Goal: Task Accomplishment & Management: Manage account settings

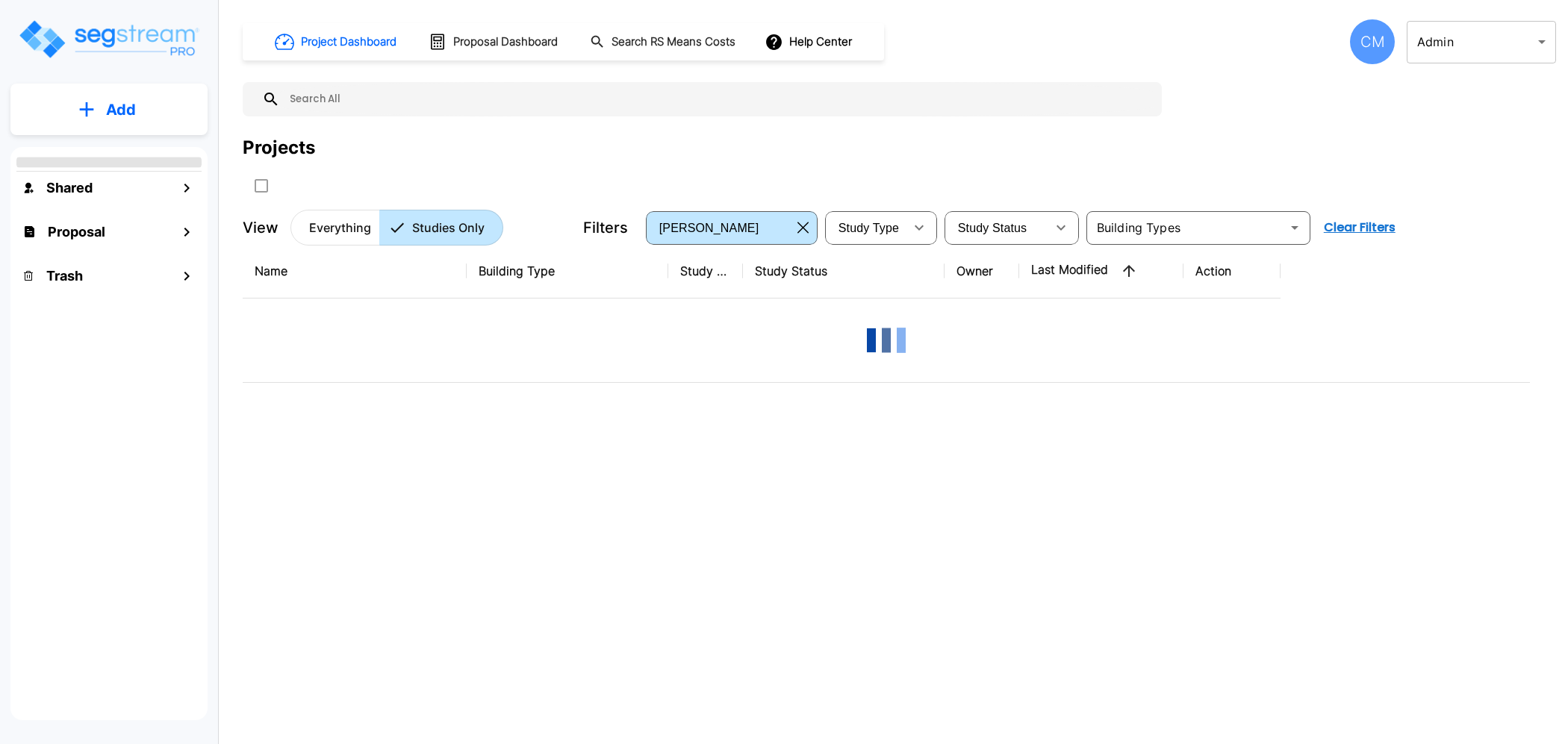
click at [1366, 41] on div "CM" at bounding box center [1372, 42] width 45 height 45
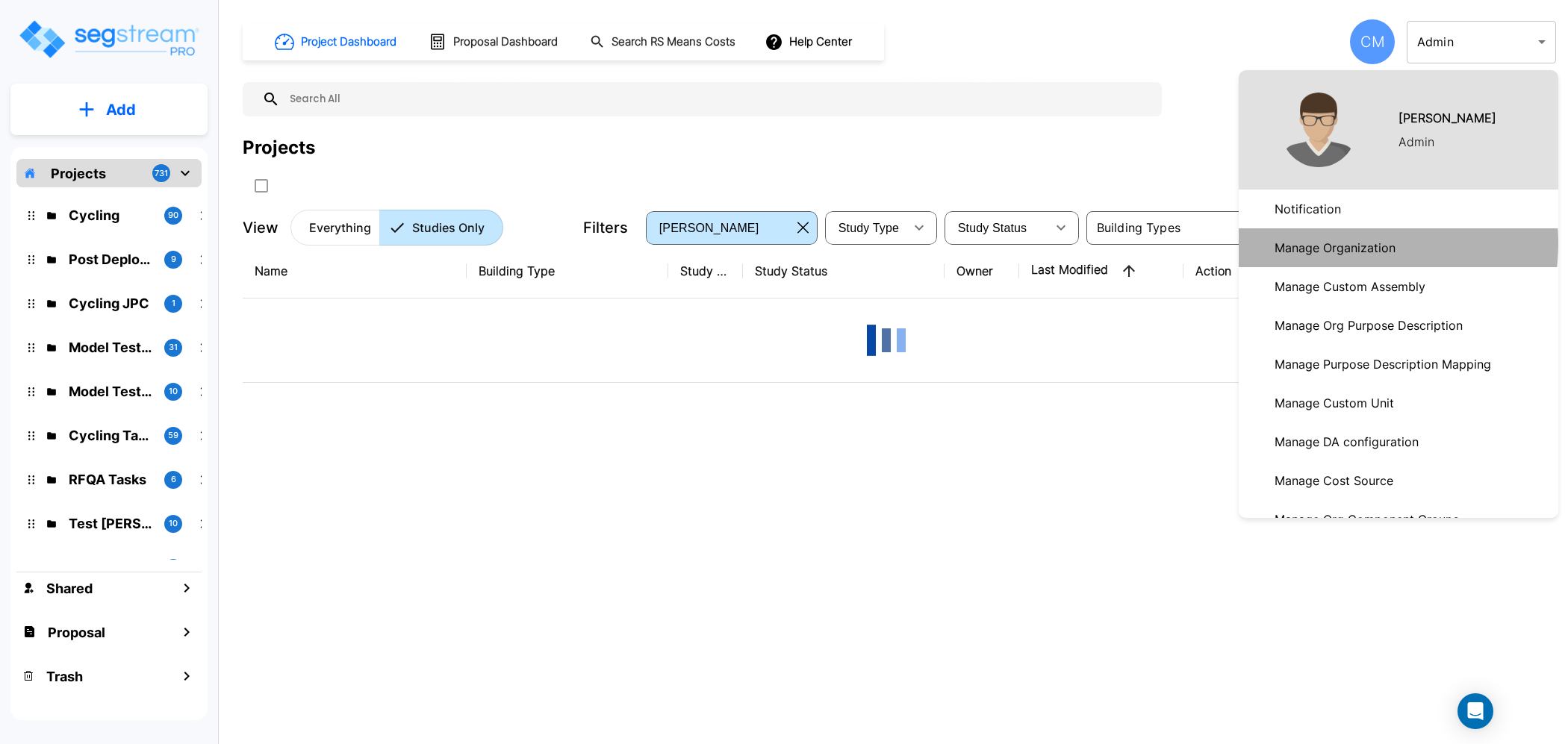
click at [1331, 243] on p "Manage Organization" at bounding box center [1335, 247] width 133 height 30
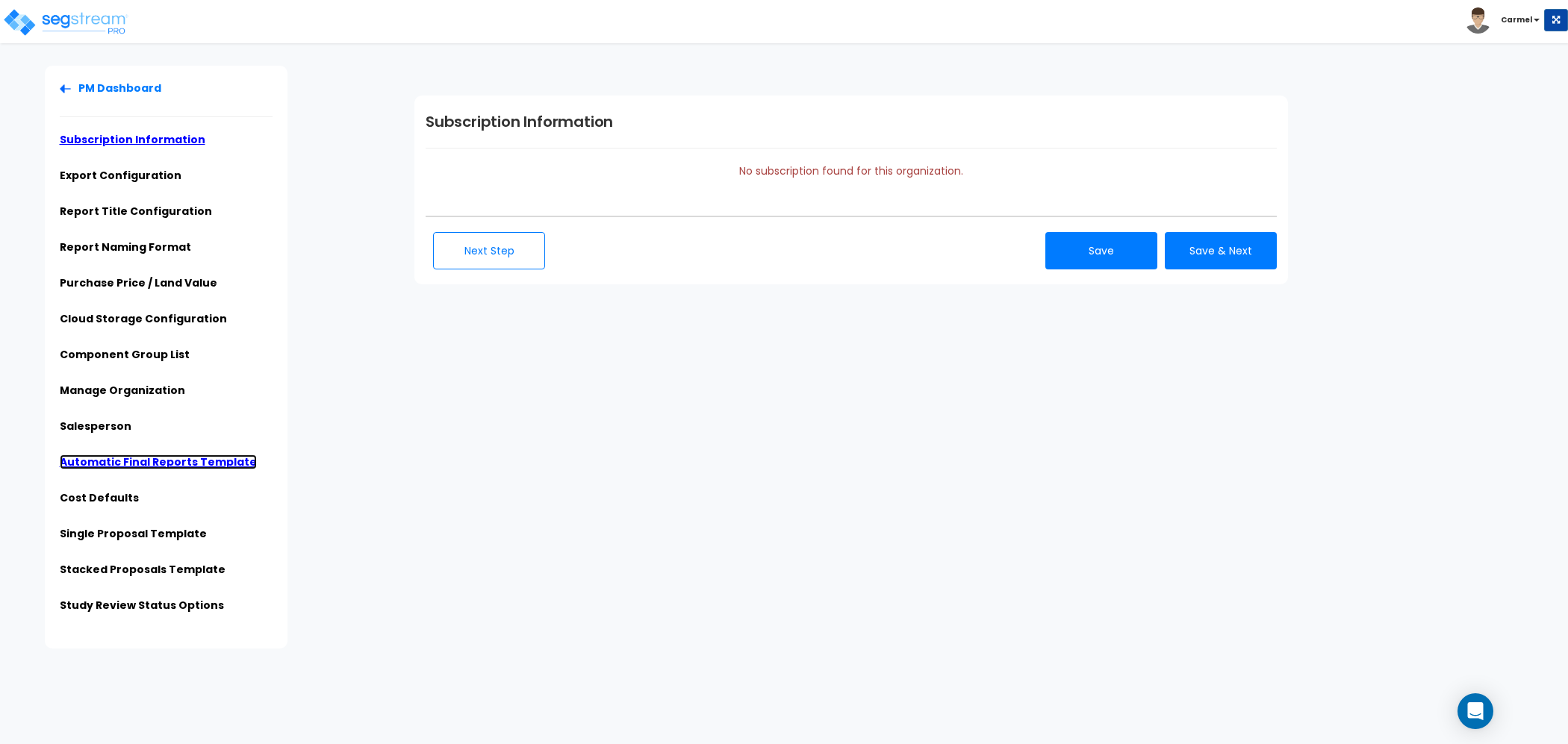
click at [139, 463] on link "Automatic Final Reports Template" at bounding box center [159, 461] width 197 height 15
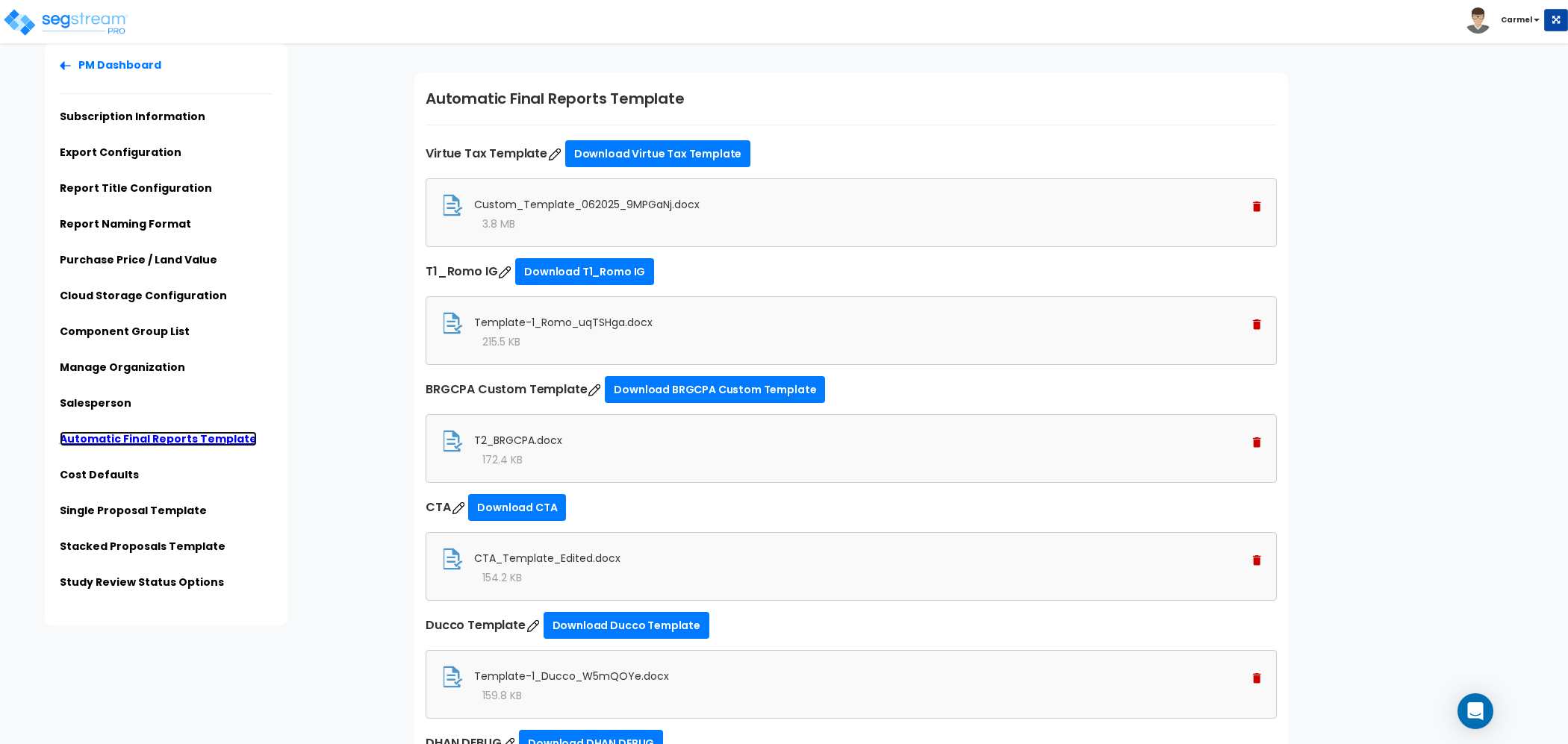
scroll to position [27, 0]
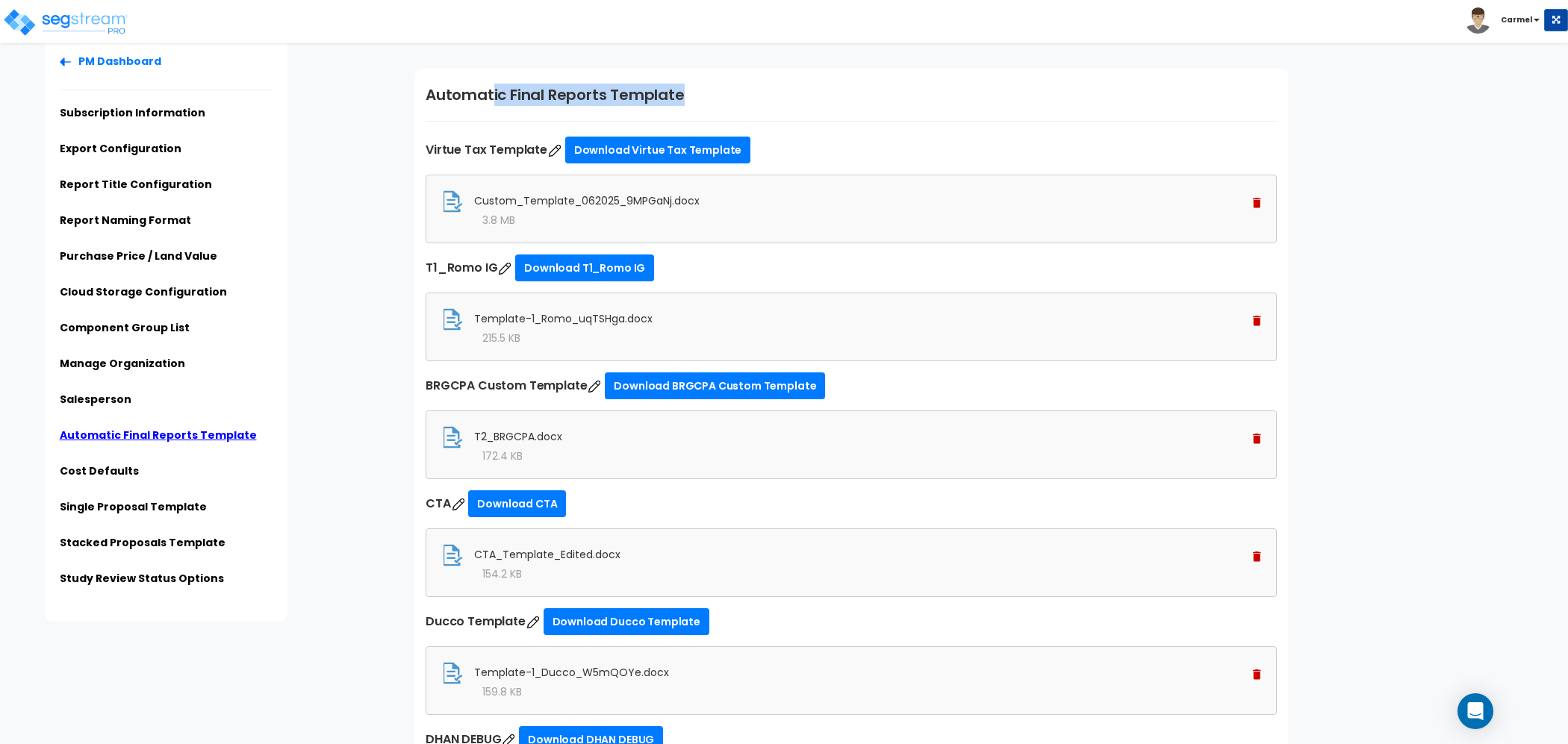
drag, startPoint x: 492, startPoint y: 89, endPoint x: 717, endPoint y: 88, distance: 225.0
click at [717, 88] on h1 "Automatic Final Reports Template" at bounding box center [851, 95] width 851 height 22
click at [858, 89] on h1 "Automatic Final Reports Template" at bounding box center [851, 95] width 851 height 22
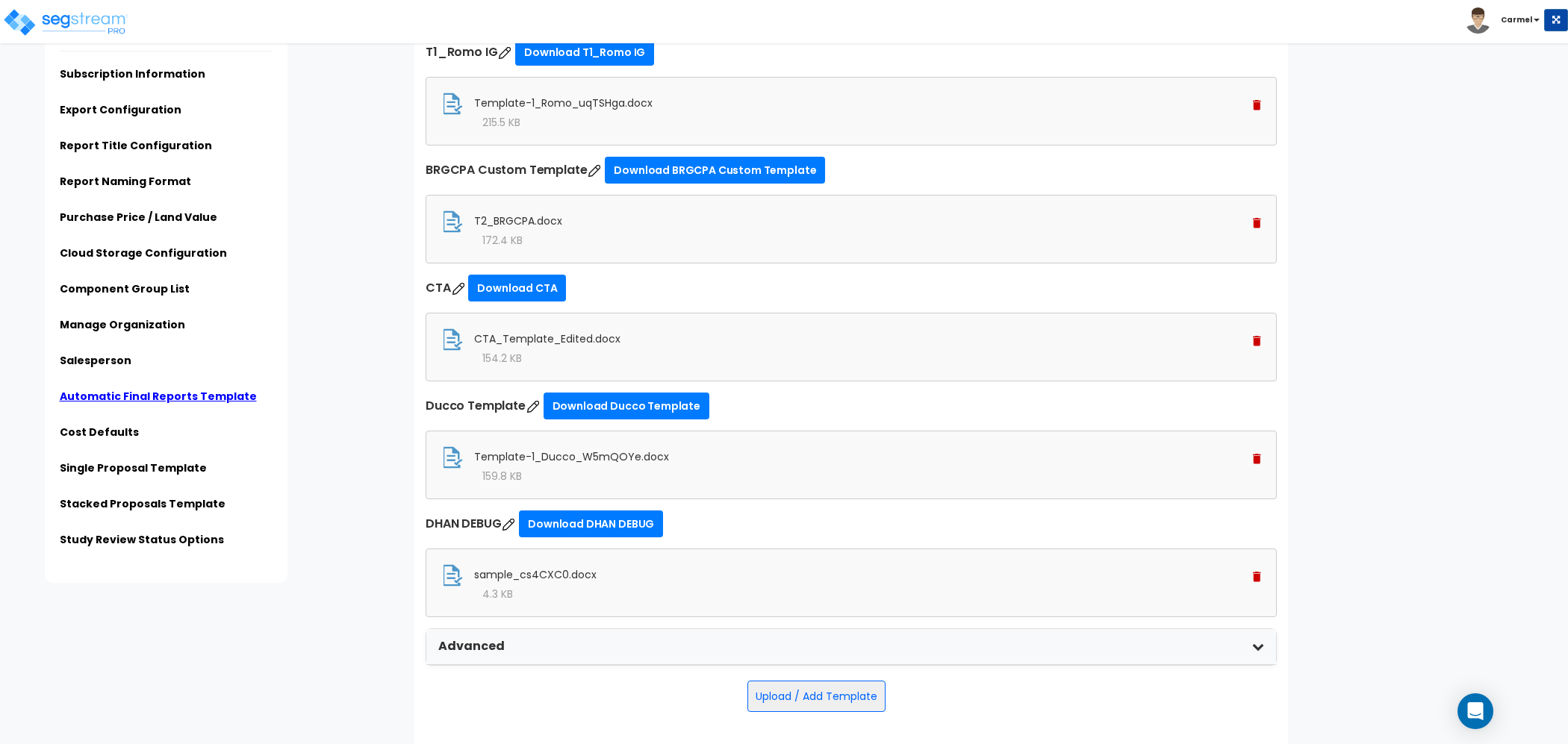
scroll to position [251, 0]
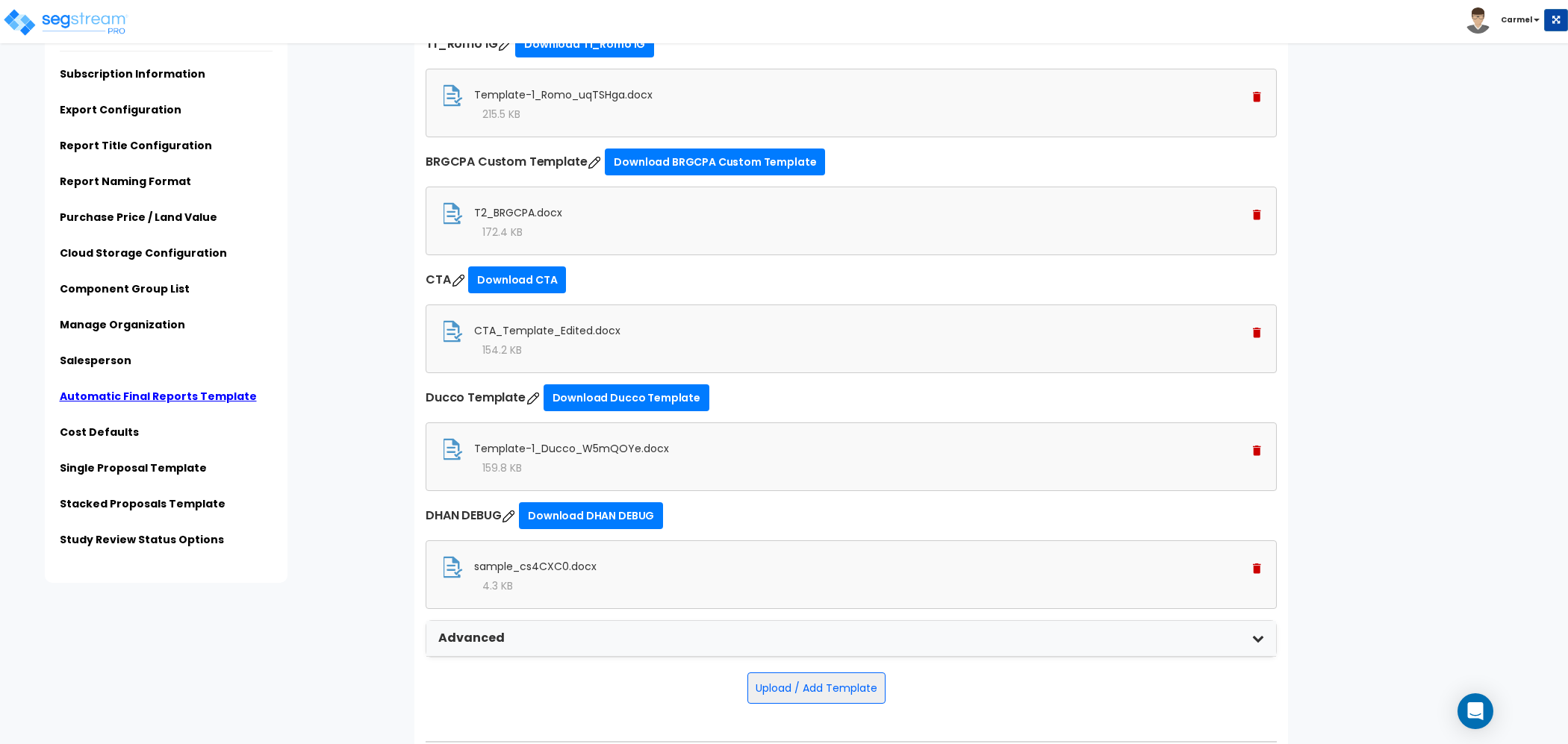
click at [1257, 446] on img at bounding box center [1257, 451] width 8 height 11
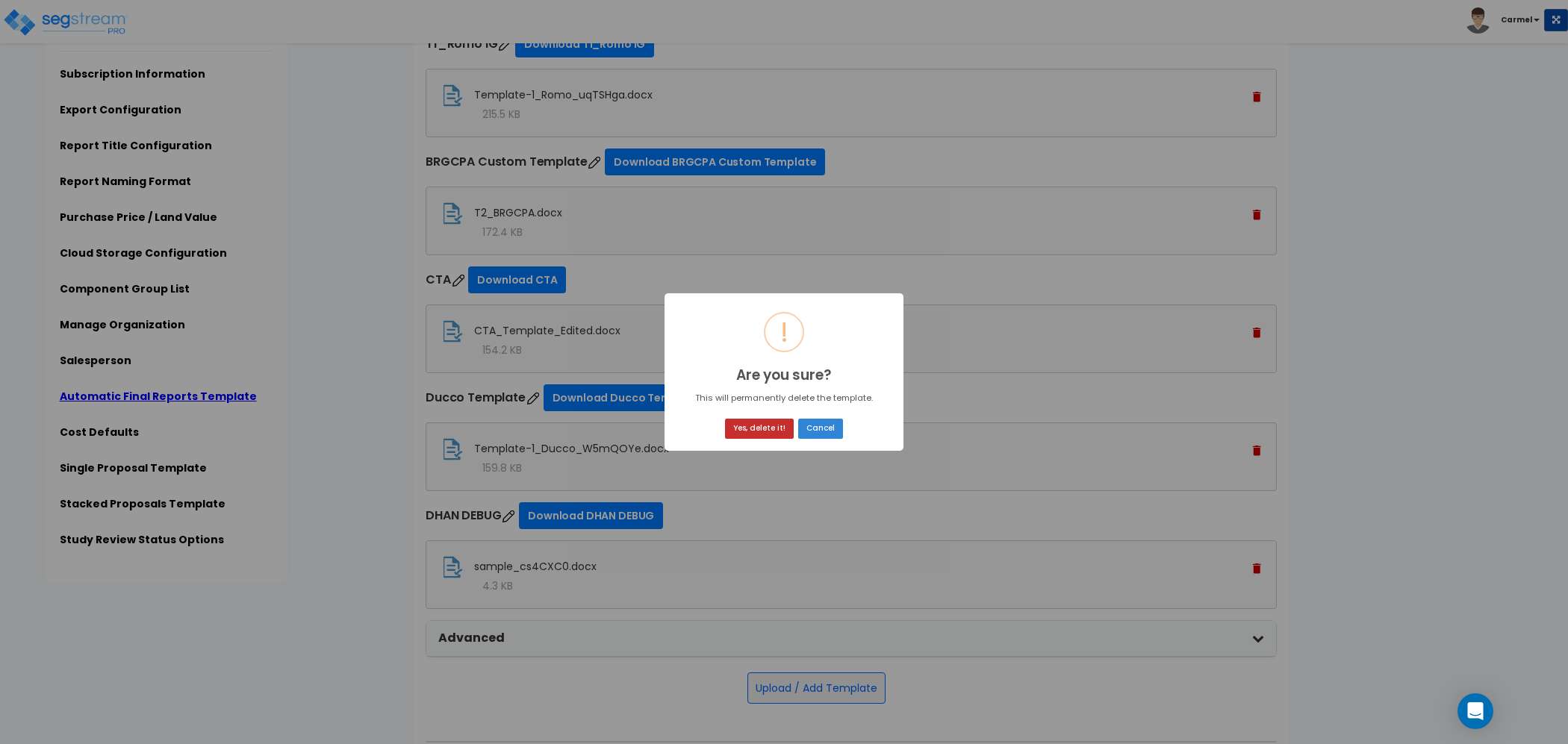
click at [778, 425] on button "Yes, delete it!" at bounding box center [759, 429] width 69 height 20
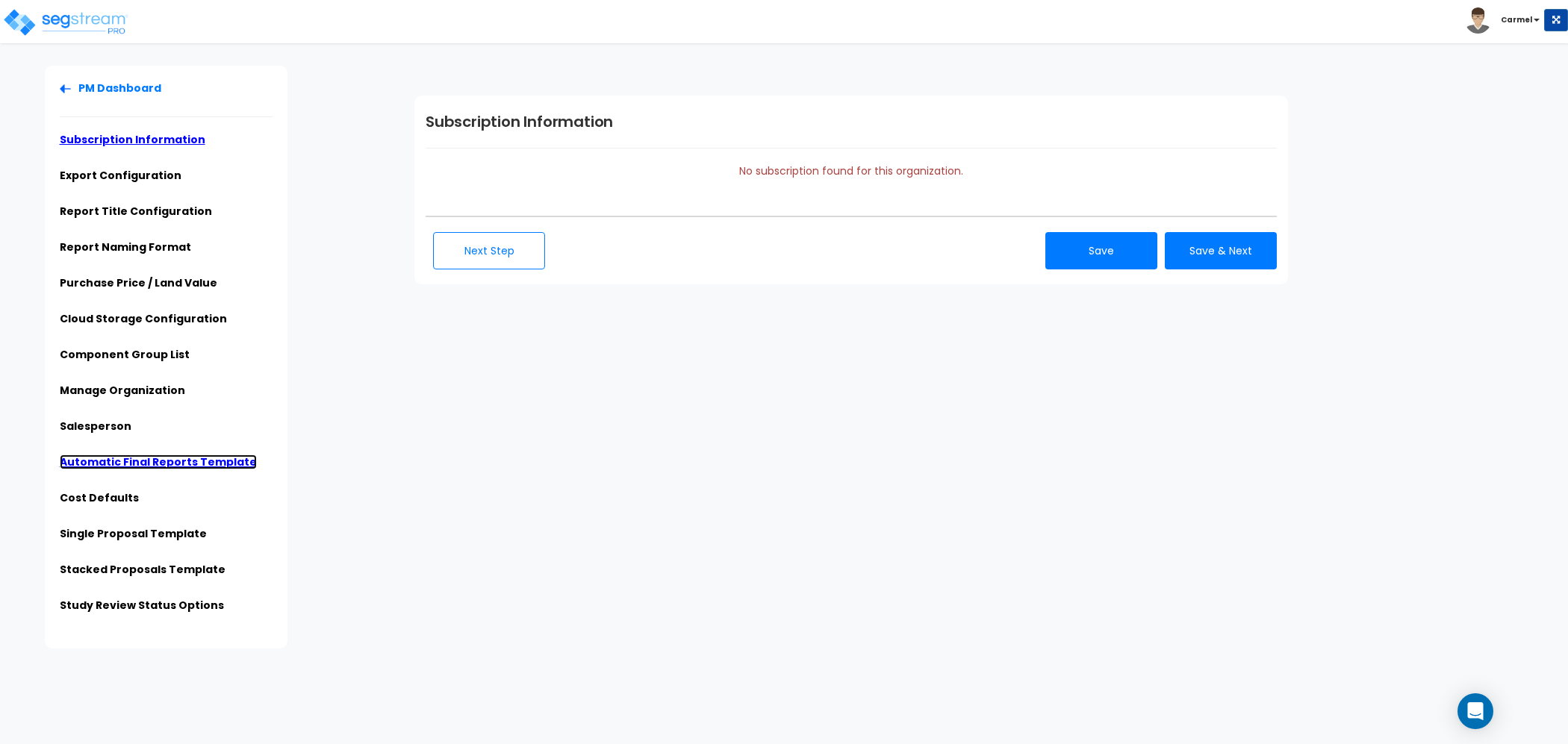
click at [156, 456] on link "Automatic Final Reports Template" at bounding box center [159, 461] width 197 height 15
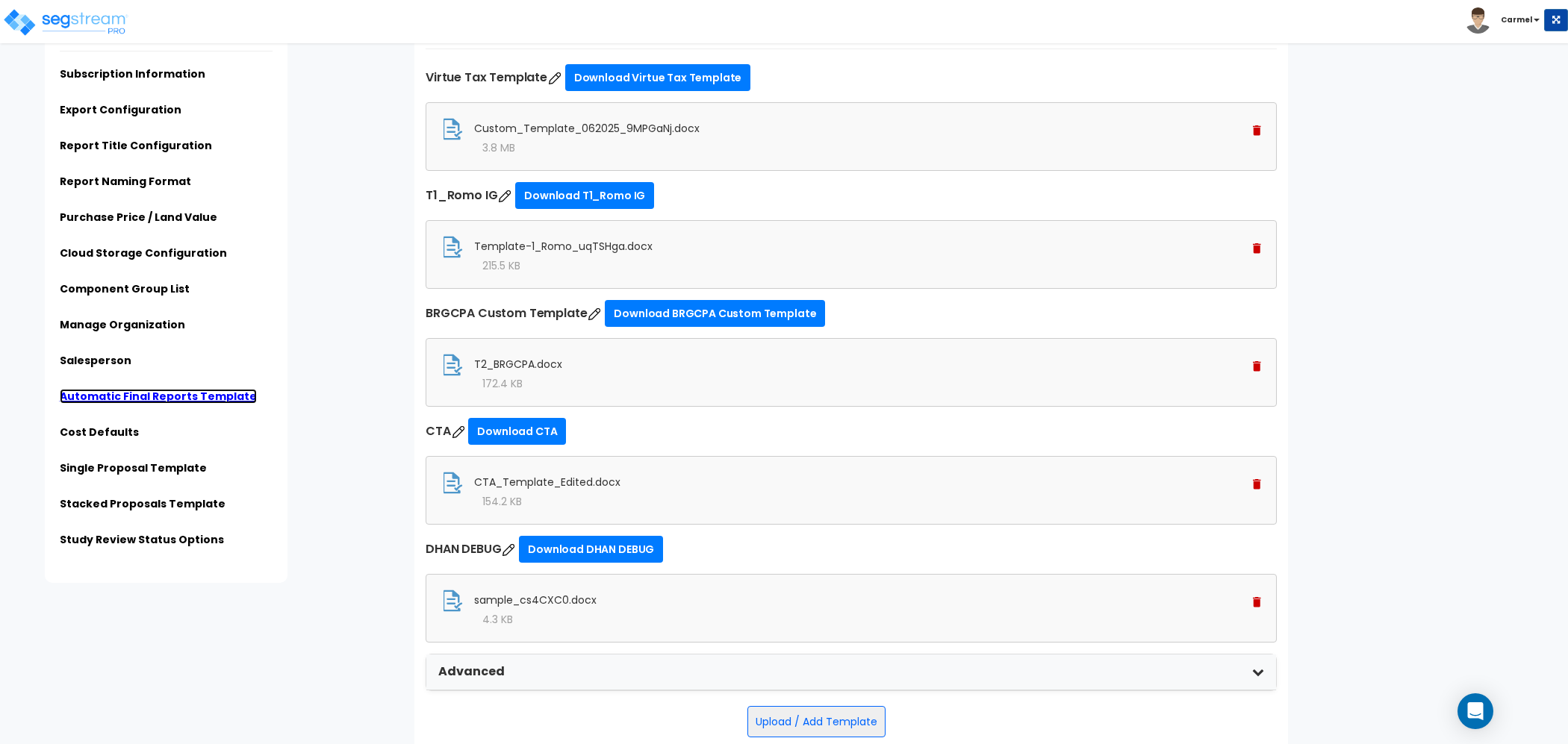
scroll to position [116, 0]
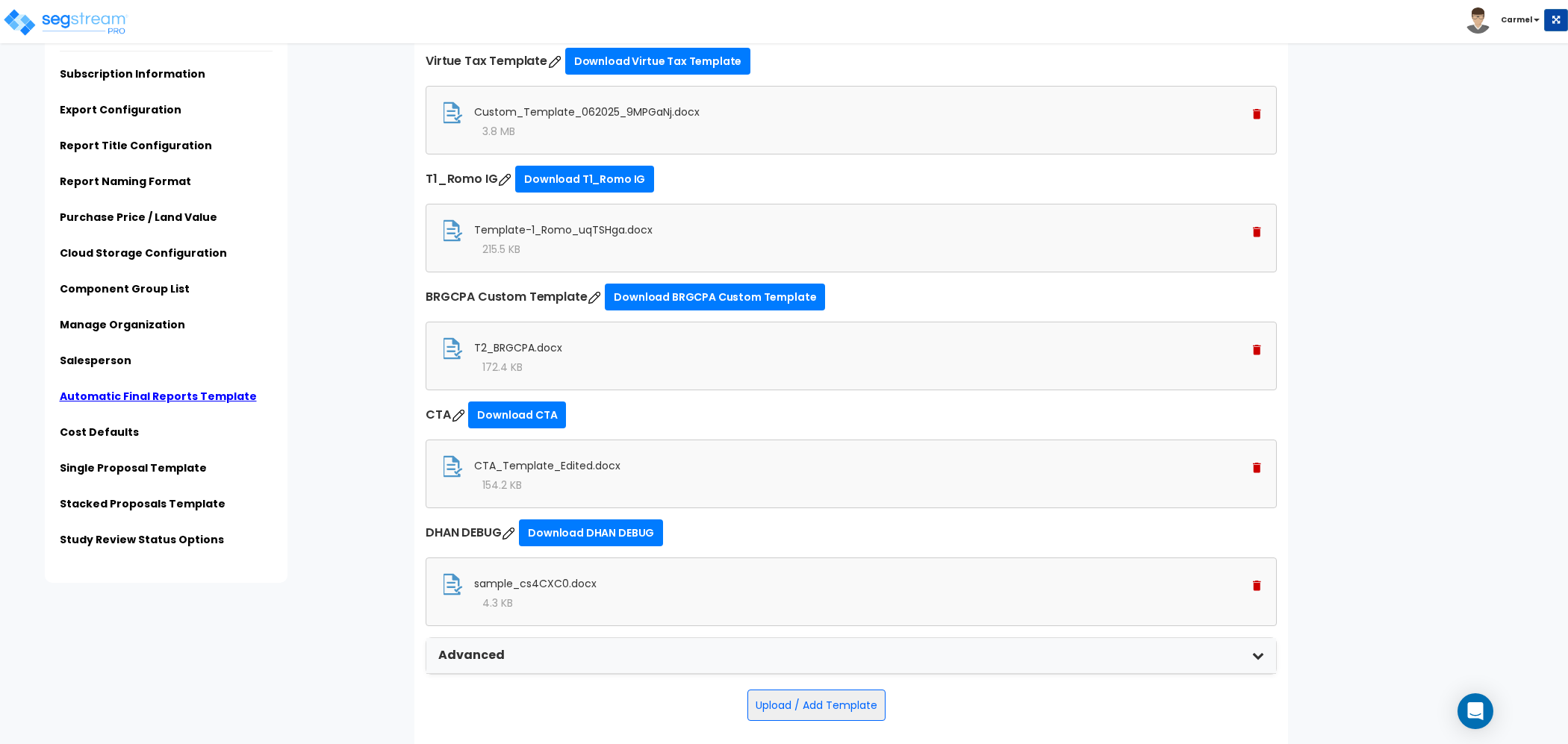
click at [1256, 345] on img at bounding box center [1257, 350] width 8 height 11
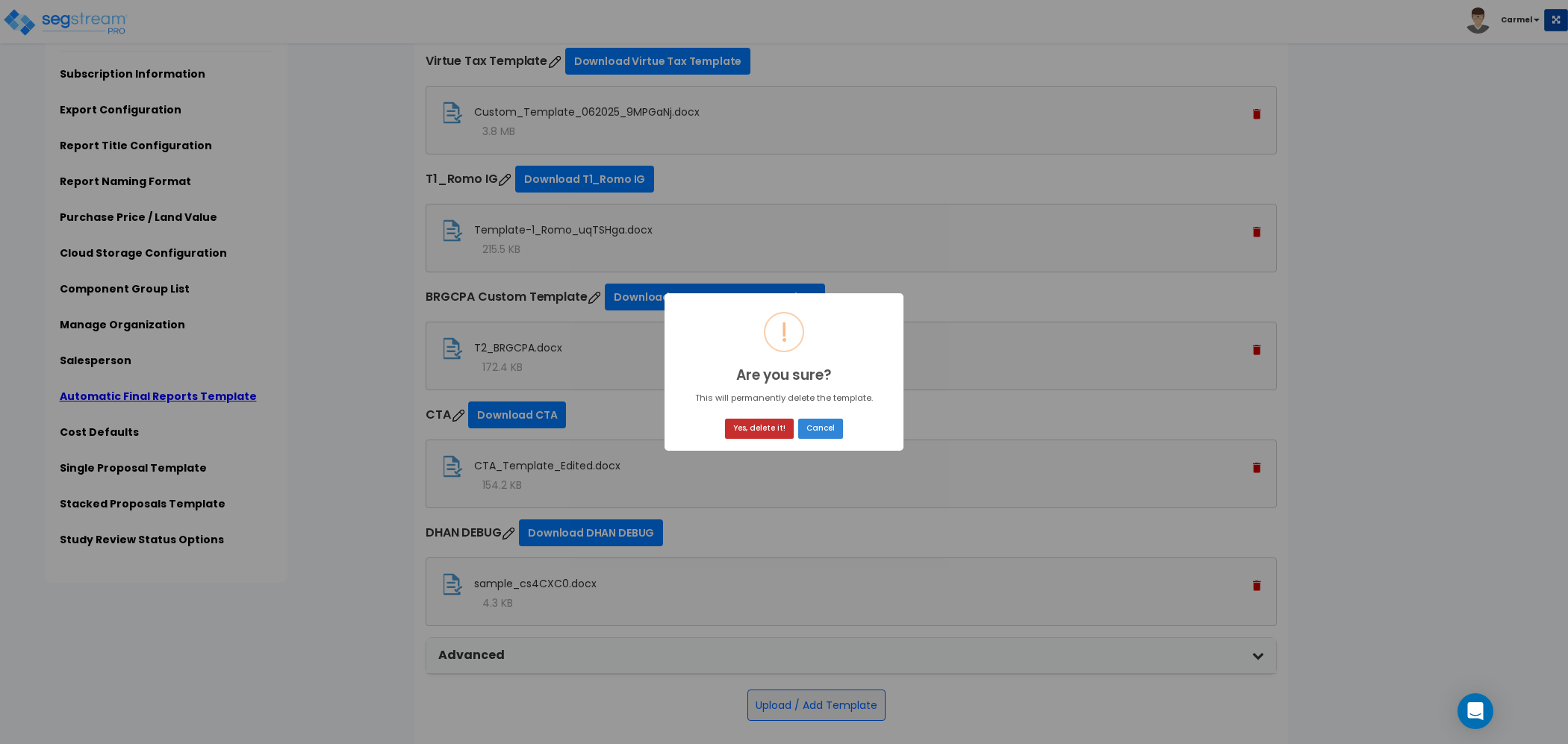
click at [754, 433] on button "Yes, delete it!" at bounding box center [759, 429] width 69 height 20
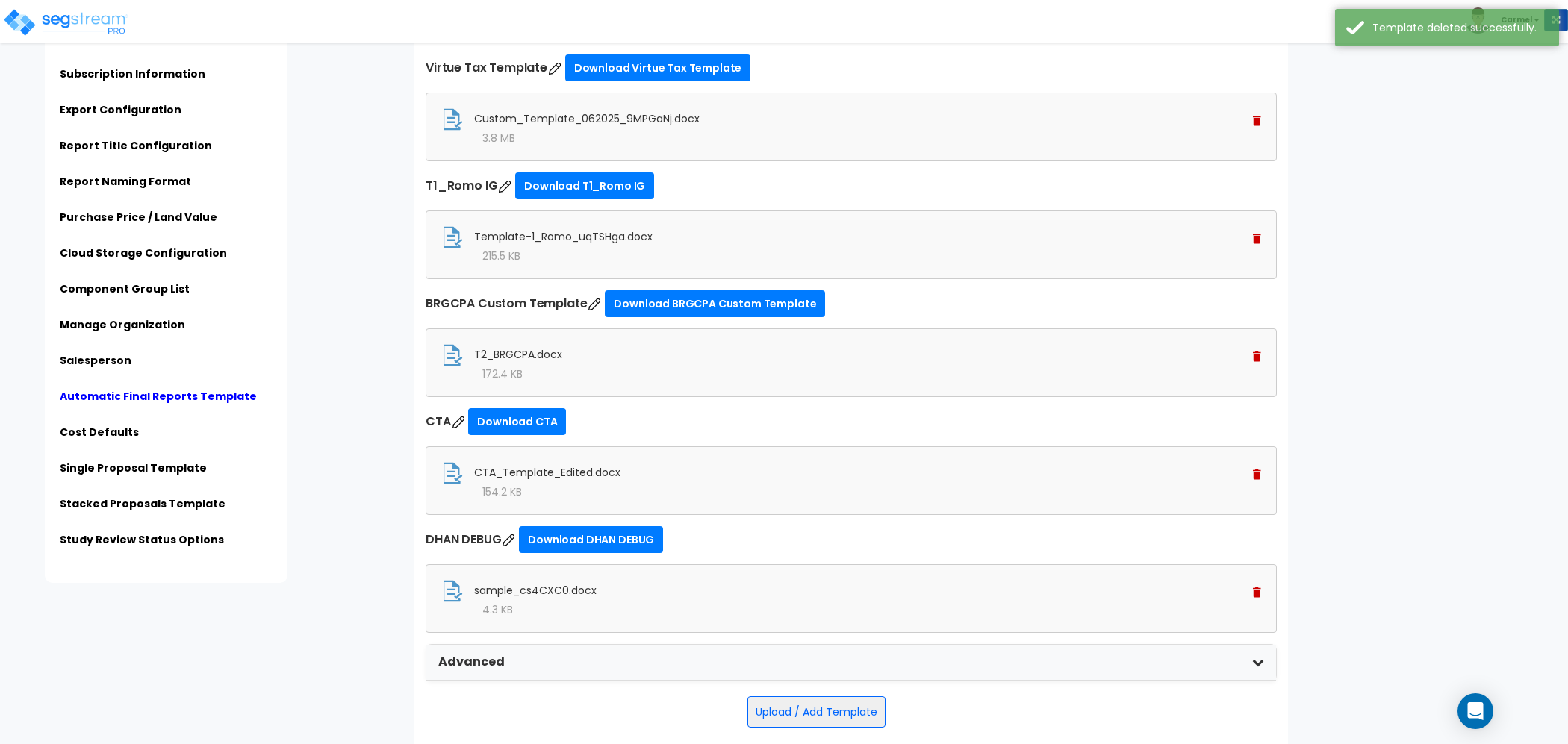
scroll to position [108, 0]
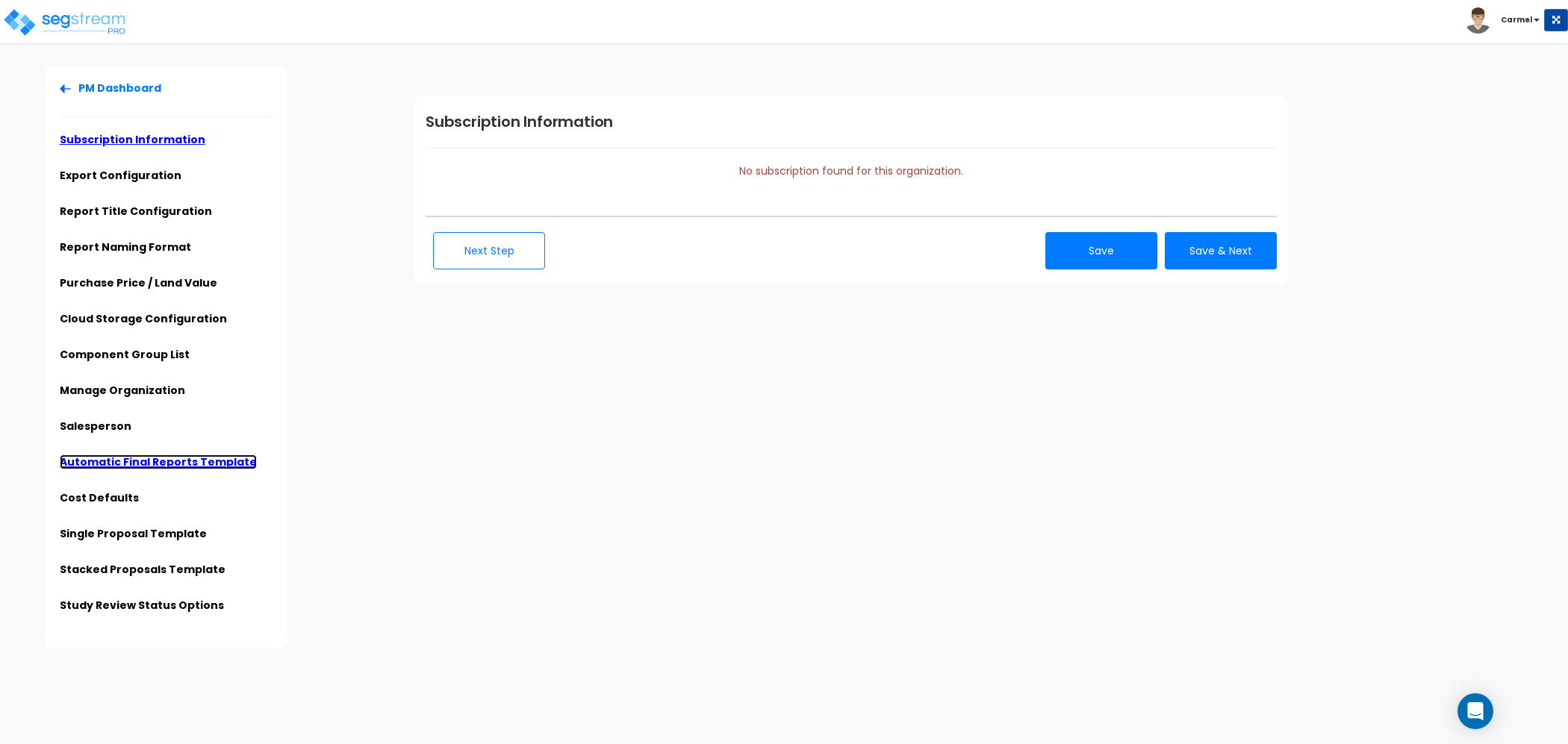
click at [159, 454] on link "Automatic Final Reports Template" at bounding box center [159, 461] width 197 height 15
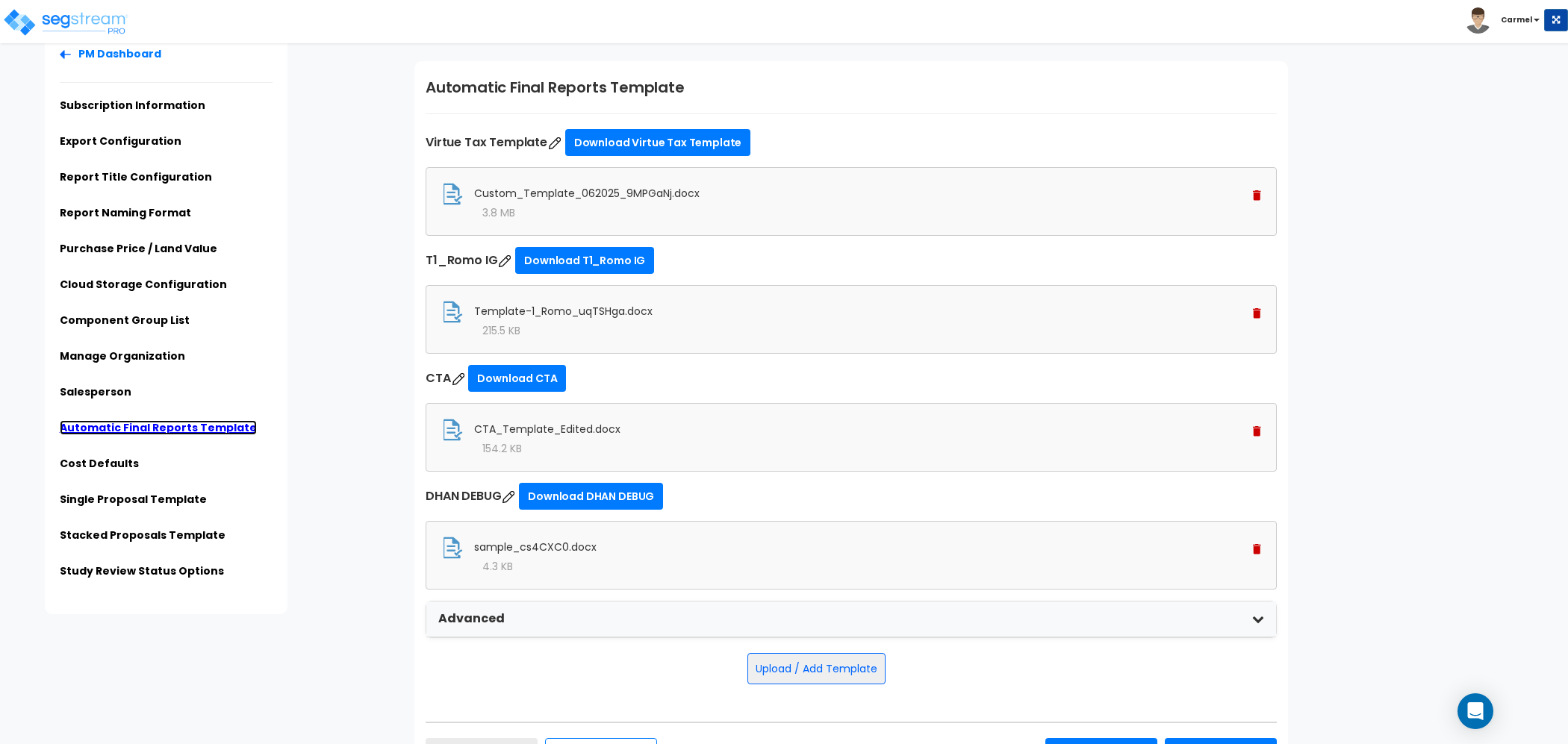
scroll to position [36, 0]
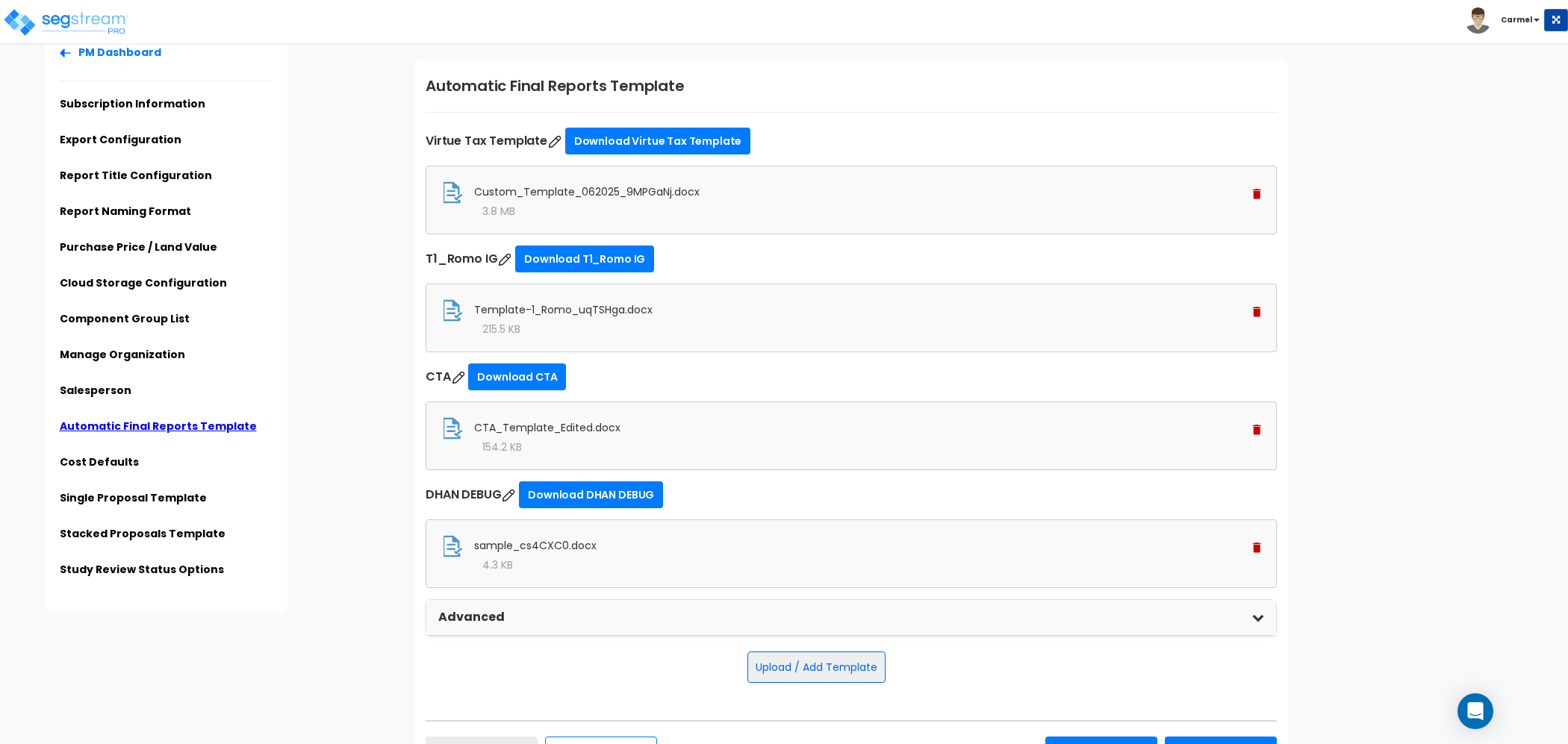
click at [1266, 316] on div "Template-1_Romo_uqTSHga.docx 215.5 KB" at bounding box center [851, 317] width 851 height 69
click at [1243, 304] on div "Template-1_Romo_uqTSHga.docx" at bounding box center [851, 310] width 820 height 22
click at [1251, 310] on div "Template-1_Romo_uqTSHga.docx" at bounding box center [851, 310] width 820 height 22
click at [1258, 313] on img at bounding box center [1257, 312] width 8 height 11
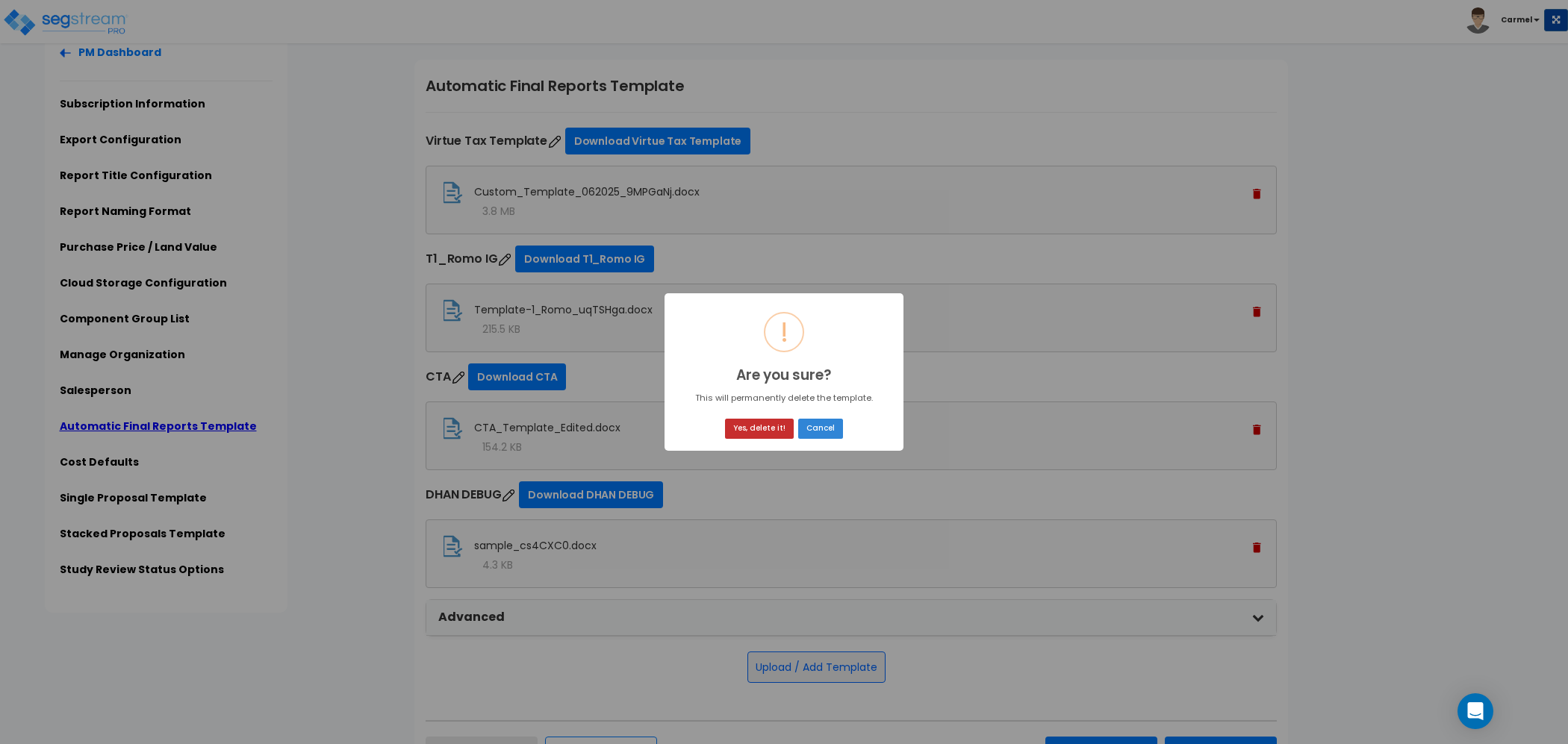
click at [754, 423] on button "Yes, delete it!" at bounding box center [759, 429] width 69 height 20
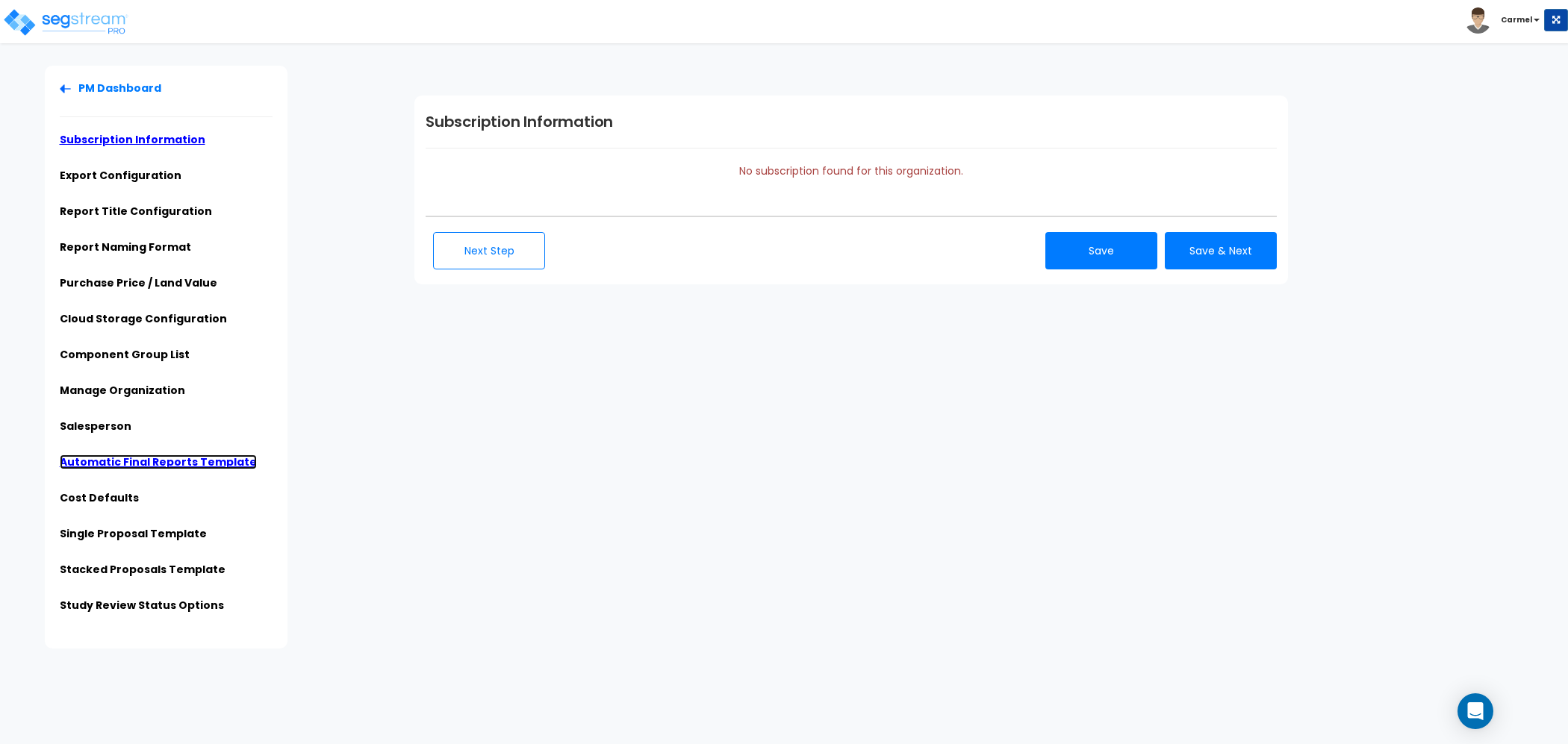
click at [137, 461] on link "Automatic Final Reports Template" at bounding box center [159, 461] width 197 height 15
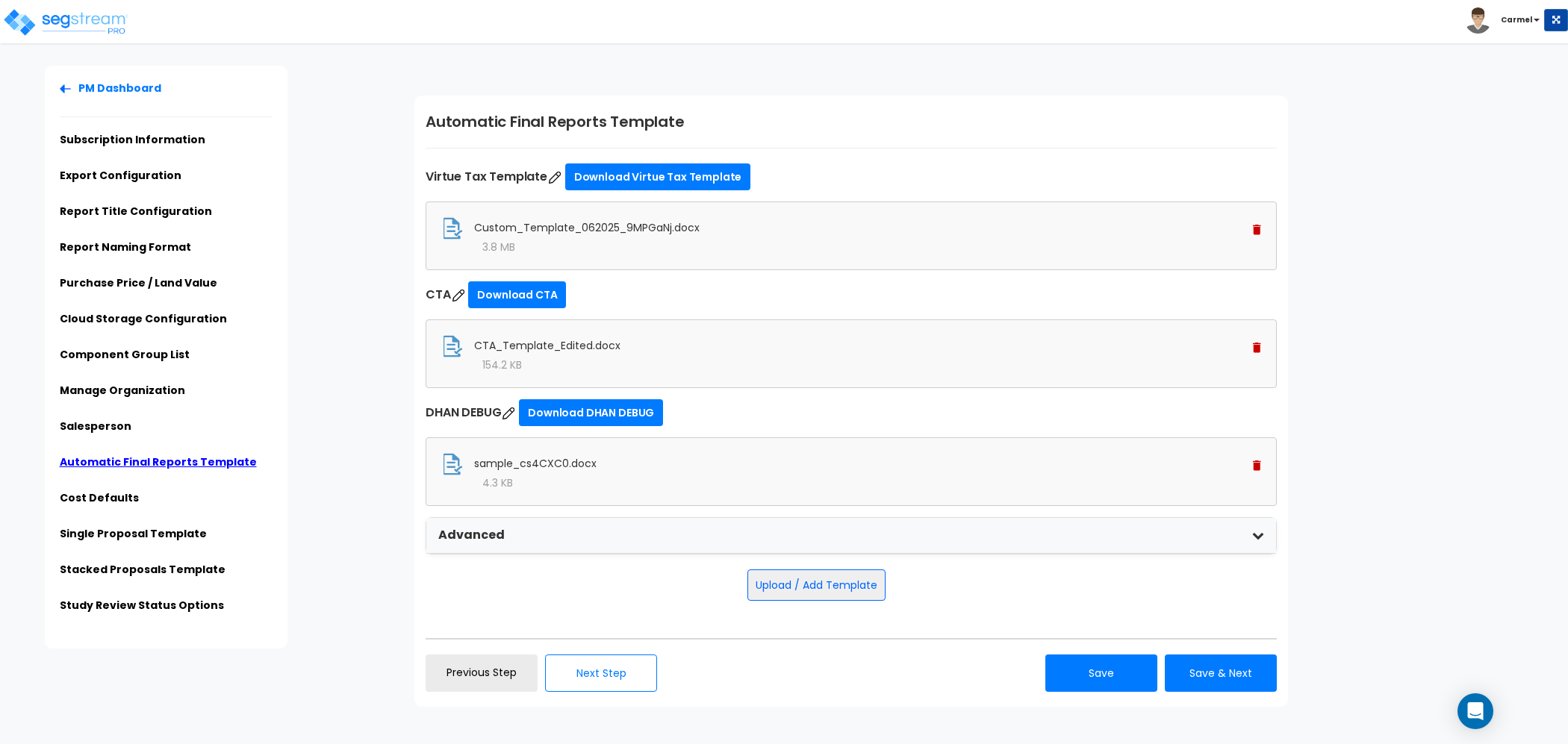
click at [1257, 467] on img at bounding box center [1257, 466] width 8 height 11
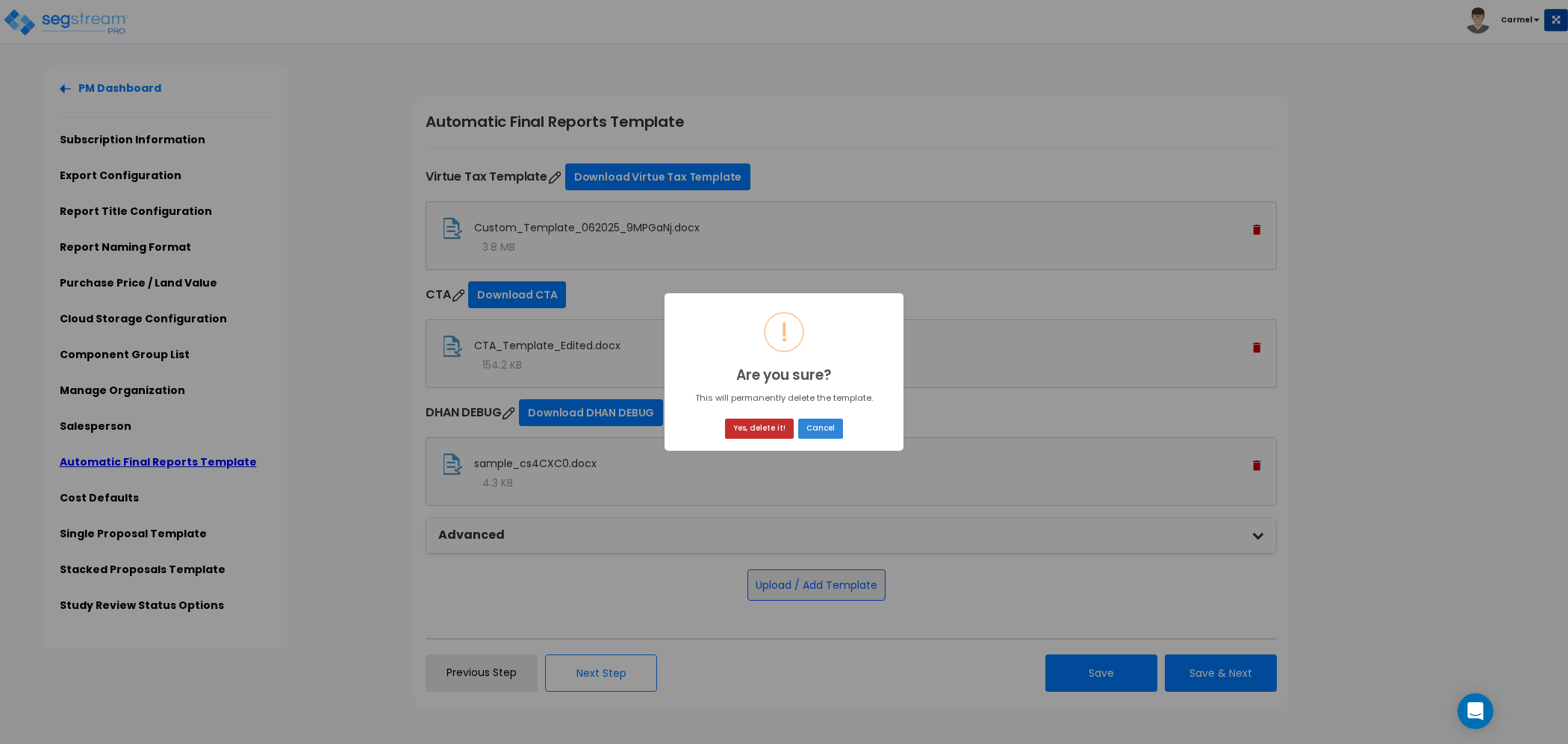
click at [771, 430] on button "Yes, delete it!" at bounding box center [759, 429] width 69 height 20
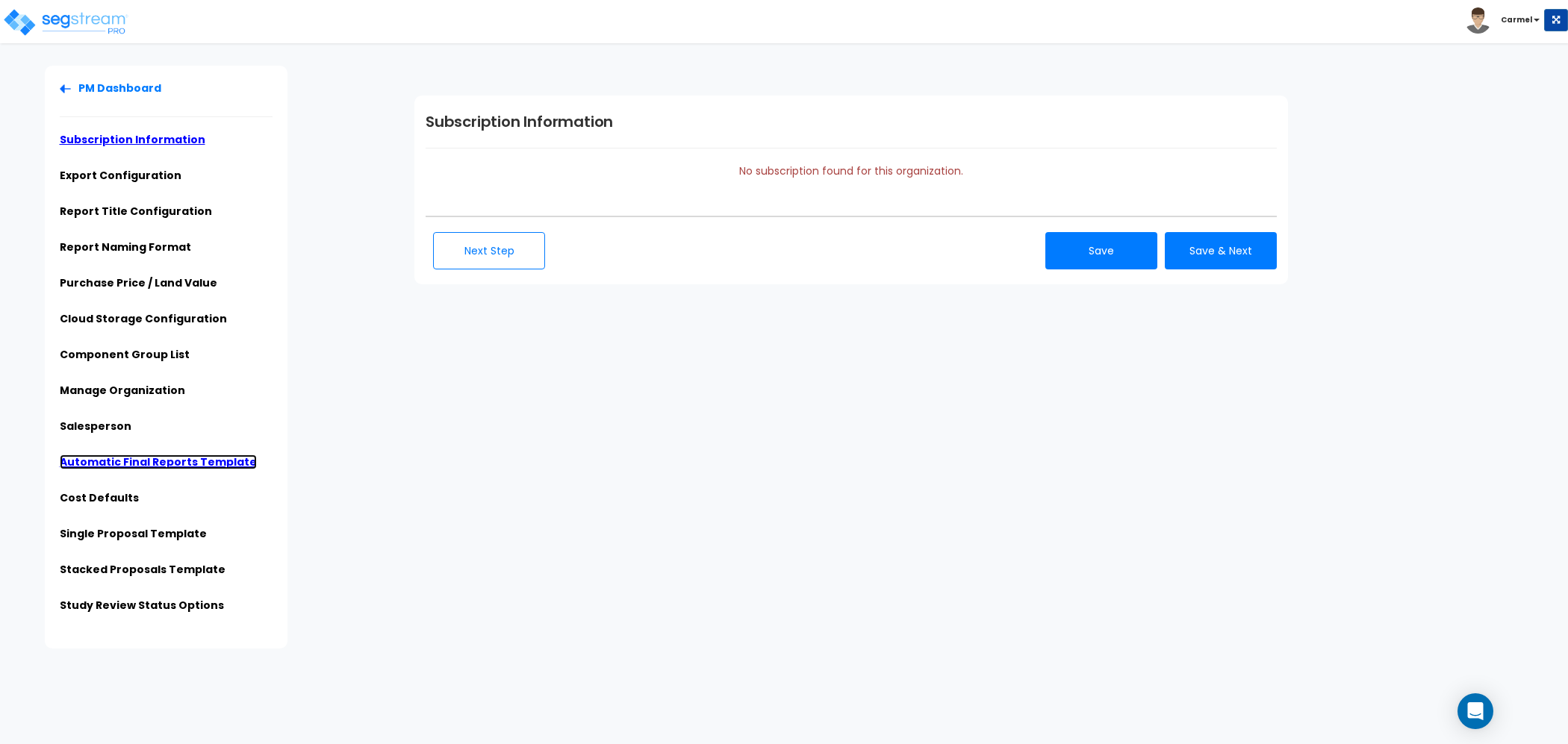
click at [186, 460] on link "Automatic Final Reports Template" at bounding box center [159, 461] width 197 height 15
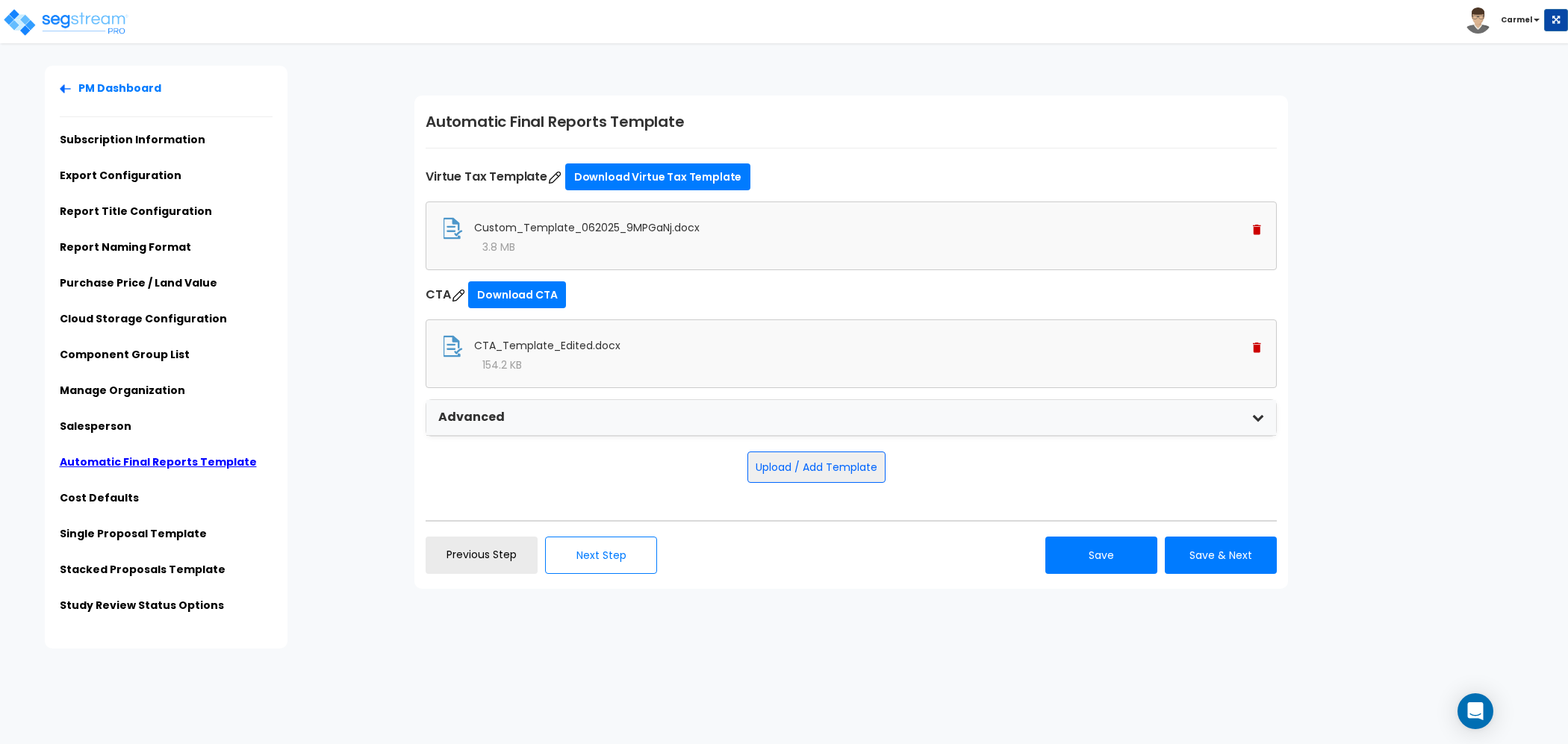
click at [1254, 347] on img at bounding box center [1257, 348] width 8 height 11
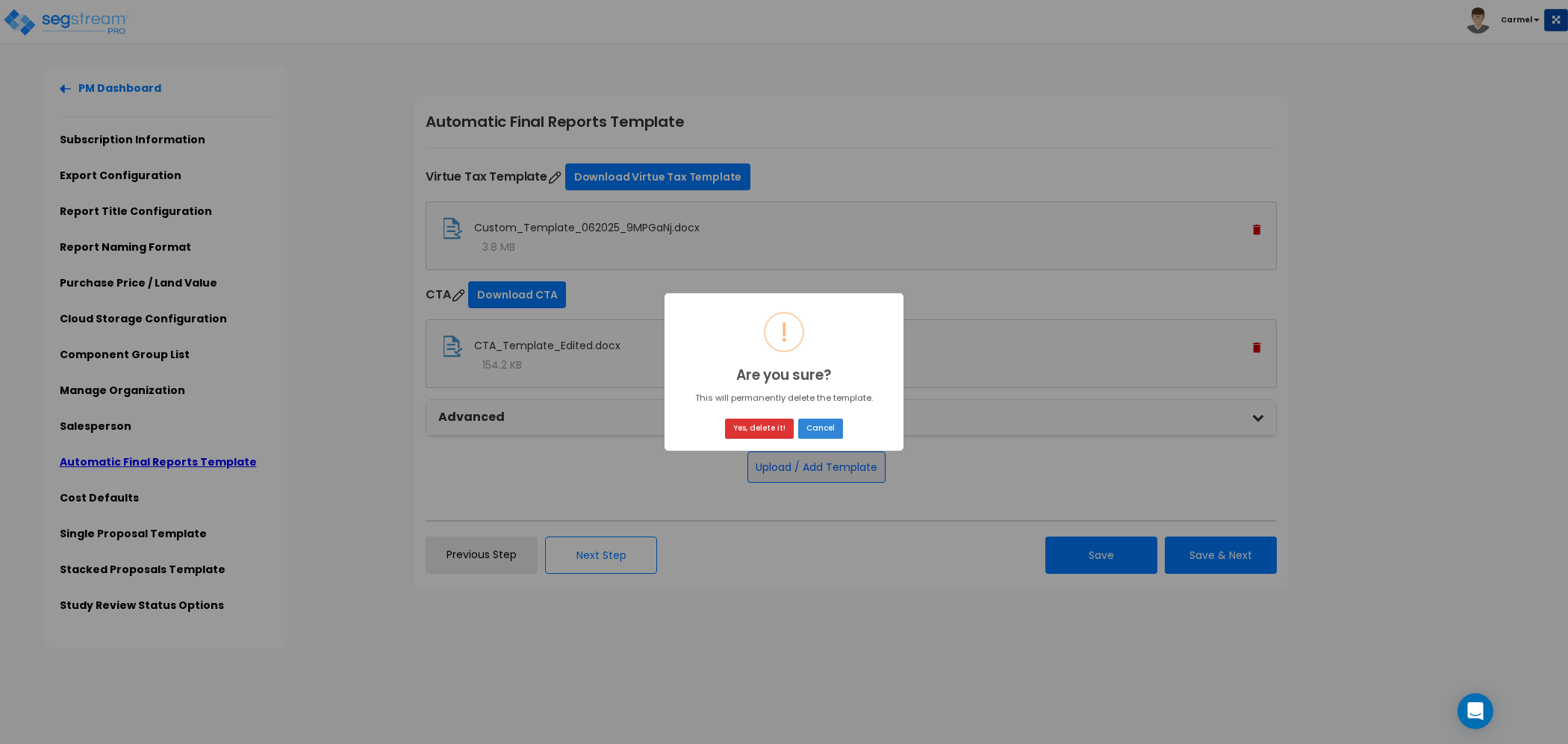
click at [777, 427] on button "Yes, delete it!" at bounding box center [759, 429] width 69 height 20
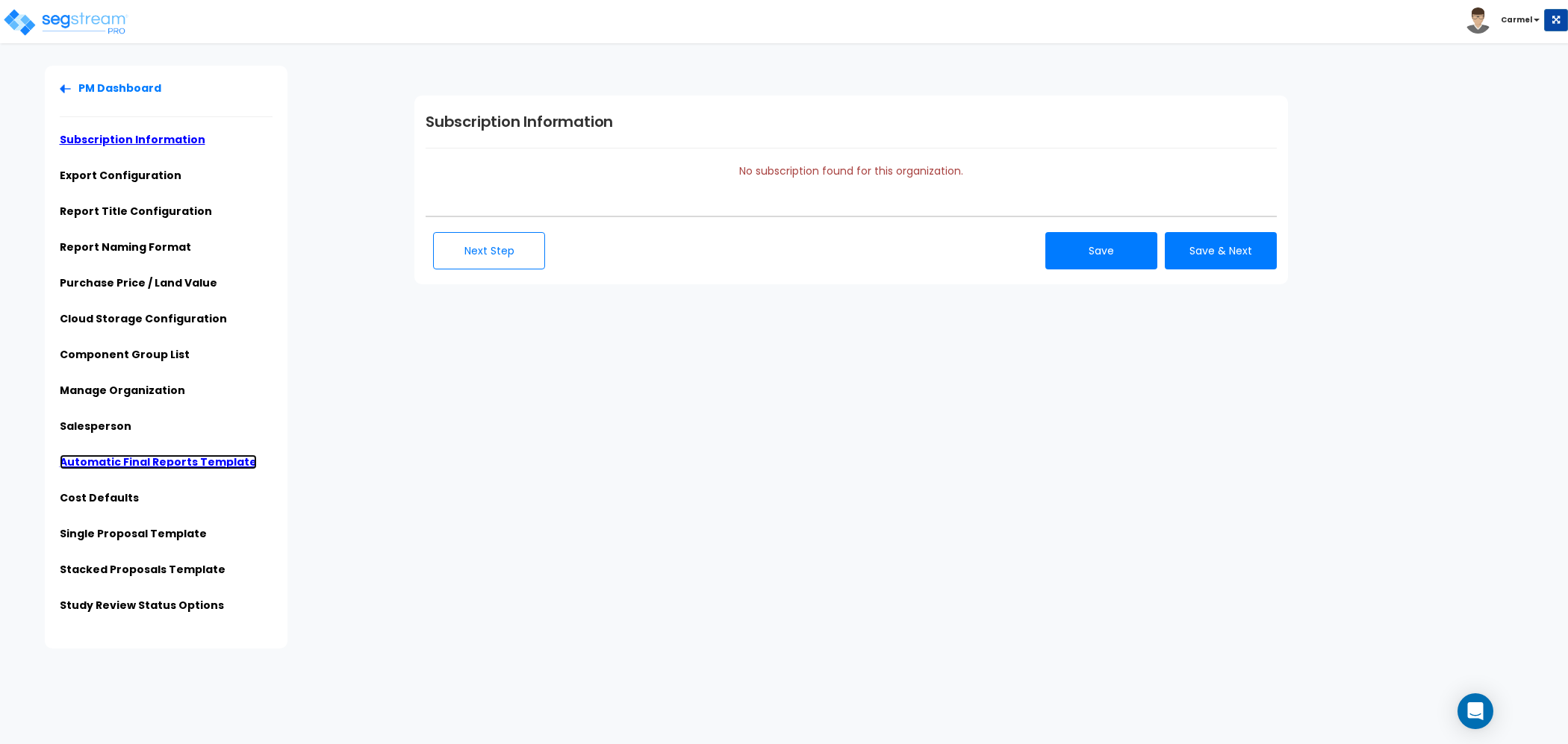
click at [220, 461] on link "Automatic Final Reports Template" at bounding box center [159, 461] width 197 height 15
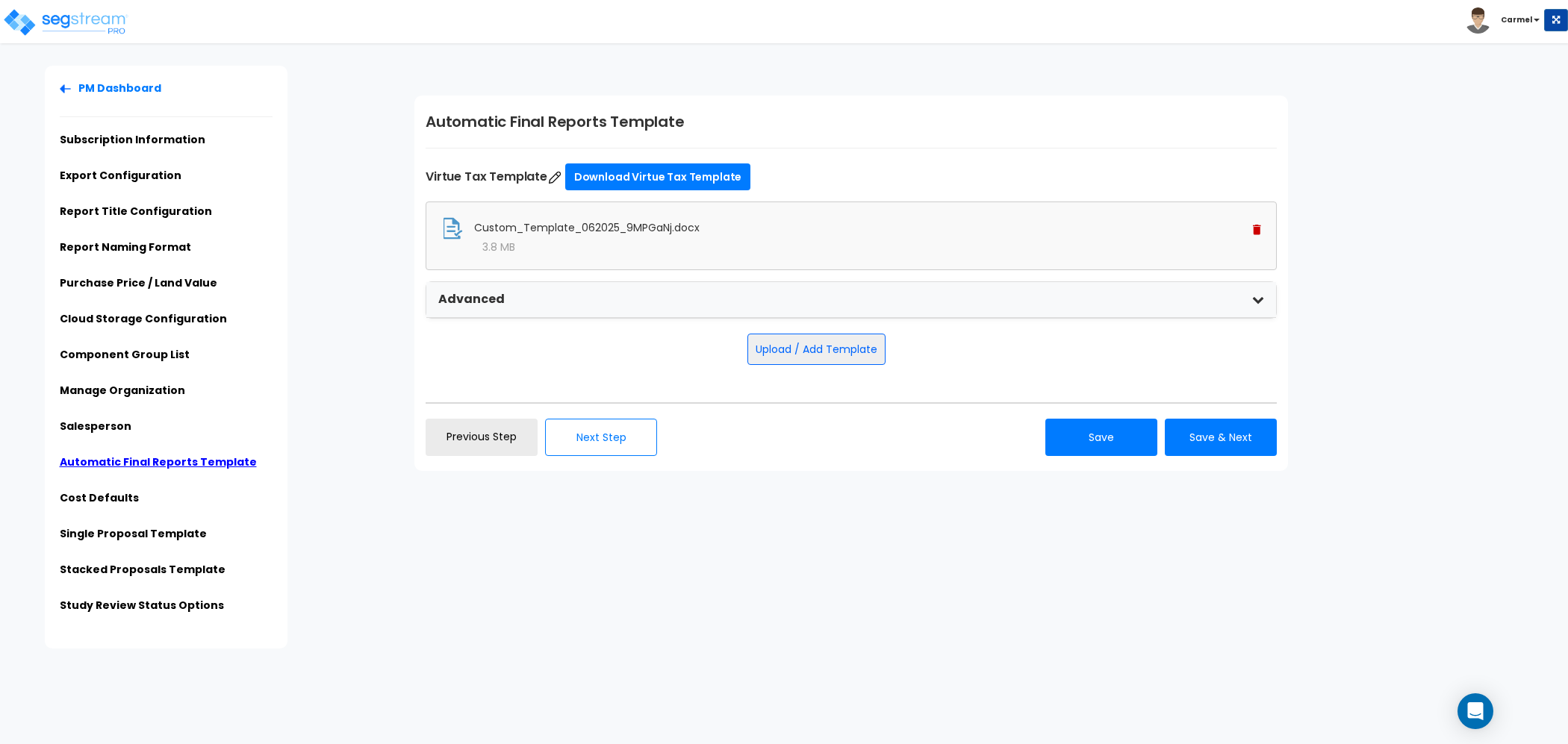
click at [1258, 230] on img at bounding box center [1257, 230] width 8 height 11
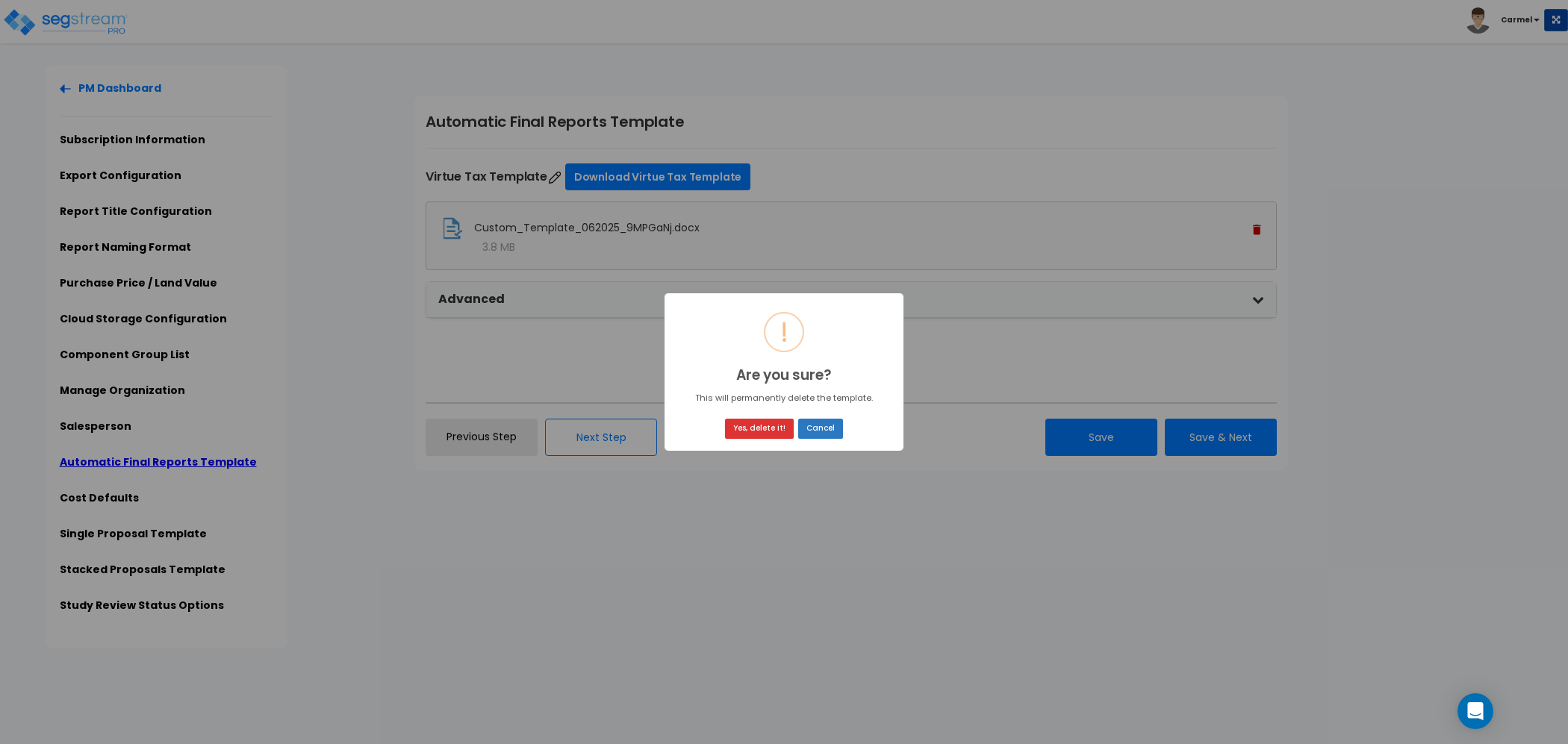
click at [831, 432] on button "Cancel" at bounding box center [821, 429] width 45 height 20
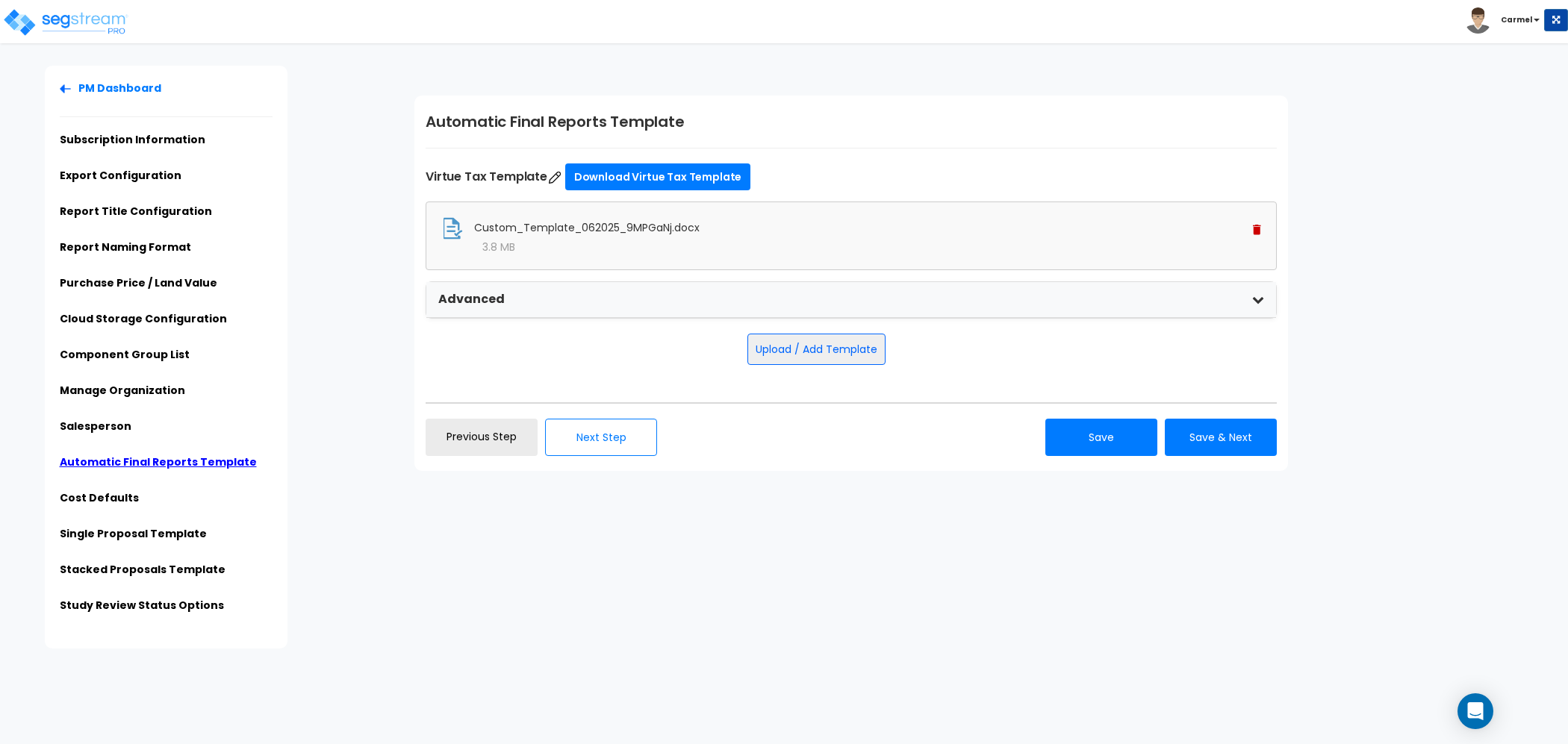
click at [690, 217] on div "Custom_Template_062025_9MPGaNj.docx" at bounding box center [851, 228] width 820 height 22
click at [690, 176] on link "Download Virtue Tax Template" at bounding box center [657, 176] width 186 height 27
click at [1253, 229] on img at bounding box center [1257, 230] width 8 height 11
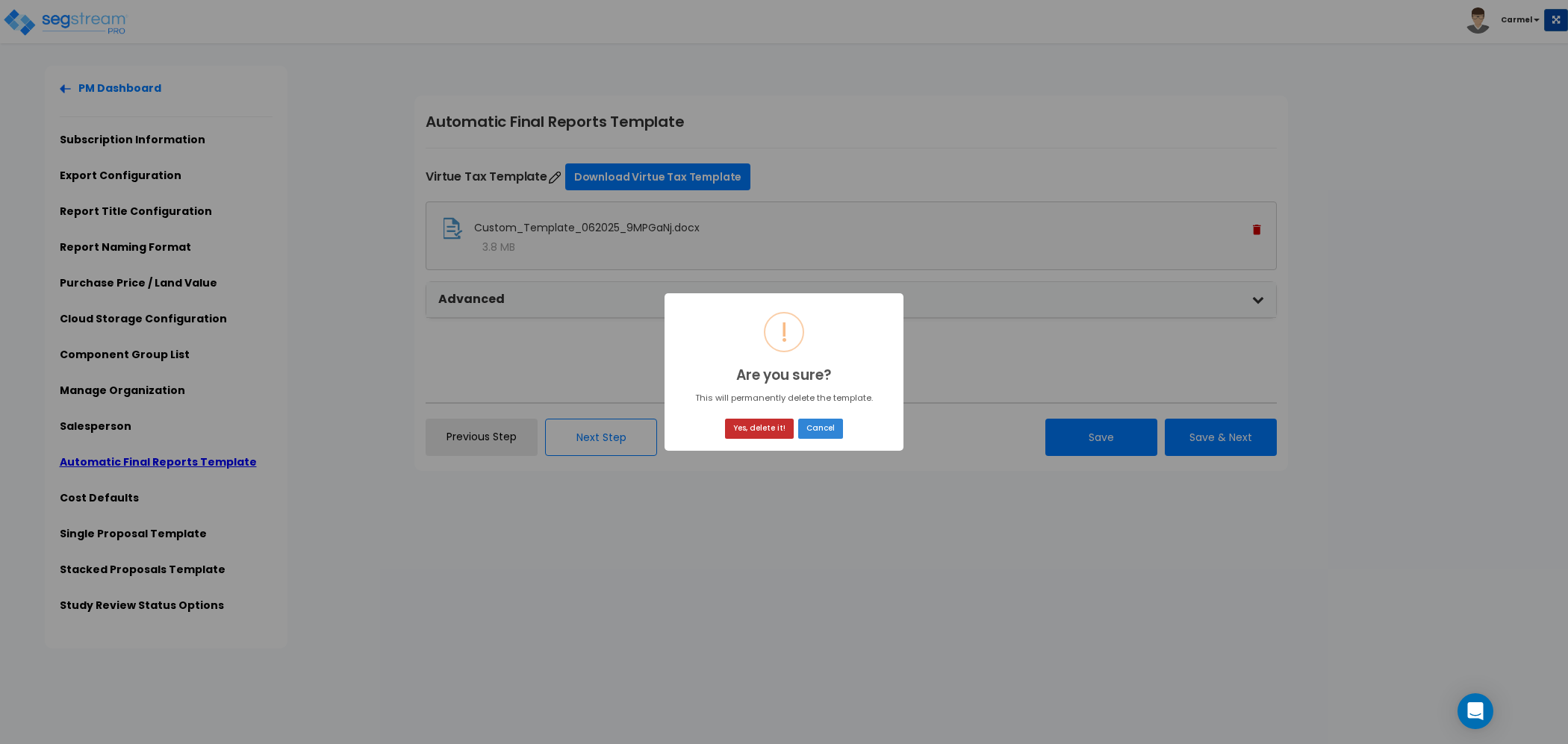
click at [759, 430] on button "Yes, delete it!" at bounding box center [759, 429] width 69 height 20
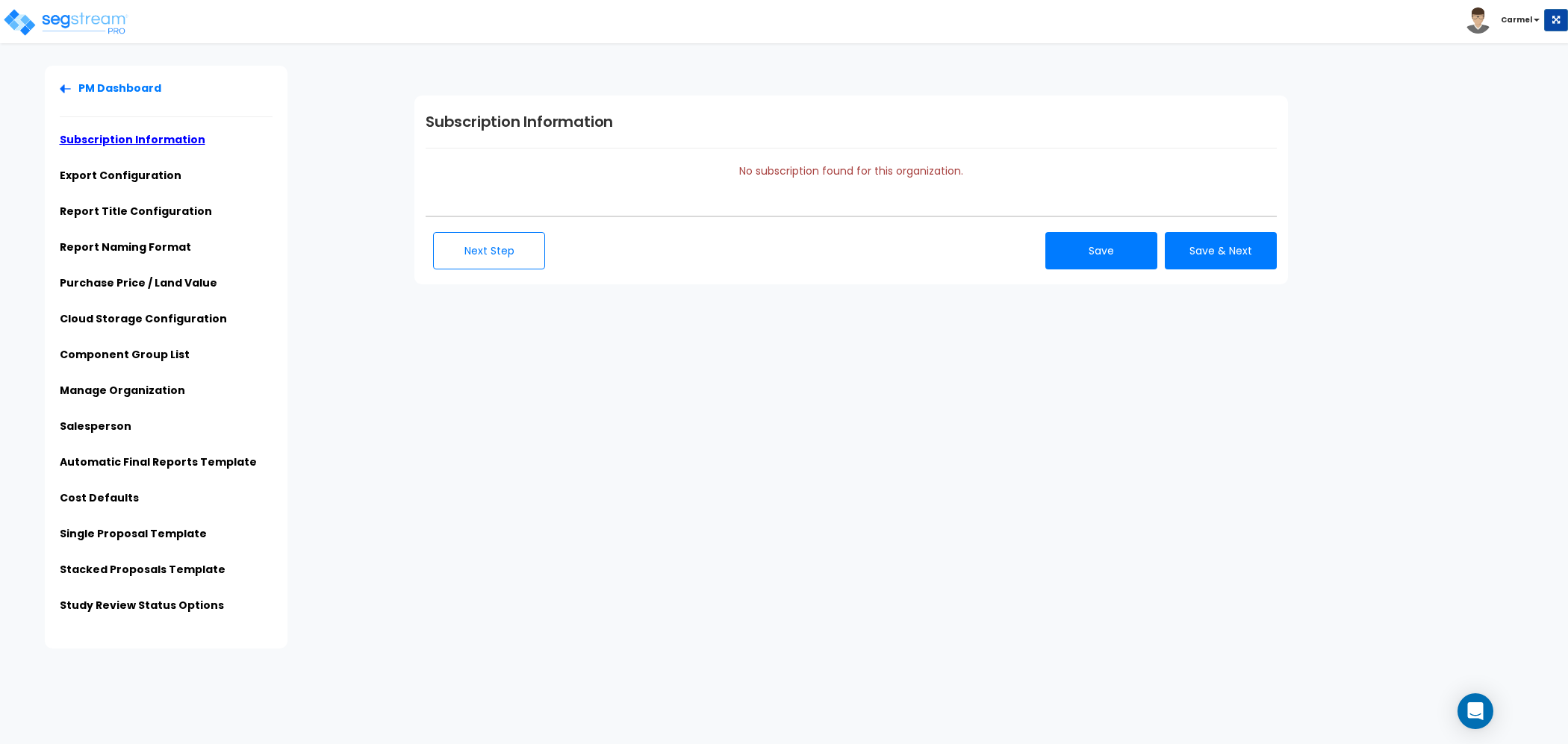
click at [879, 576] on div "PM Dashboard Subscription Information Export Configuration Report Title Configu…" at bounding box center [784, 357] width 1568 height 583
click at [220, 461] on link "Automatic Final Reports Template" at bounding box center [159, 461] width 197 height 15
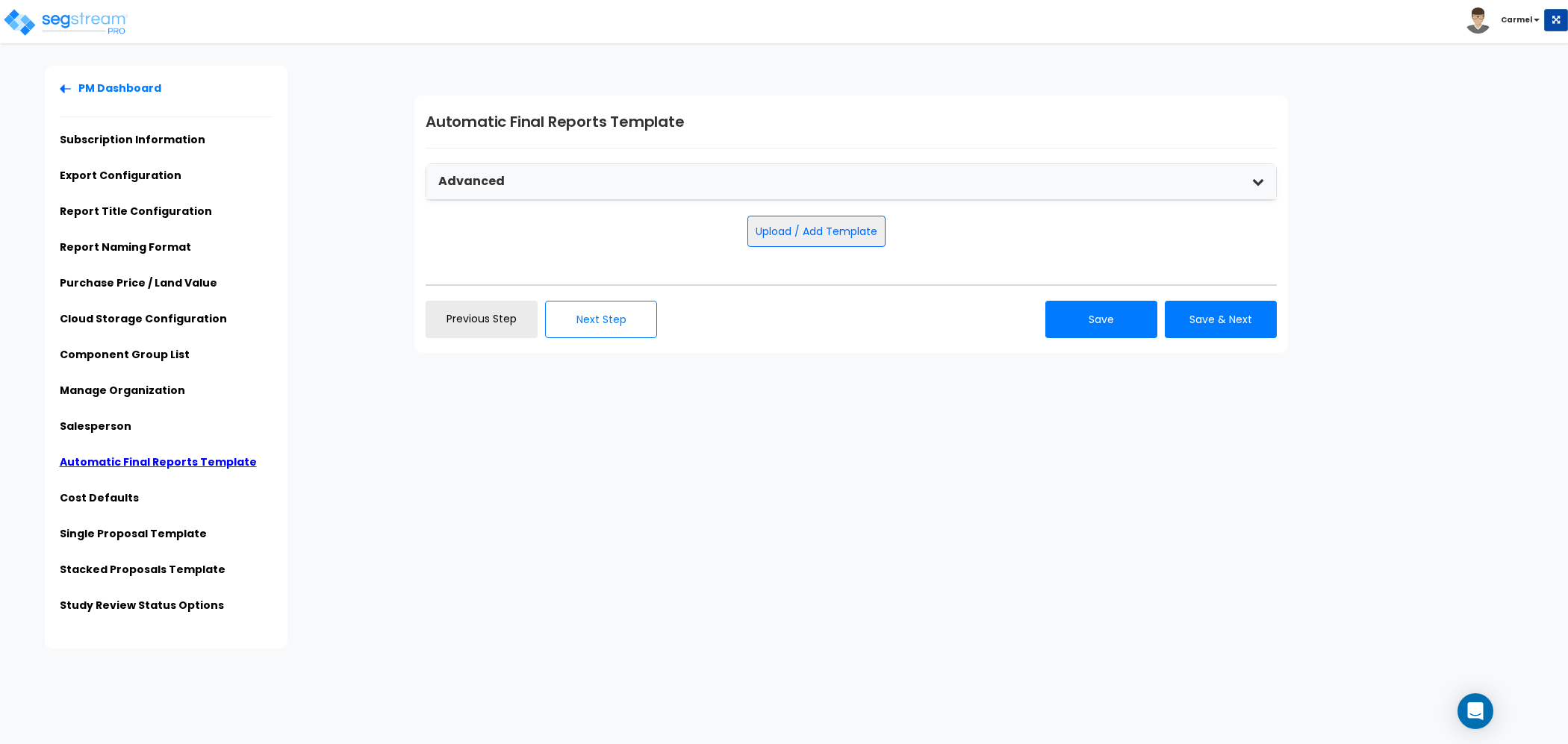
click at [564, 183] on div "Advanced" at bounding box center [851, 182] width 850 height 36
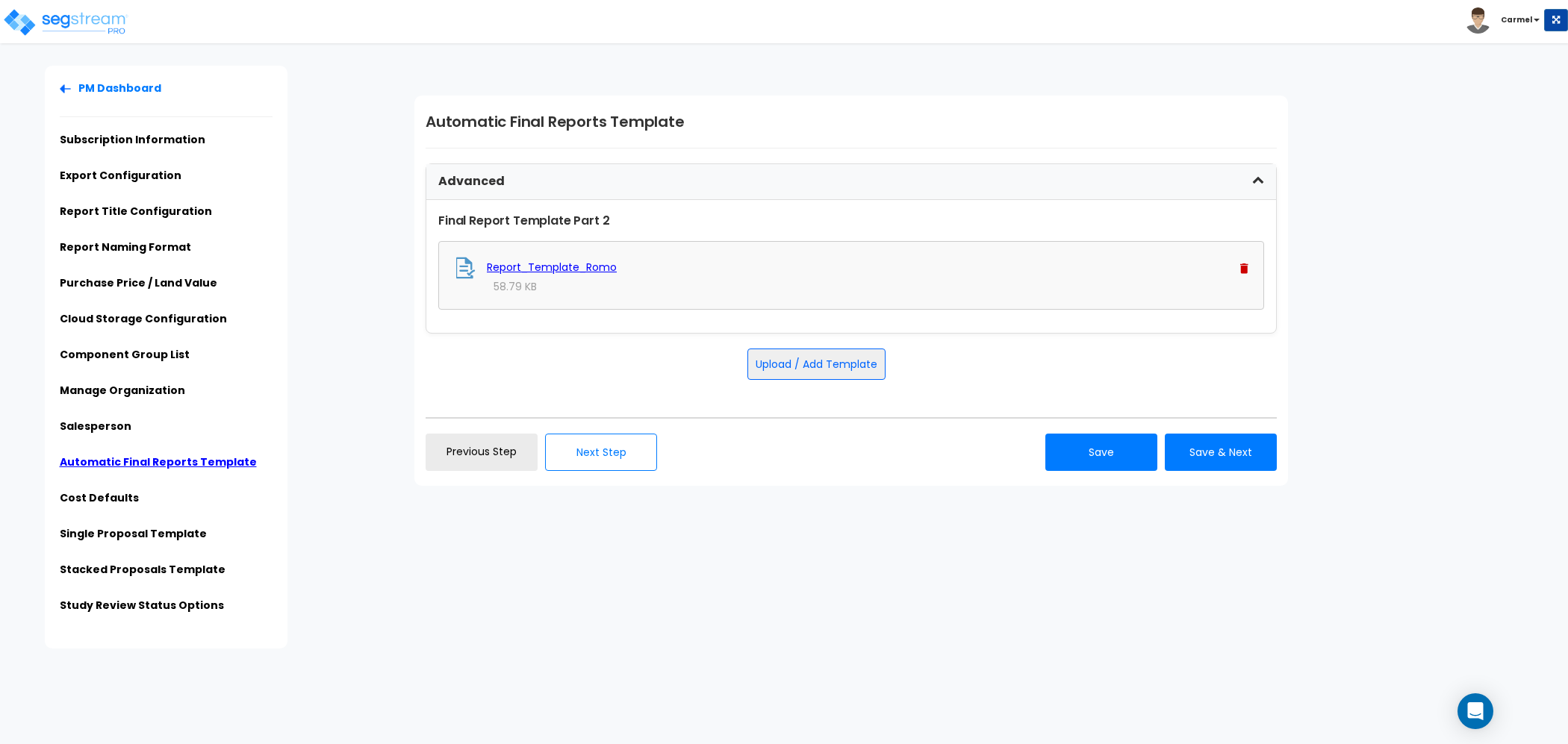
click at [563, 181] on div "Advanced" at bounding box center [851, 182] width 850 height 36
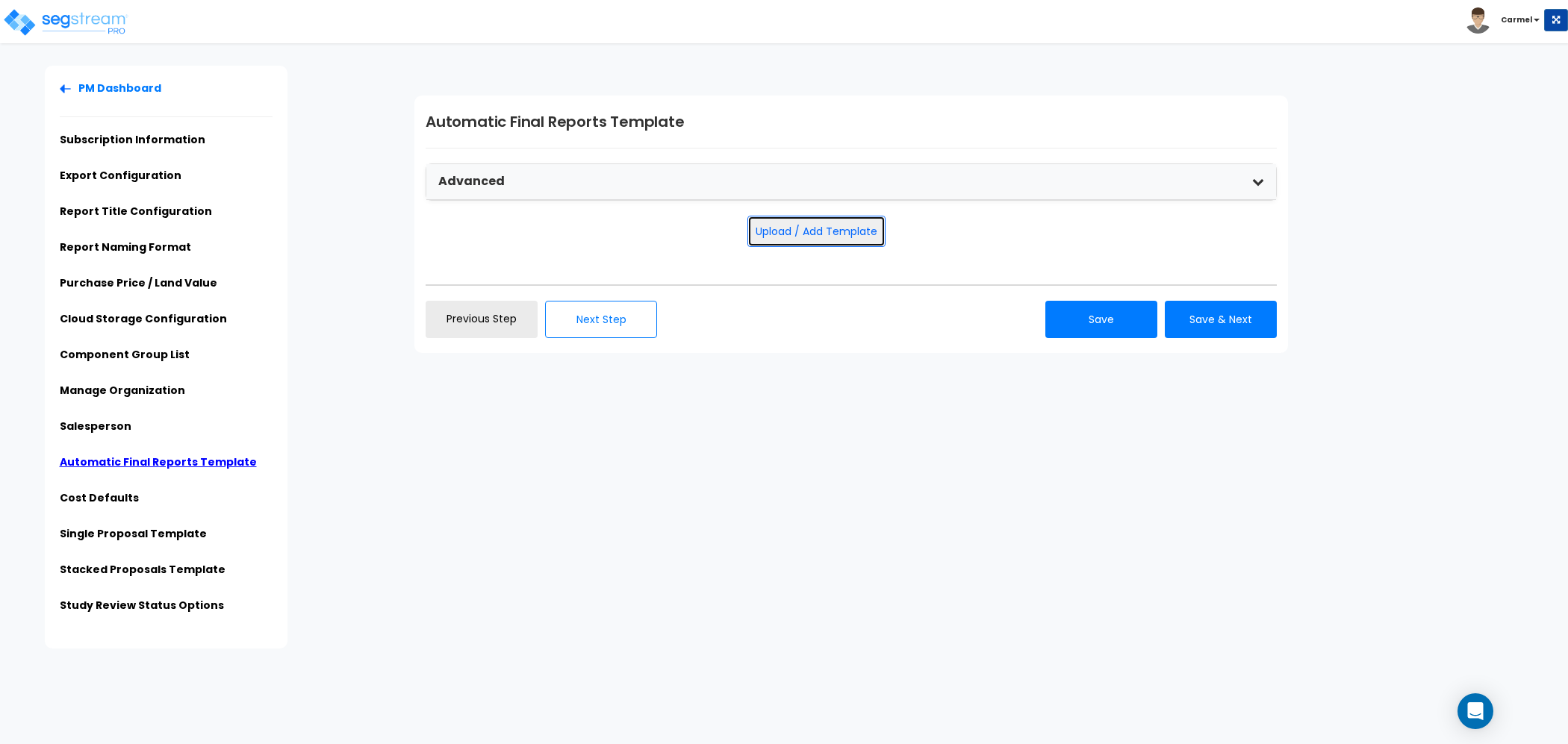
click at [844, 226] on button "Upload / Add Template" at bounding box center [816, 231] width 138 height 32
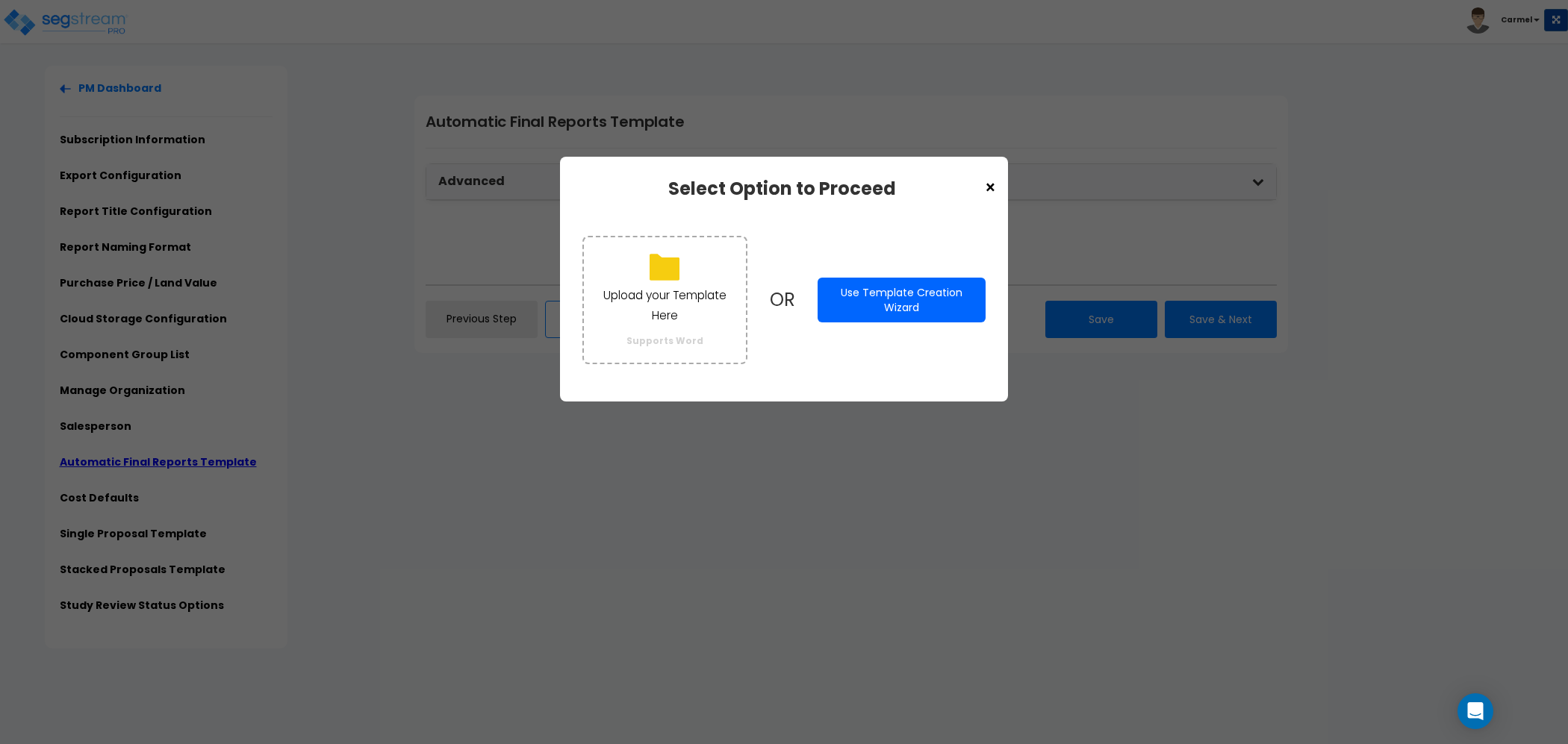
click at [952, 292] on button "Use Template Creation Wizard" at bounding box center [902, 300] width 168 height 45
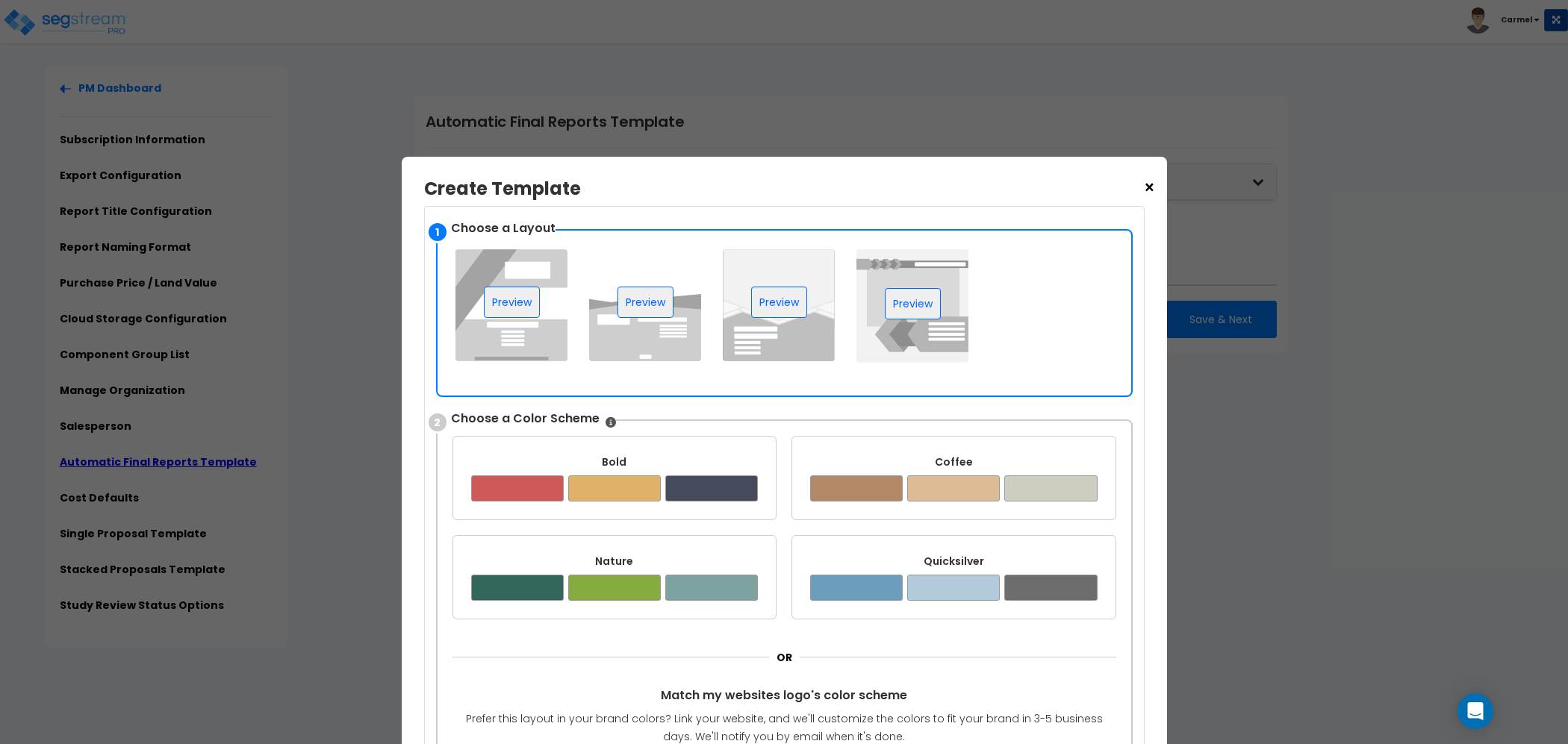
drag, startPoint x: 1146, startPoint y: 185, endPoint x: 1108, endPoint y: 190, distance: 38.3
click at [1146, 185] on span "×" at bounding box center [1149, 188] width 12 height 25
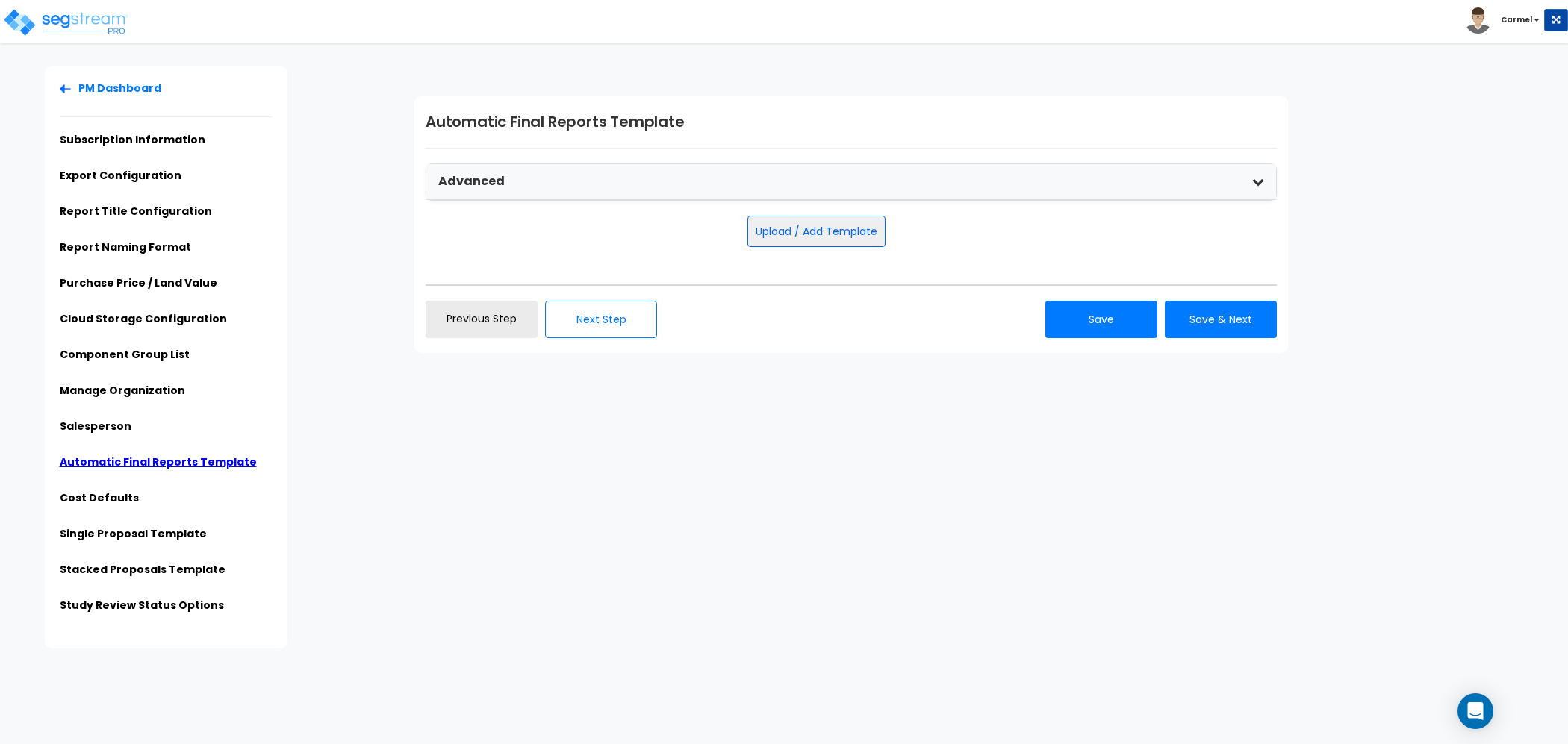
click at [781, 366] on div "Subscription Information No subscription found for this organization. Next Step" at bounding box center [985, 224] width 1164 height 317
click at [457, 323] on link "Previous Step" at bounding box center [481, 319] width 112 height 37
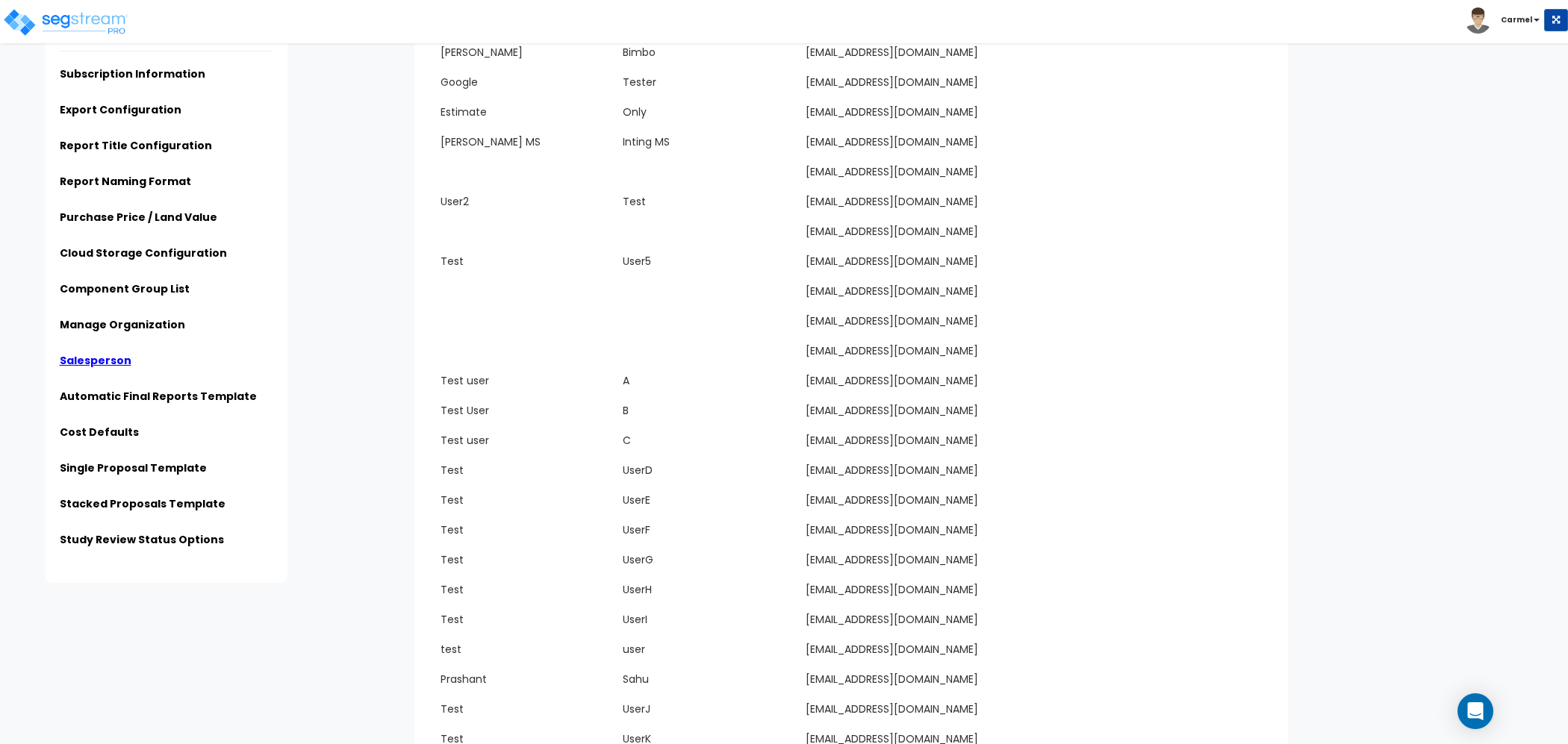
scroll to position [883, 0]
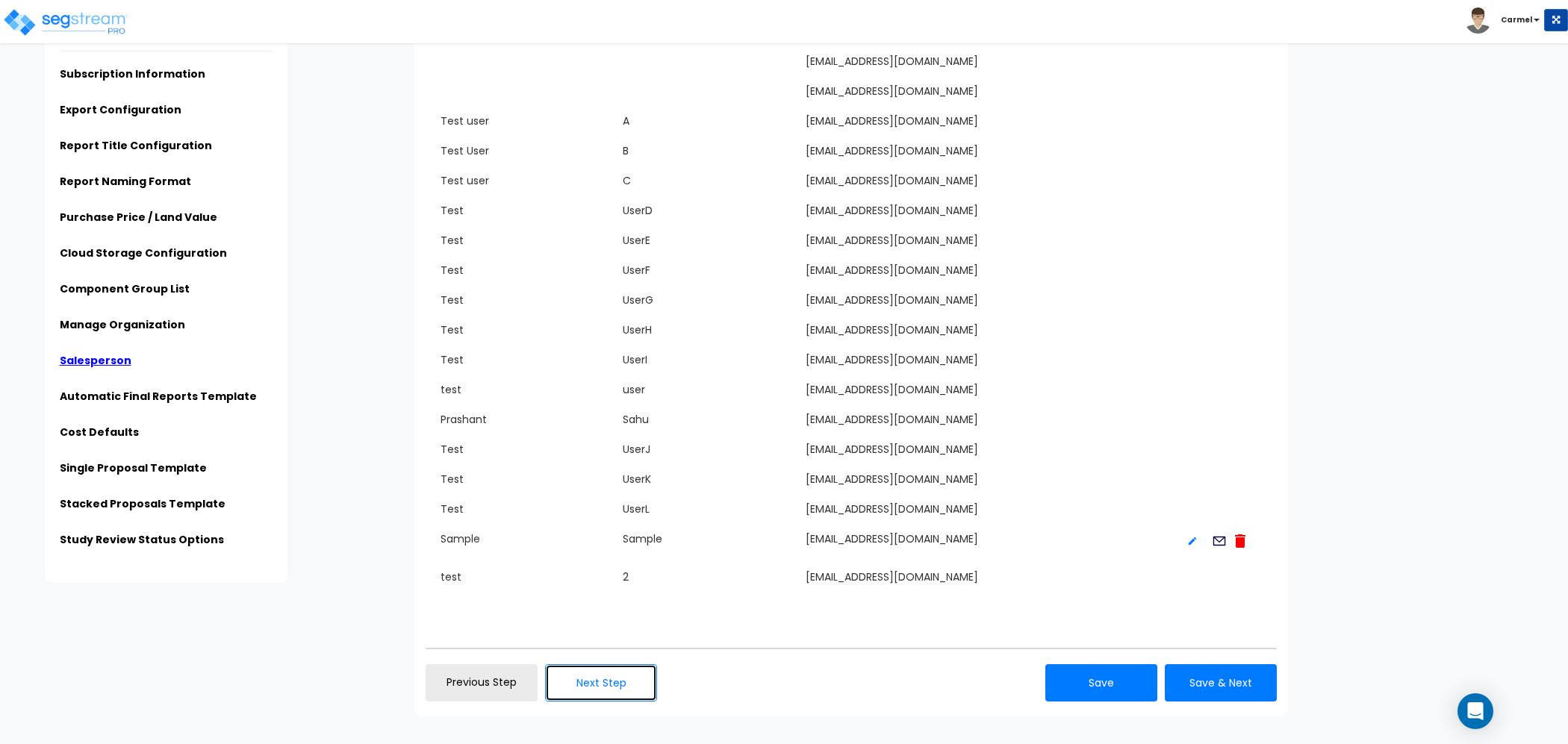
click at [590, 671] on button "Next Step" at bounding box center [600, 682] width 112 height 37
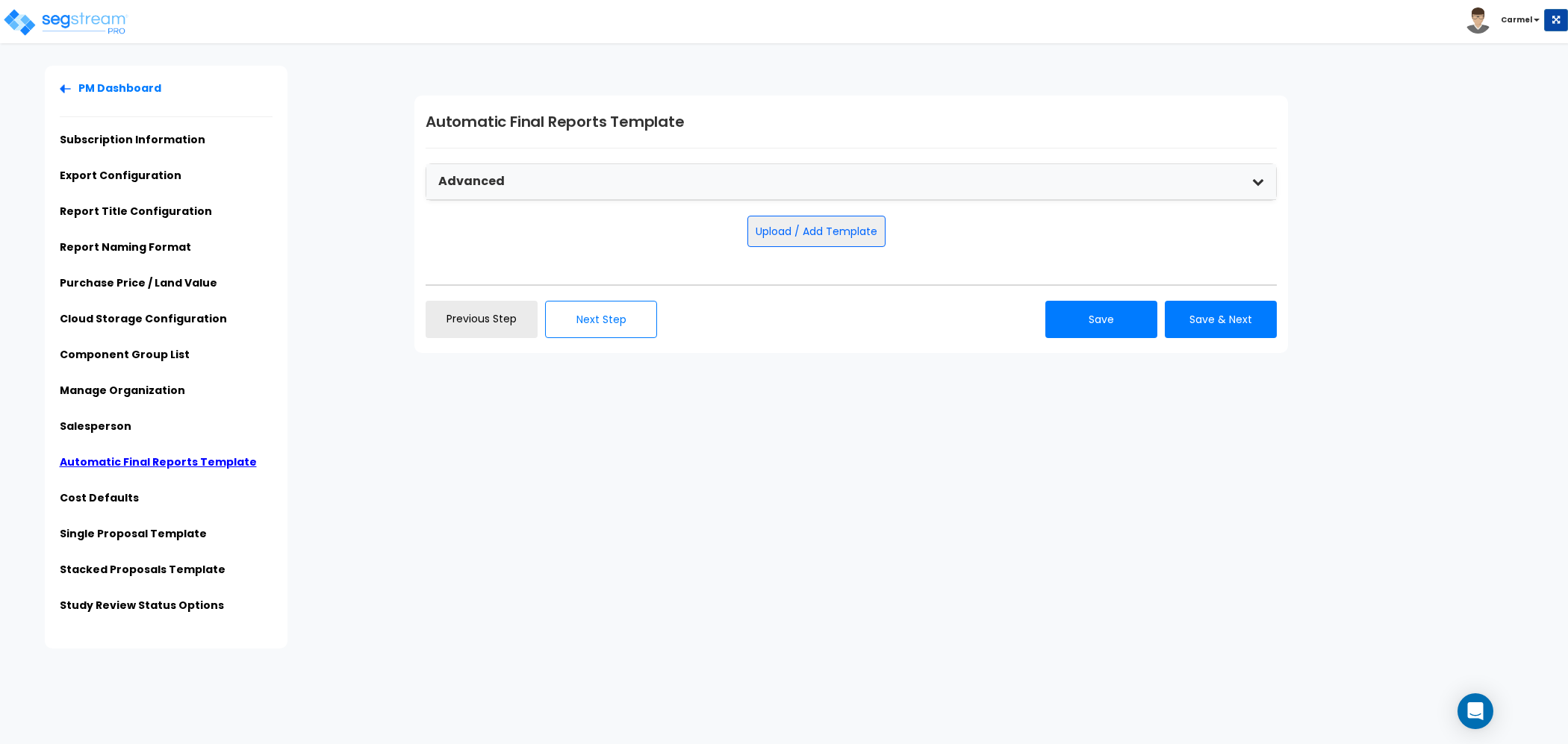
click at [636, 415] on div "PM Dashboard Subscription Information Export Configuration Report Title Configu…" at bounding box center [784, 357] width 1568 height 583
click at [626, 334] on button "Next Step" at bounding box center [600, 319] width 112 height 37
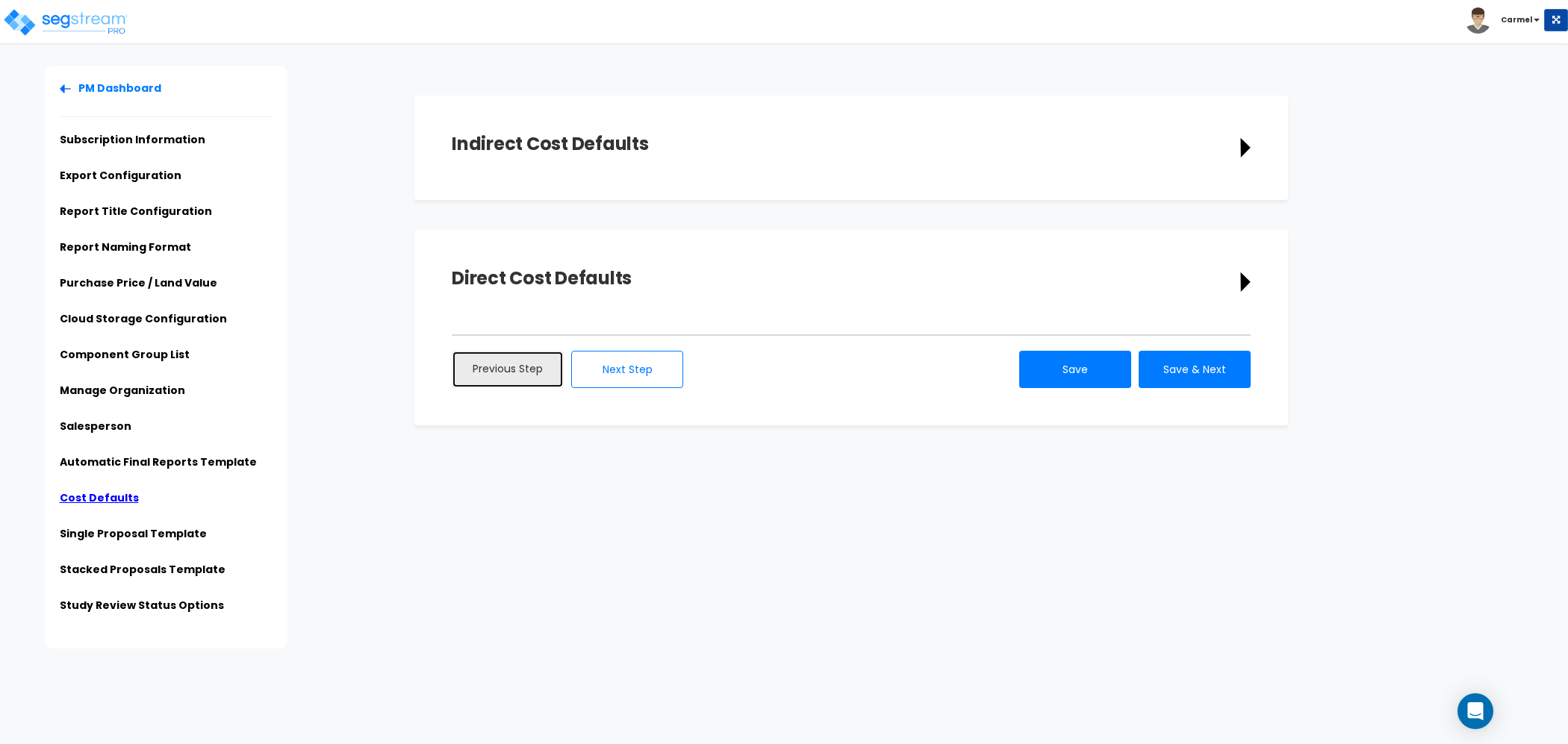
click at [468, 373] on link "Previous Step" at bounding box center [507, 369] width 112 height 37
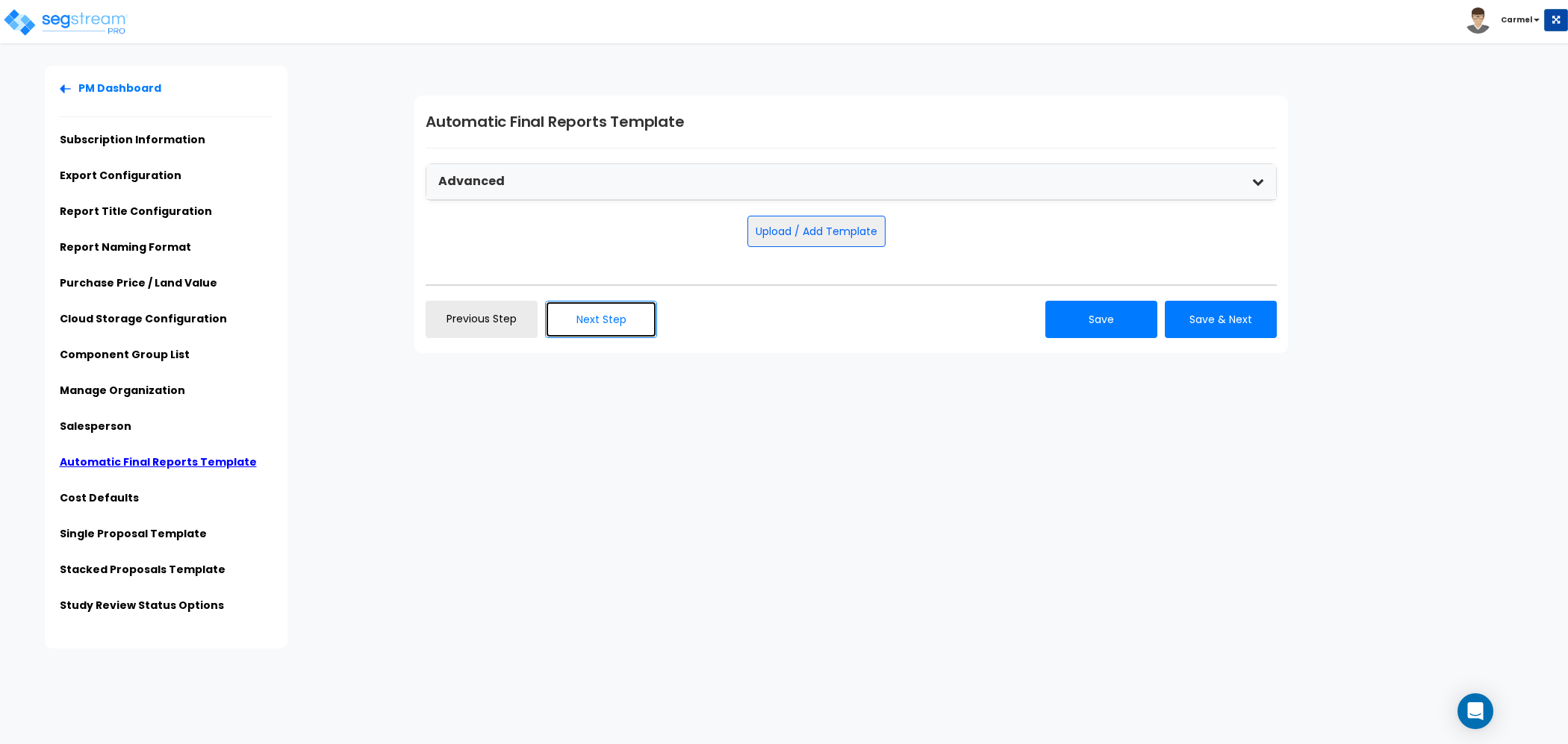
click at [626, 319] on button "Next Step" at bounding box center [600, 319] width 112 height 37
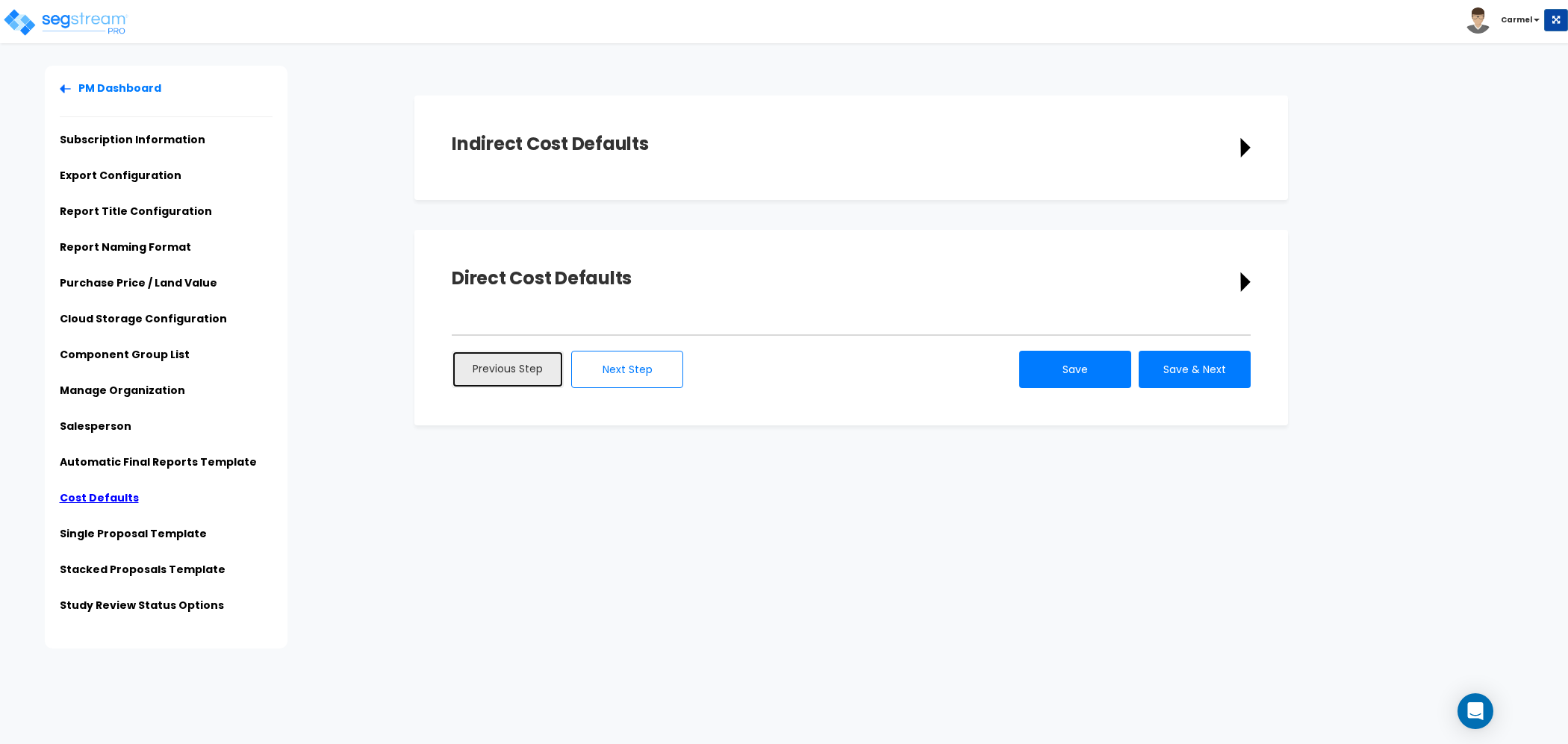
click at [515, 377] on link "Previous Step" at bounding box center [507, 369] width 112 height 37
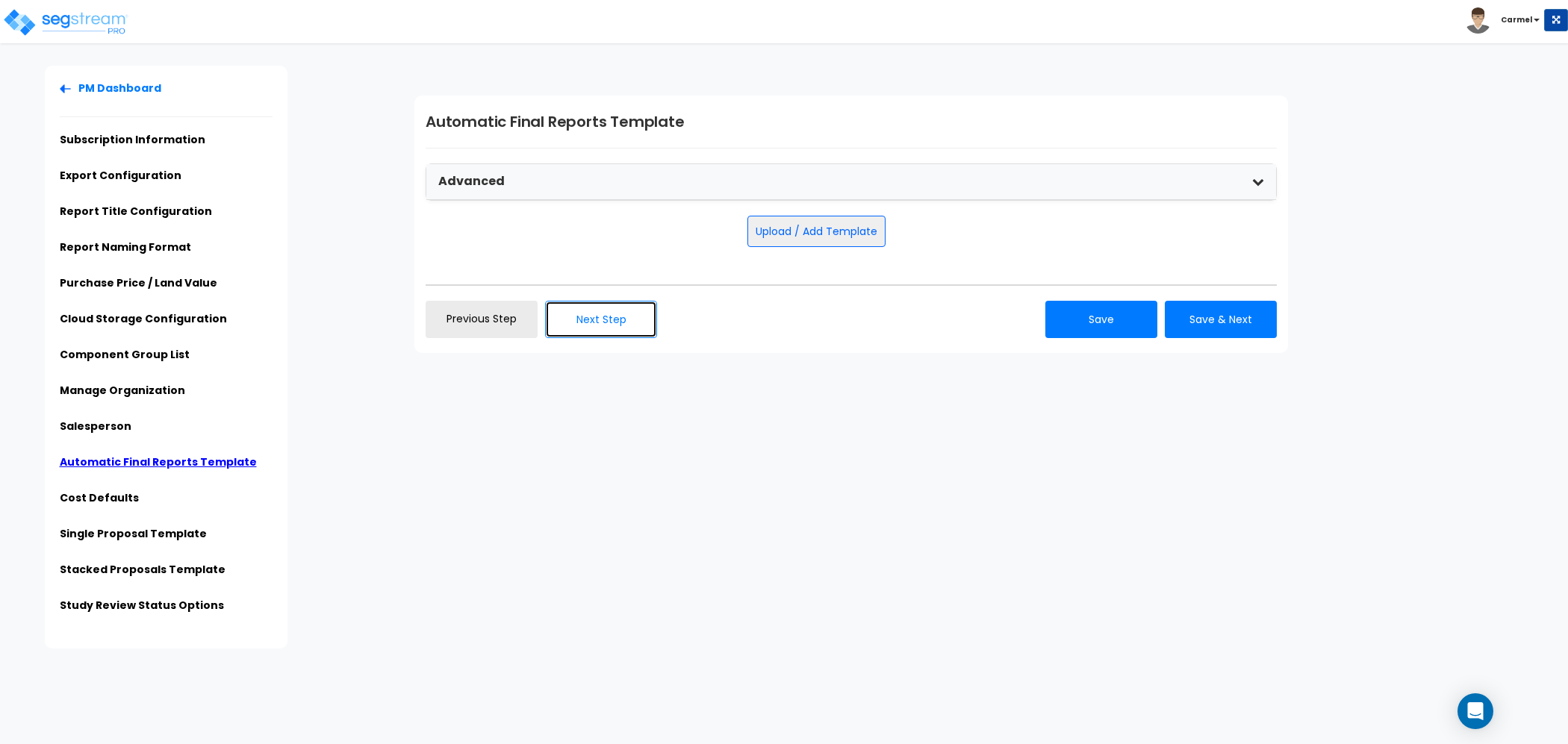
click at [633, 334] on button "Next Step" at bounding box center [600, 319] width 112 height 37
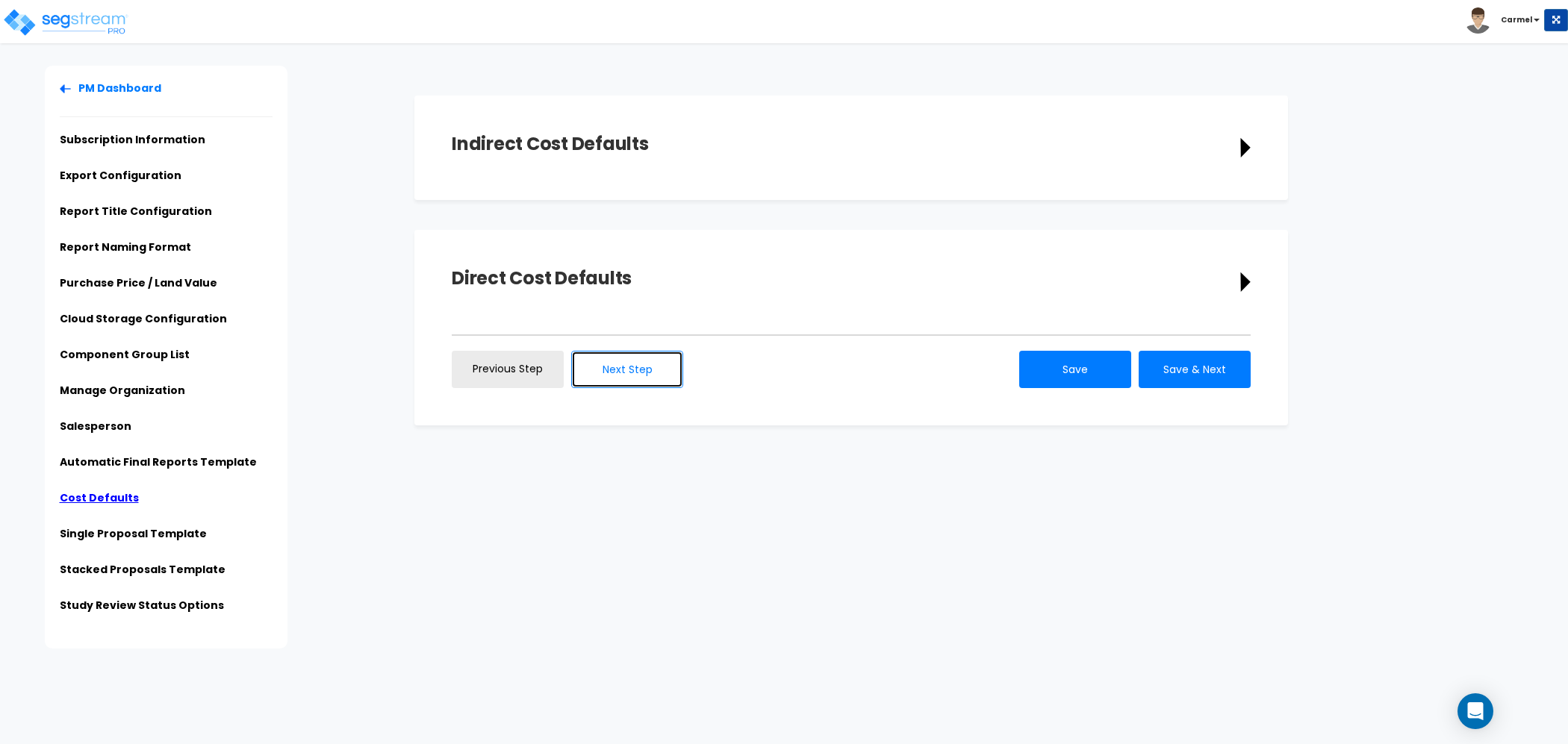
click at [642, 372] on button "Next Step" at bounding box center [626, 369] width 112 height 37
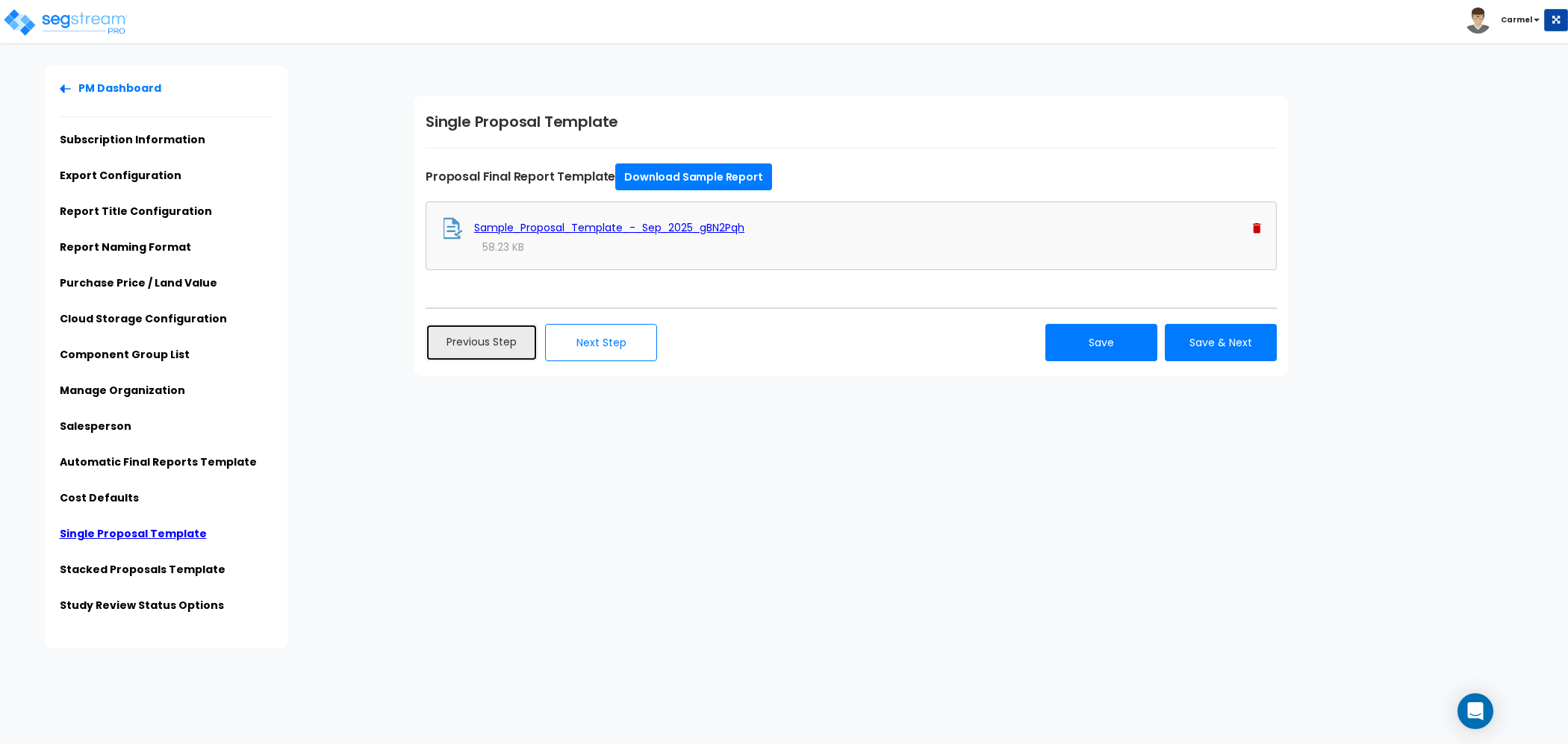
click at [489, 352] on link "Previous Step" at bounding box center [481, 342] width 112 height 37
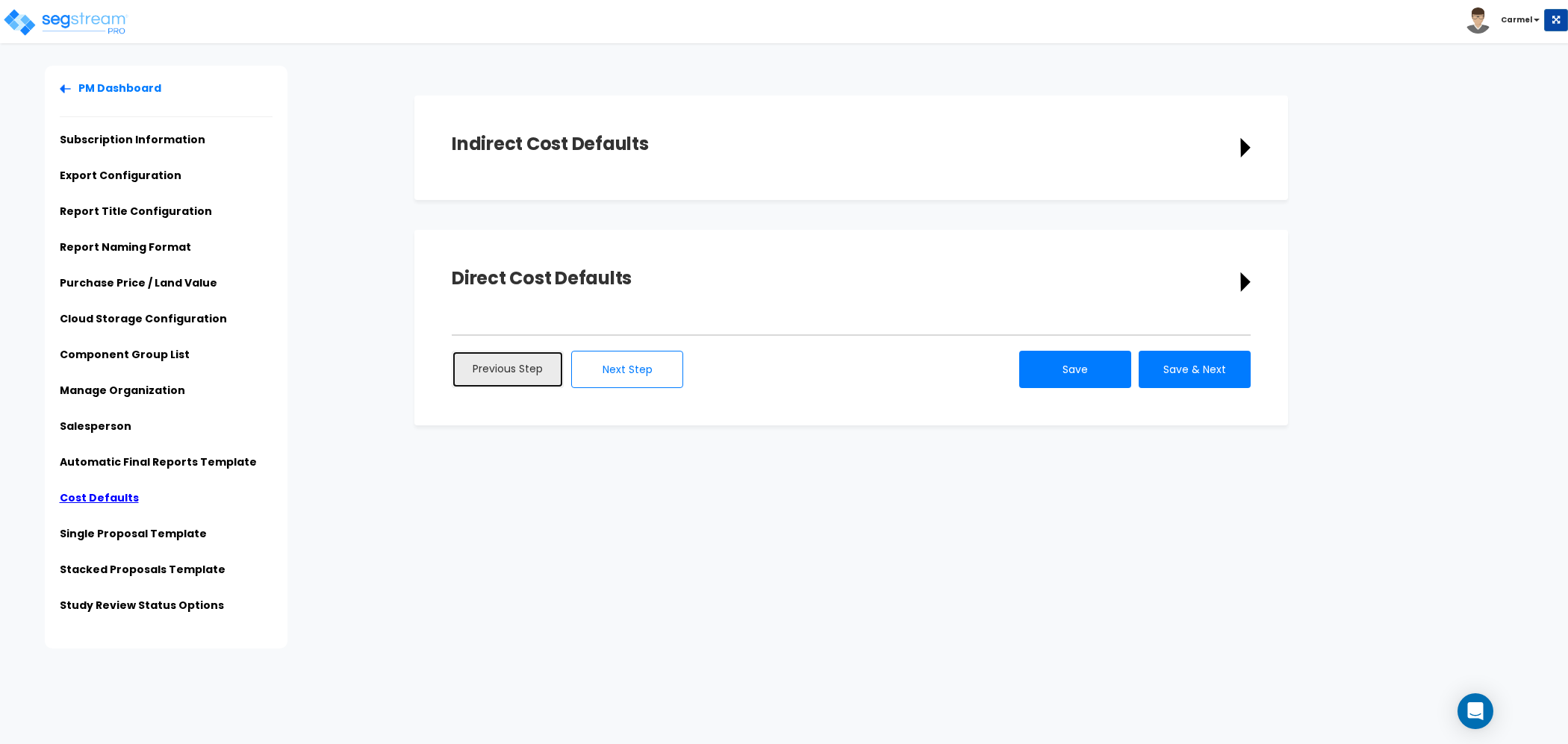
click at [485, 374] on link "Previous Step" at bounding box center [507, 369] width 112 height 37
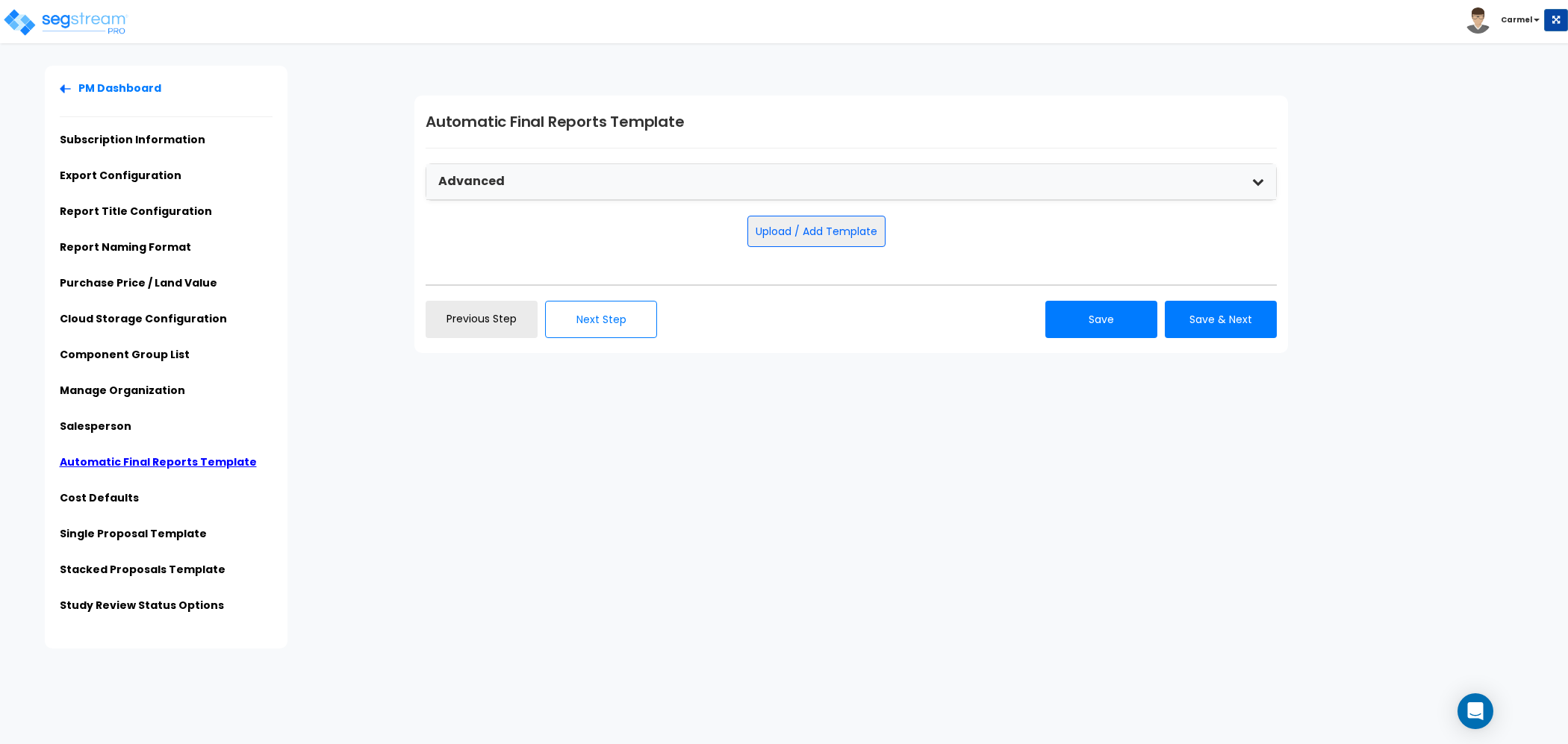
click at [616, 431] on div "PM Dashboard Subscription Information Export Configuration Report Title Configu…" at bounding box center [784, 357] width 1568 height 583
click at [589, 480] on div "PM Dashboard Subscription Information Export Configuration Report Title Configu…" at bounding box center [784, 357] width 1568 height 583
click at [570, 311] on button "Next Step" at bounding box center [600, 319] width 112 height 37
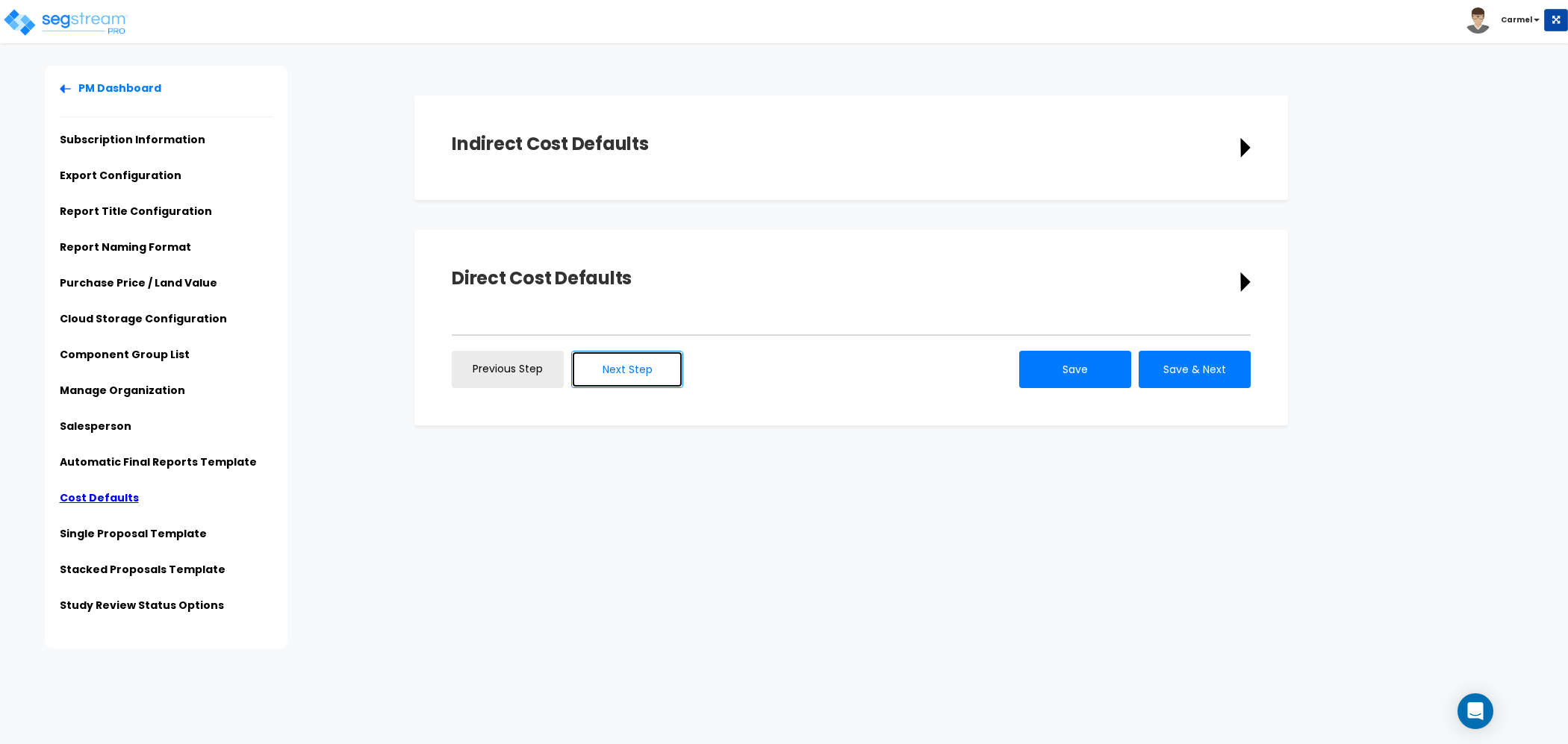
click at [627, 360] on button "Next Step" at bounding box center [626, 369] width 112 height 37
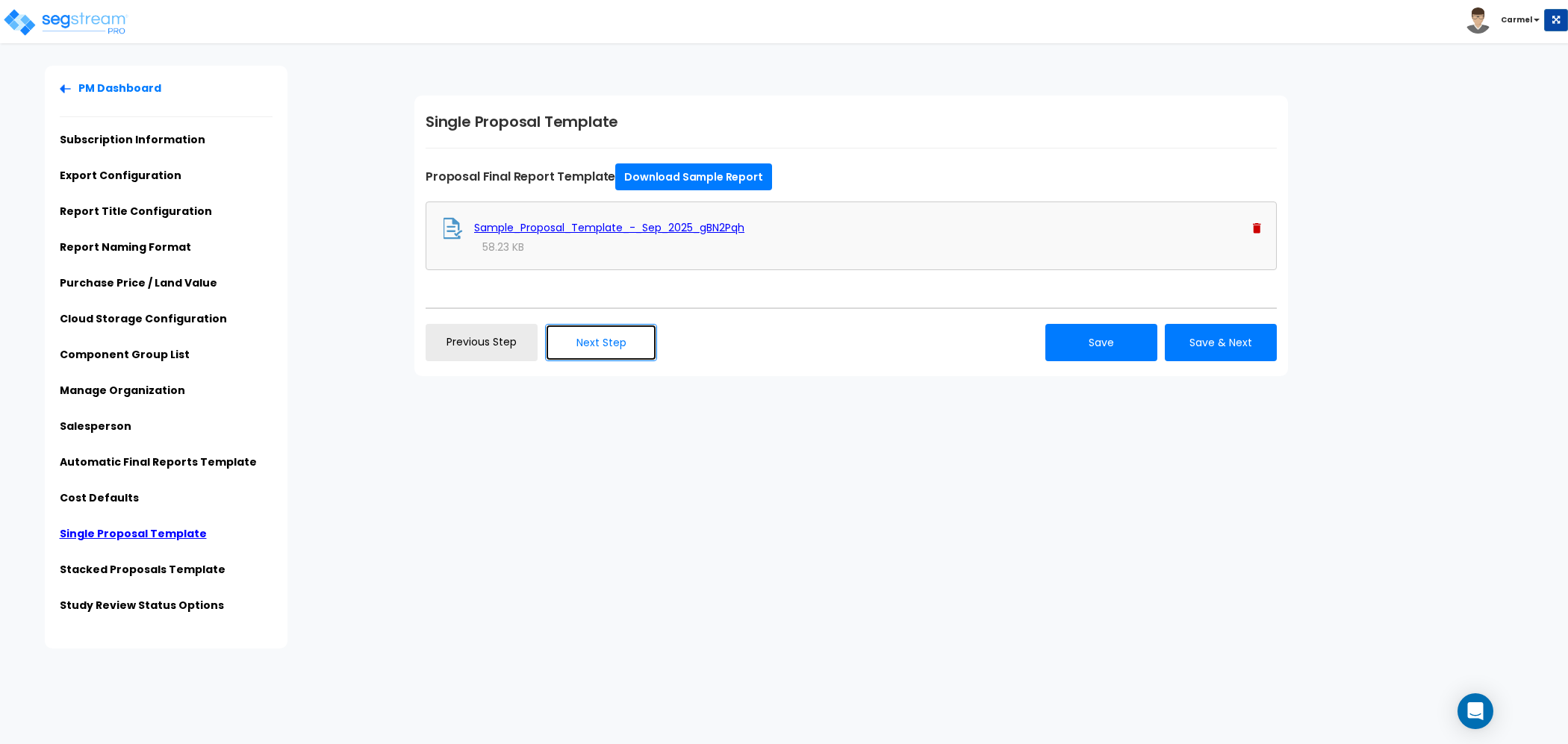
click at [593, 343] on button "Next Step" at bounding box center [600, 342] width 112 height 37
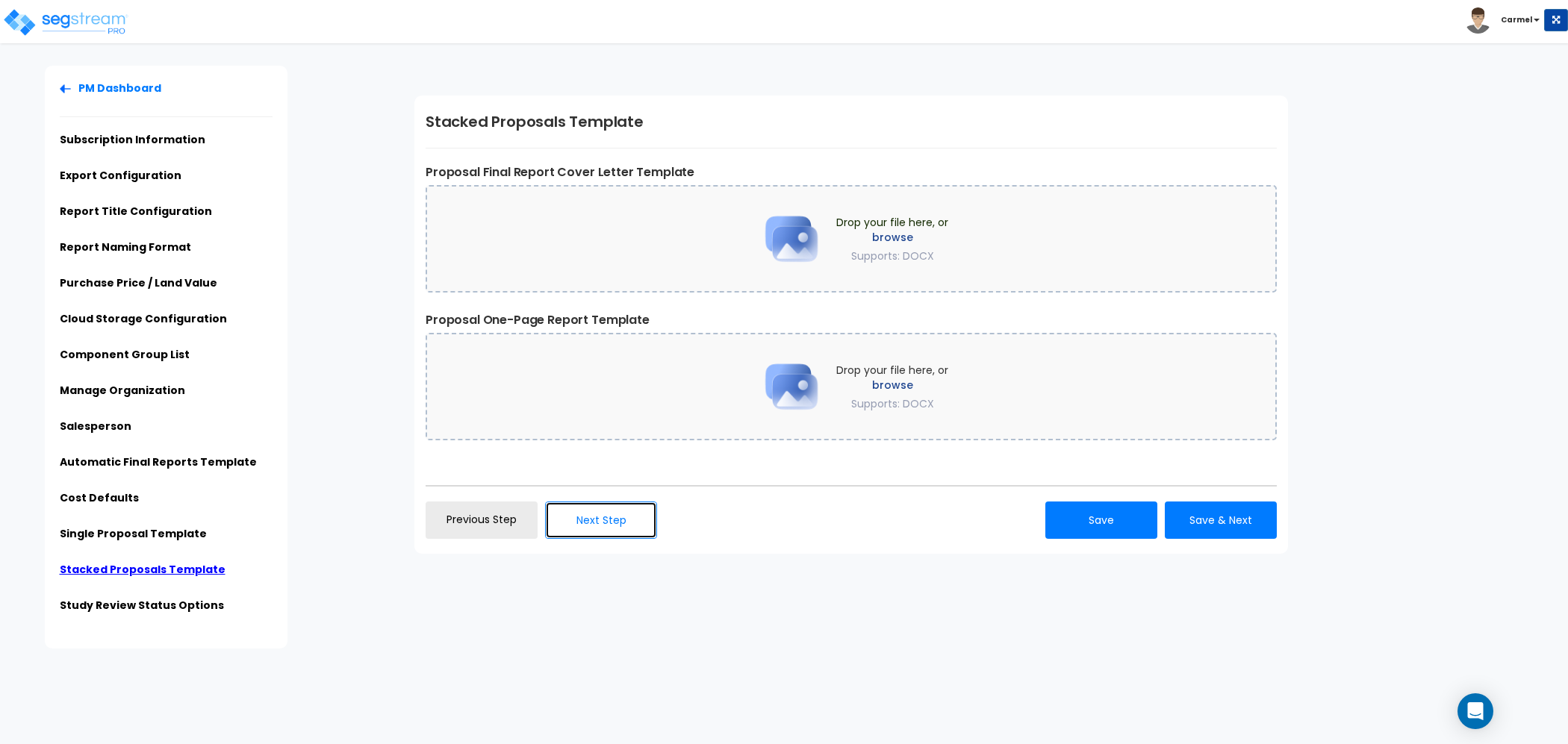
click at [603, 525] on button "Next Step" at bounding box center [600, 520] width 112 height 37
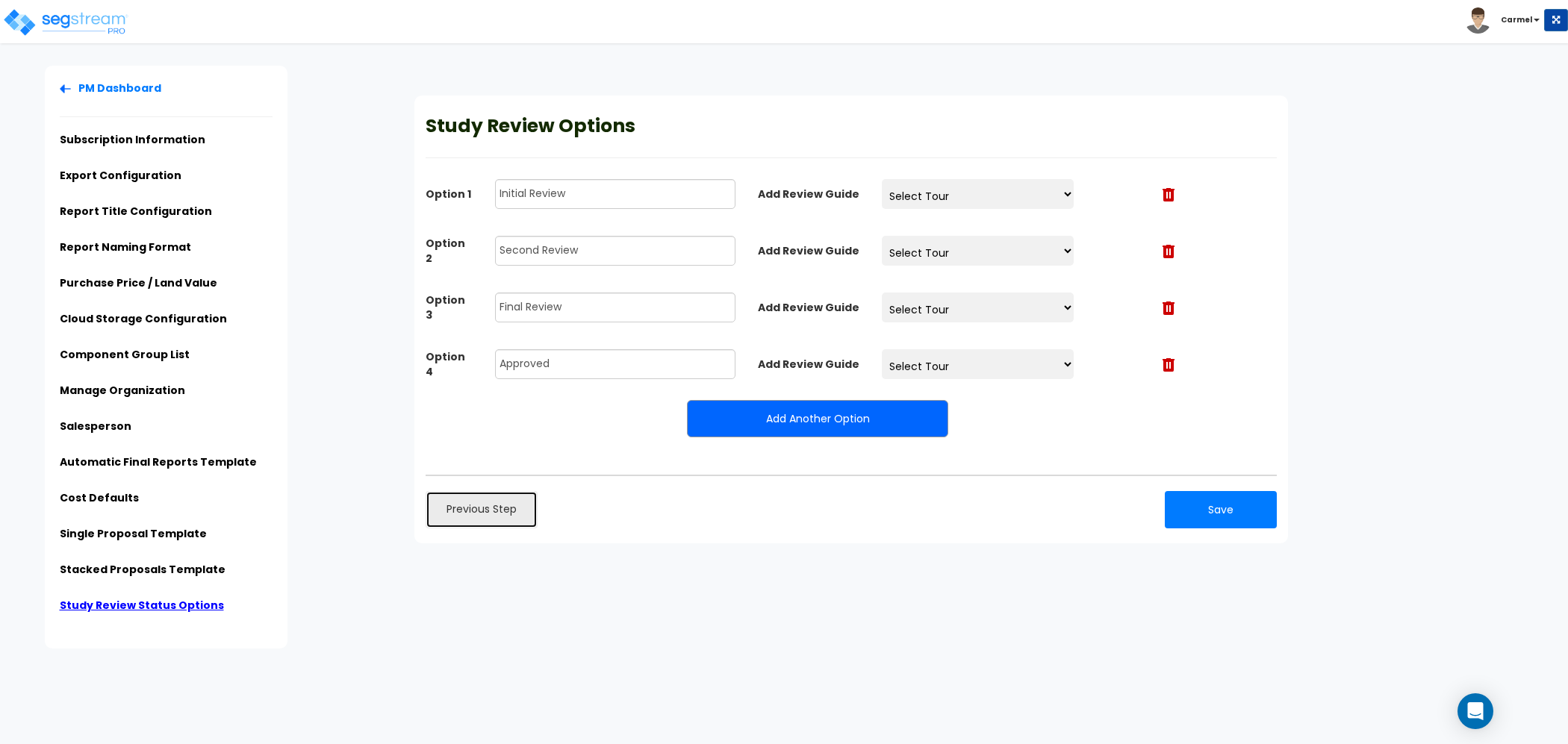
click at [462, 513] on link "Previous Step" at bounding box center [481, 510] width 112 height 37
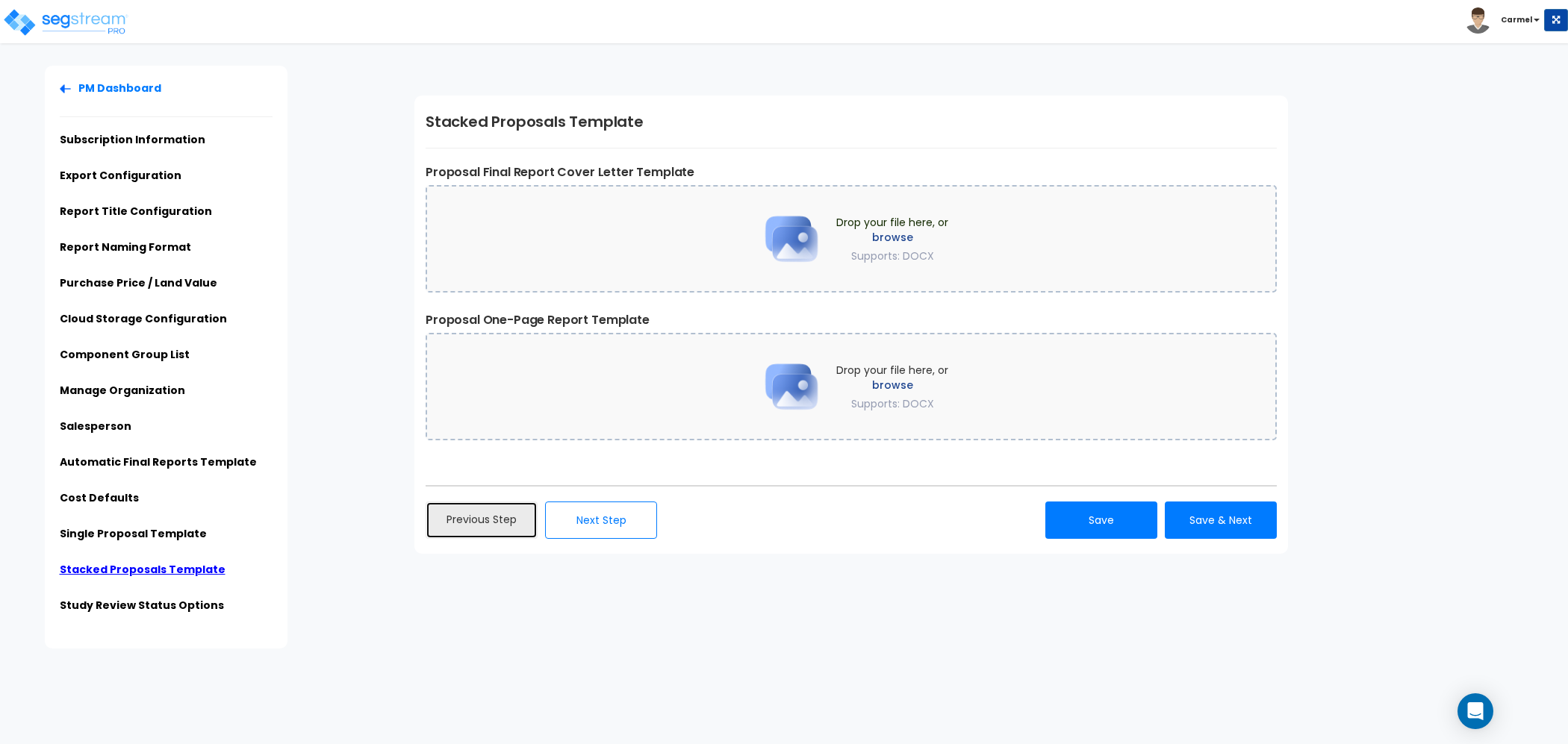
click at [467, 526] on link "Previous Step" at bounding box center [481, 520] width 112 height 37
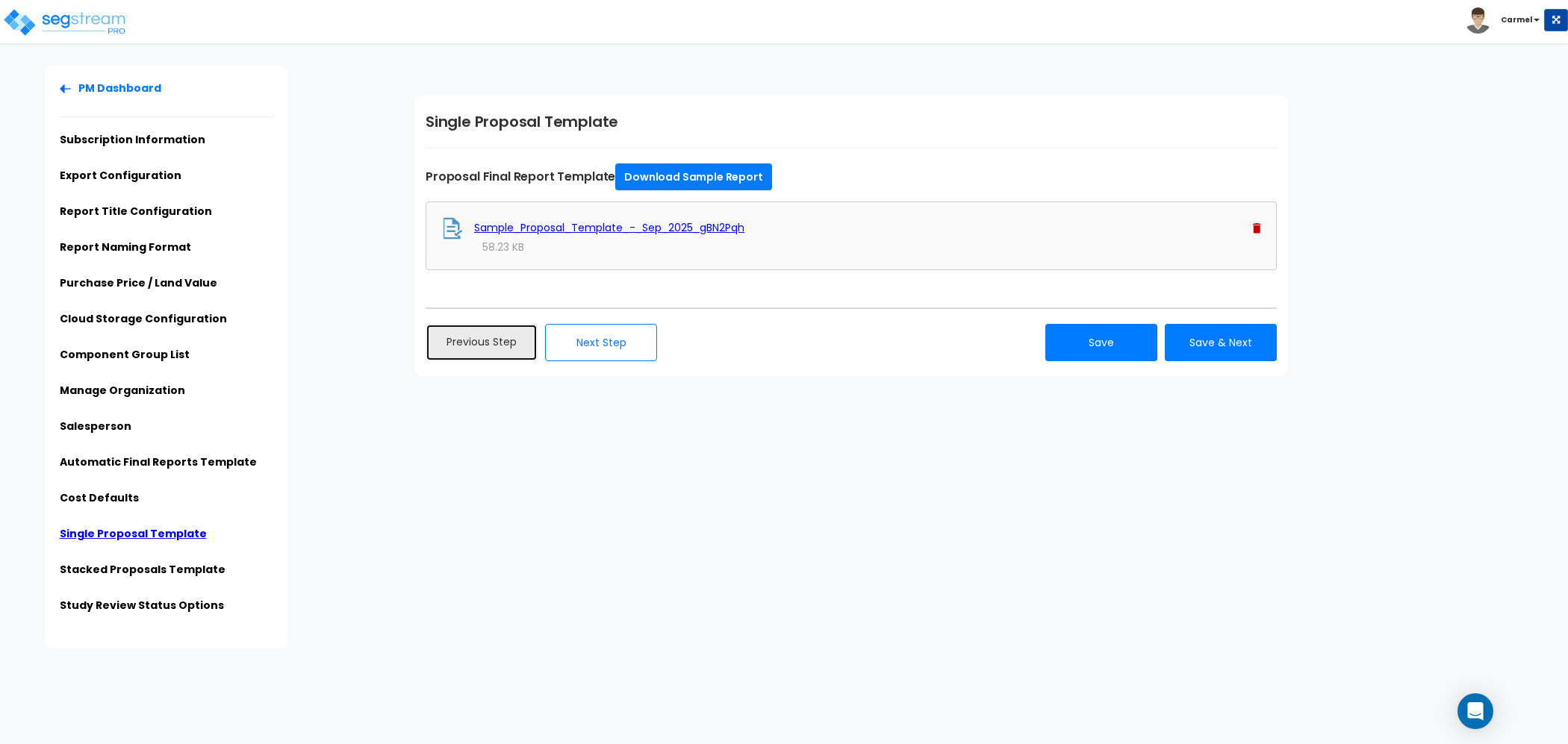
click at [487, 353] on link "Previous Step" at bounding box center [481, 342] width 112 height 37
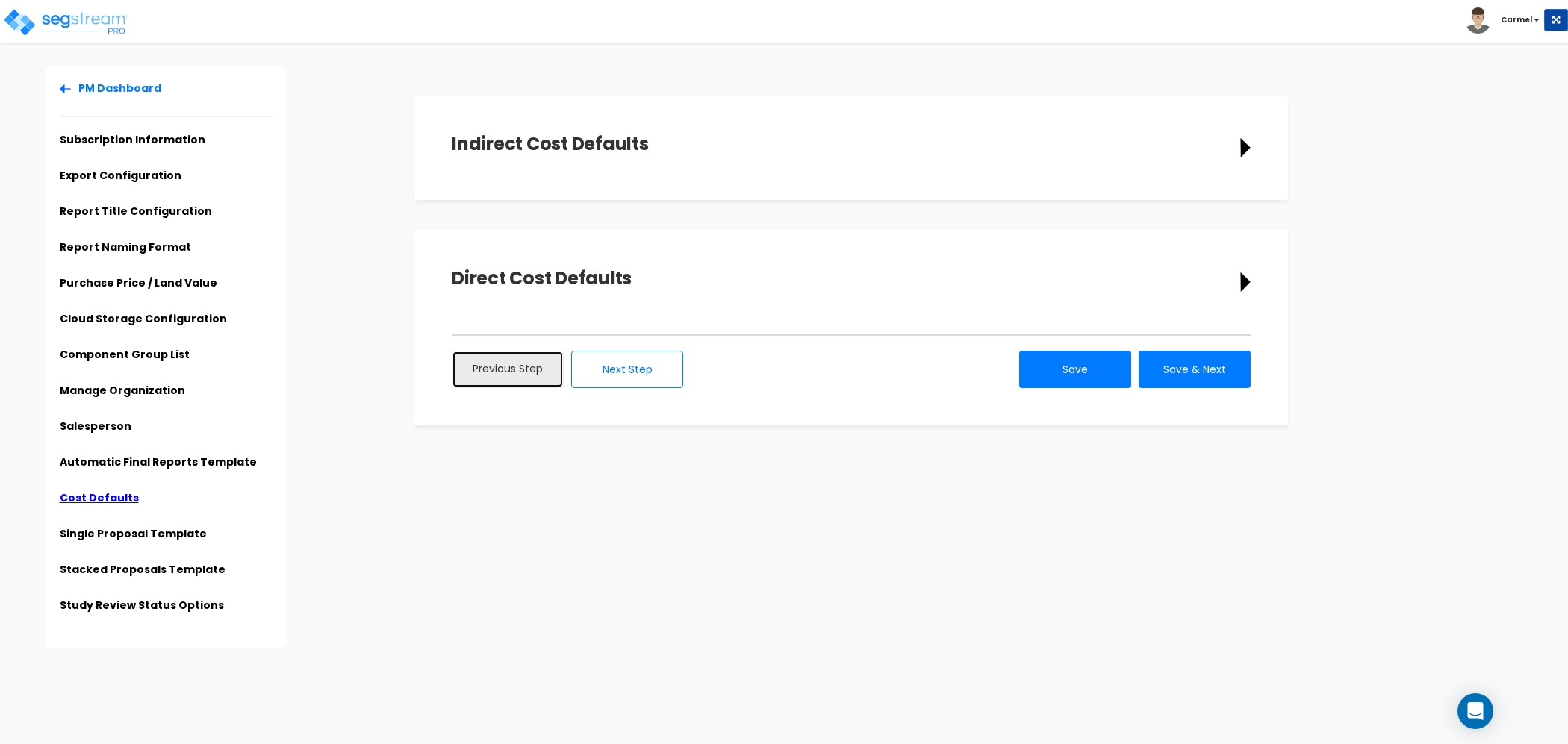
click at [522, 366] on link "Previous Step" at bounding box center [507, 369] width 112 height 37
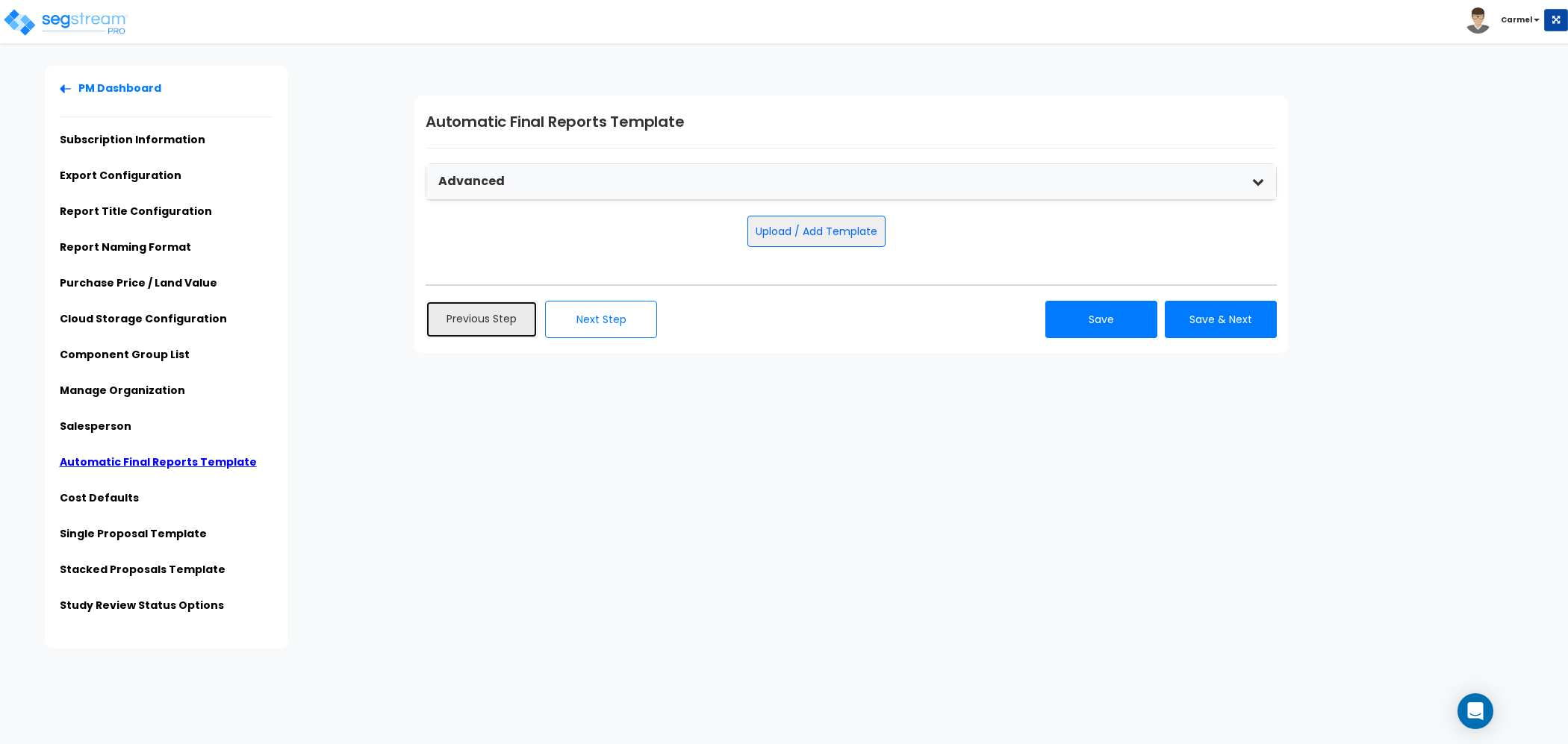
click at [475, 333] on link "Previous Step" at bounding box center [481, 319] width 112 height 37
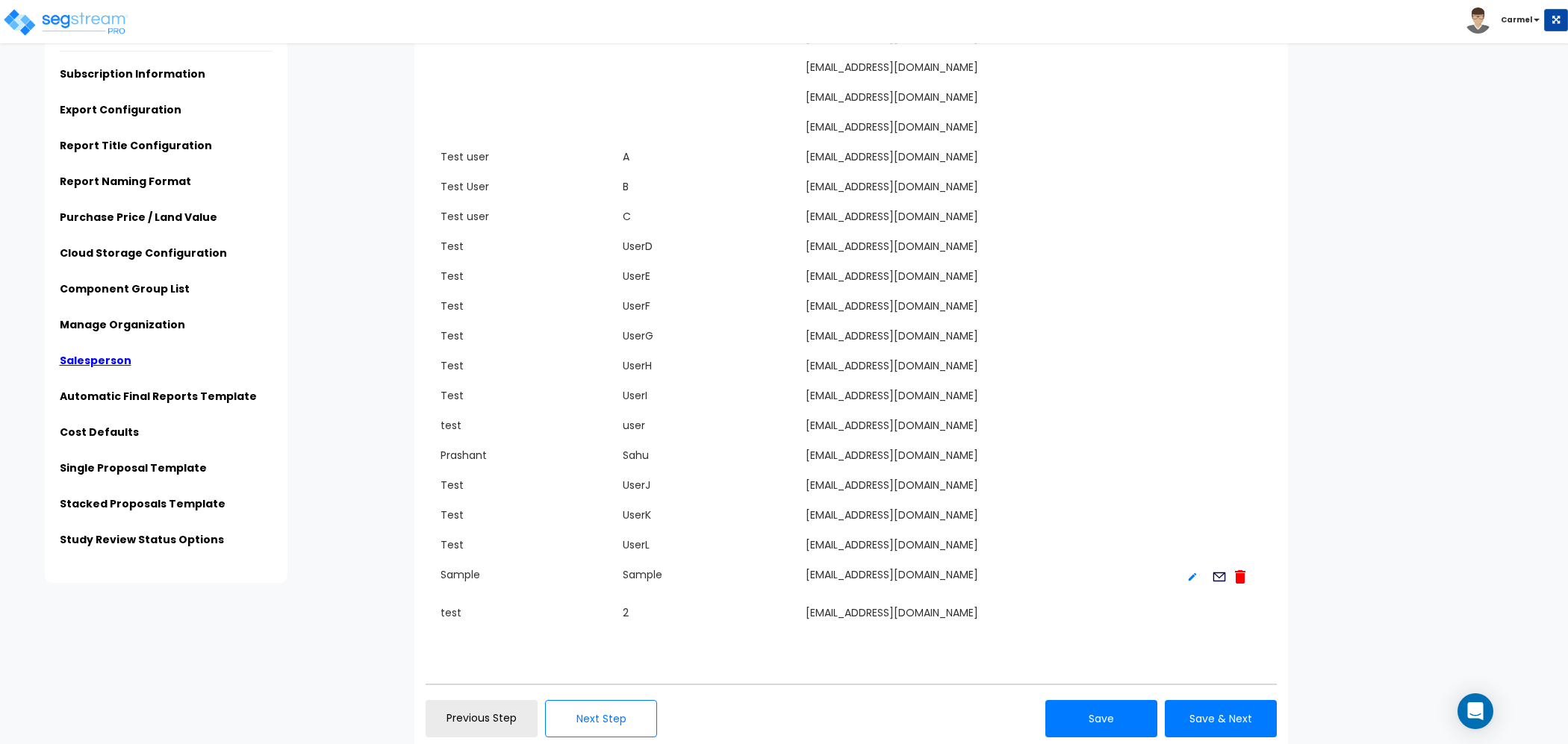
scroll to position [883, 0]
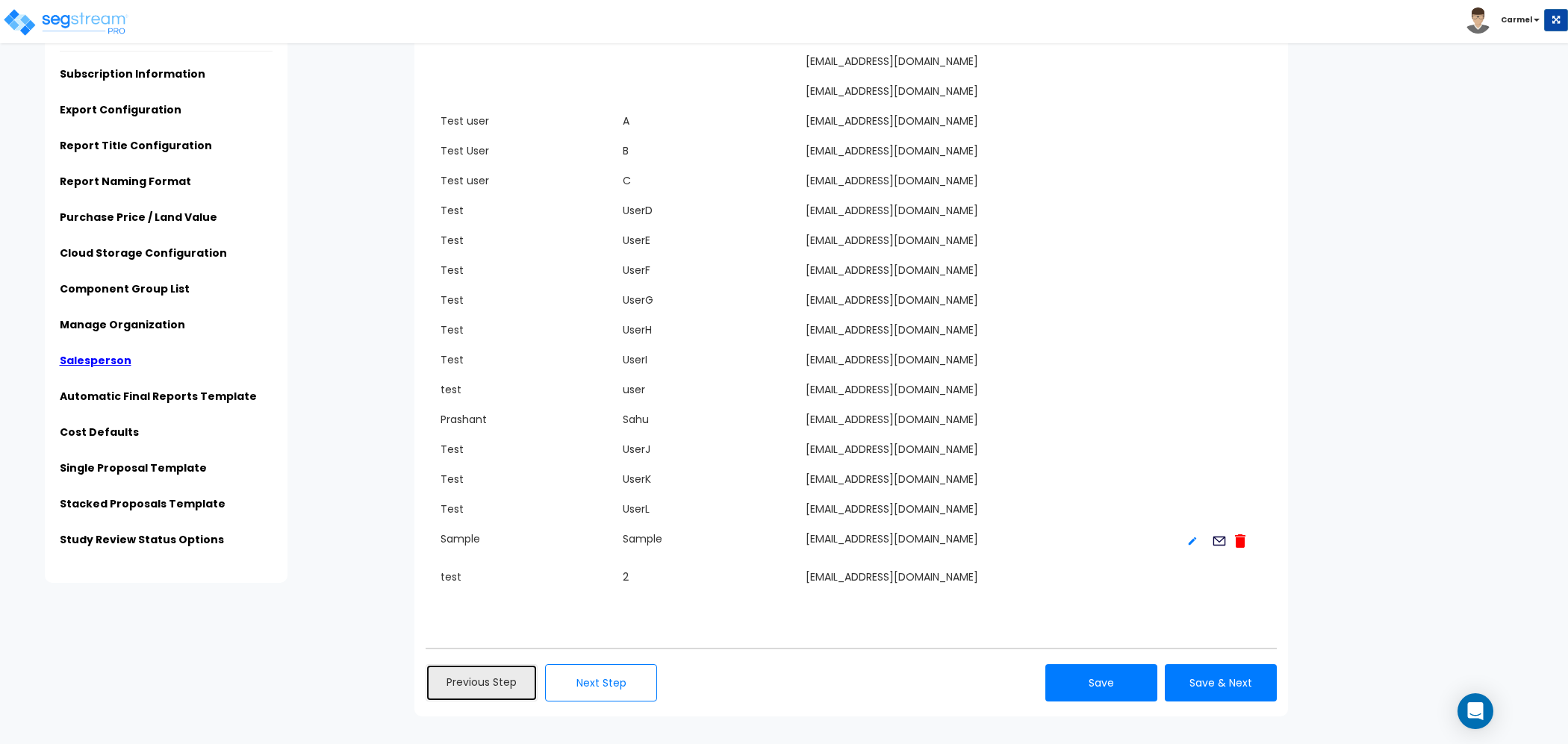
click at [490, 686] on link "Previous Step" at bounding box center [481, 682] width 112 height 37
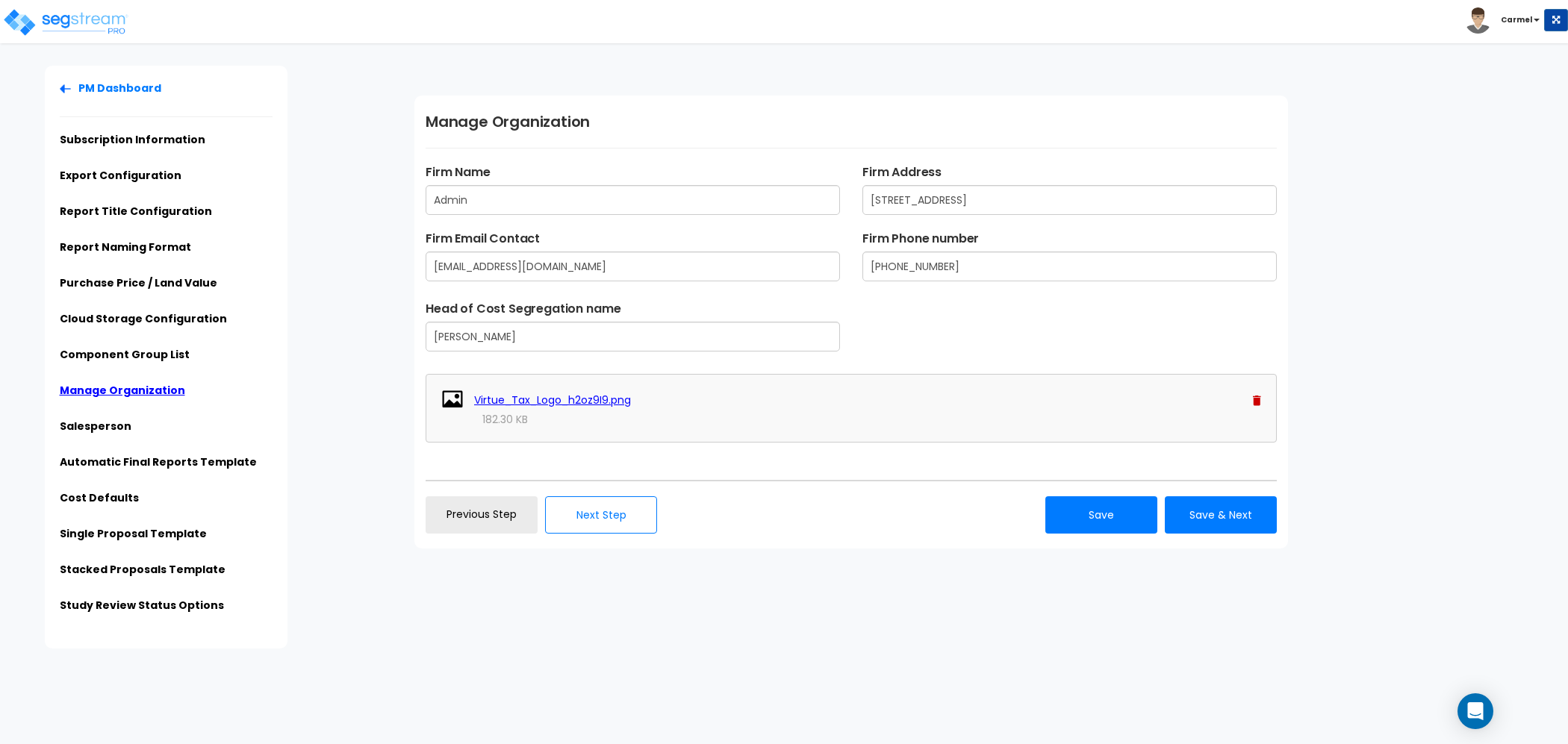
scroll to position [0, 0]
click at [515, 509] on link "Previous Step" at bounding box center [481, 514] width 112 height 37
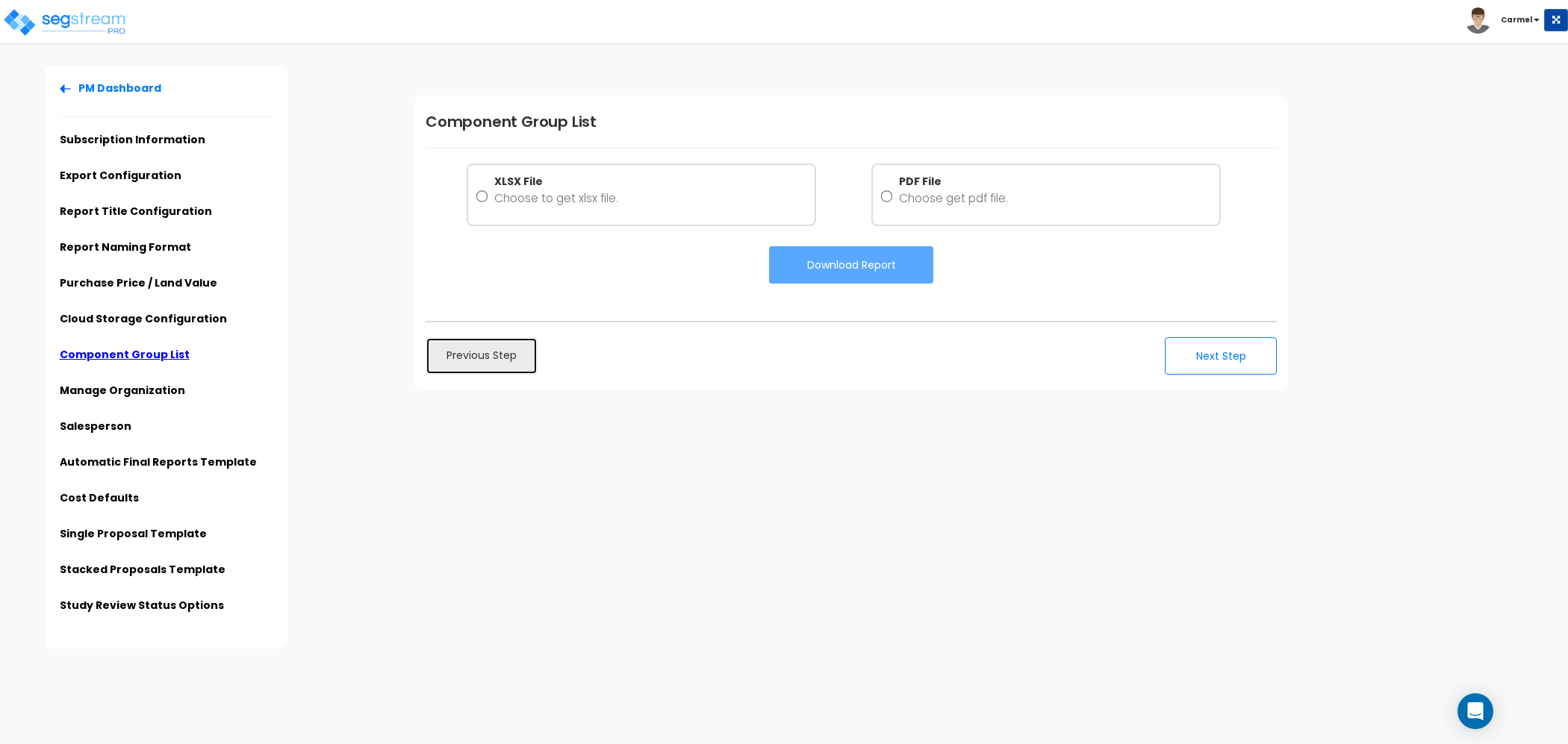
click at [489, 353] on link "Previous Step" at bounding box center [481, 356] width 112 height 37
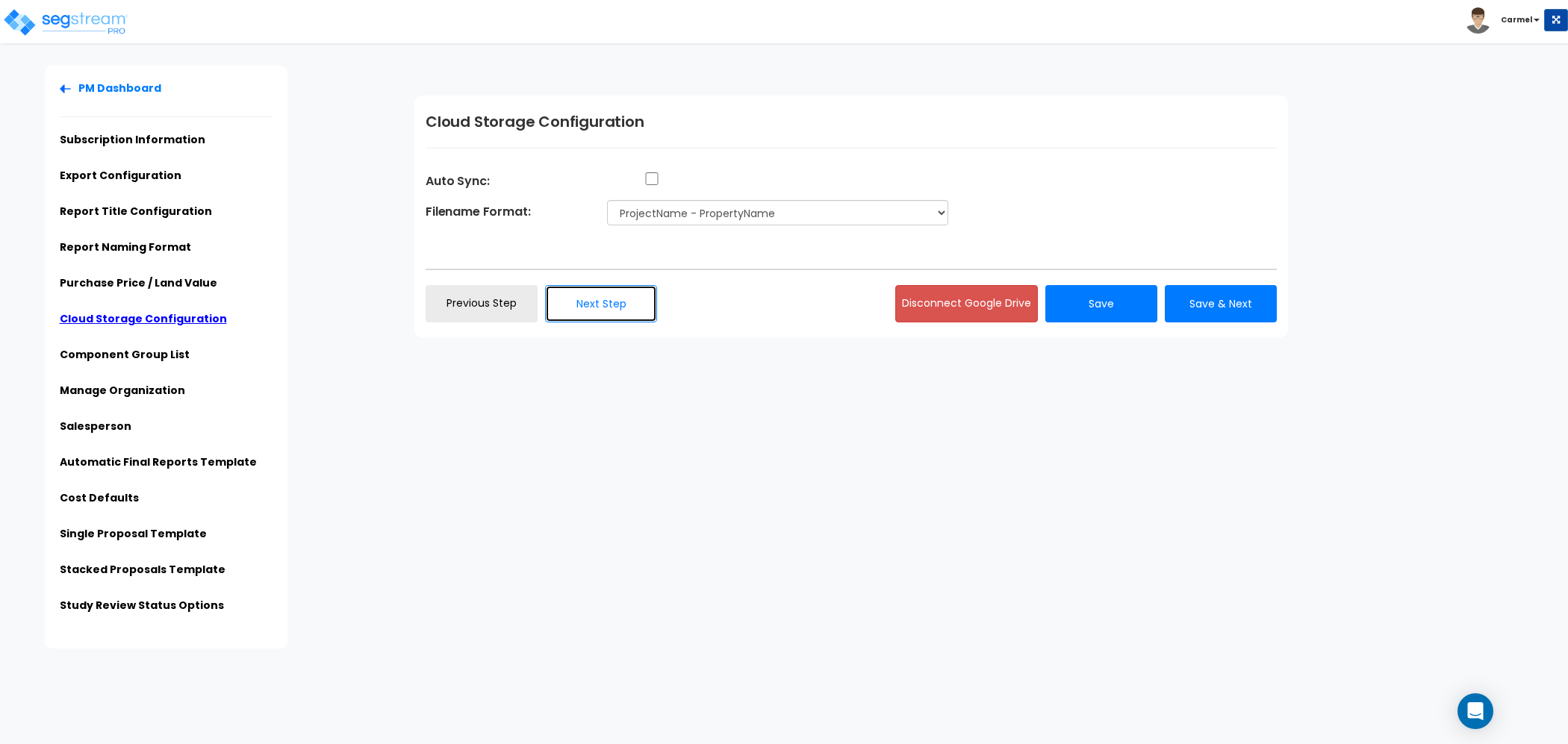
click at [589, 313] on button "Next Step" at bounding box center [600, 303] width 112 height 37
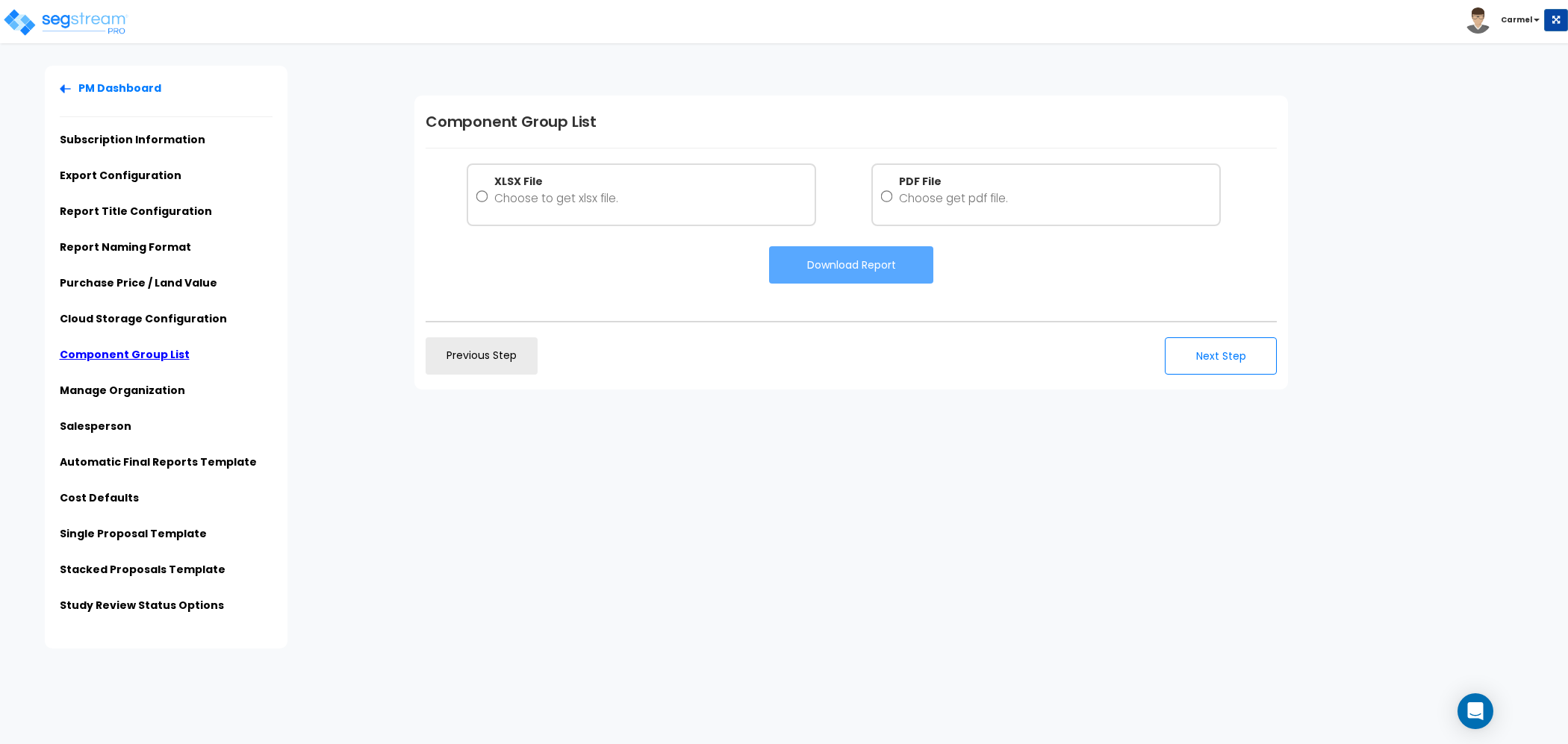
click at [603, 370] on div "Previous Step Next Step" at bounding box center [851, 356] width 851 height 37
click at [1213, 364] on button "Next Step" at bounding box center [1220, 356] width 112 height 37
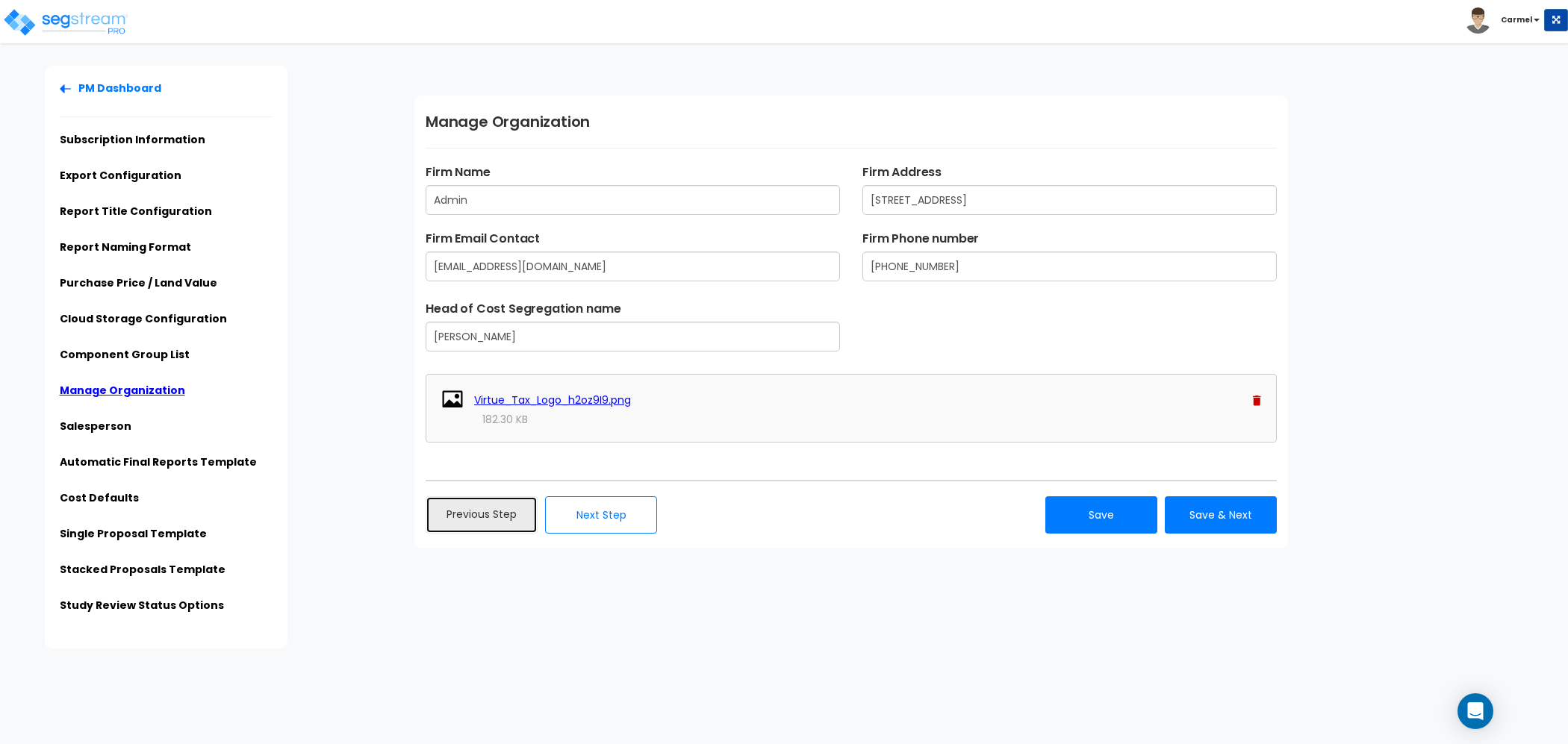
click at [502, 512] on link "Previous Step" at bounding box center [481, 514] width 112 height 37
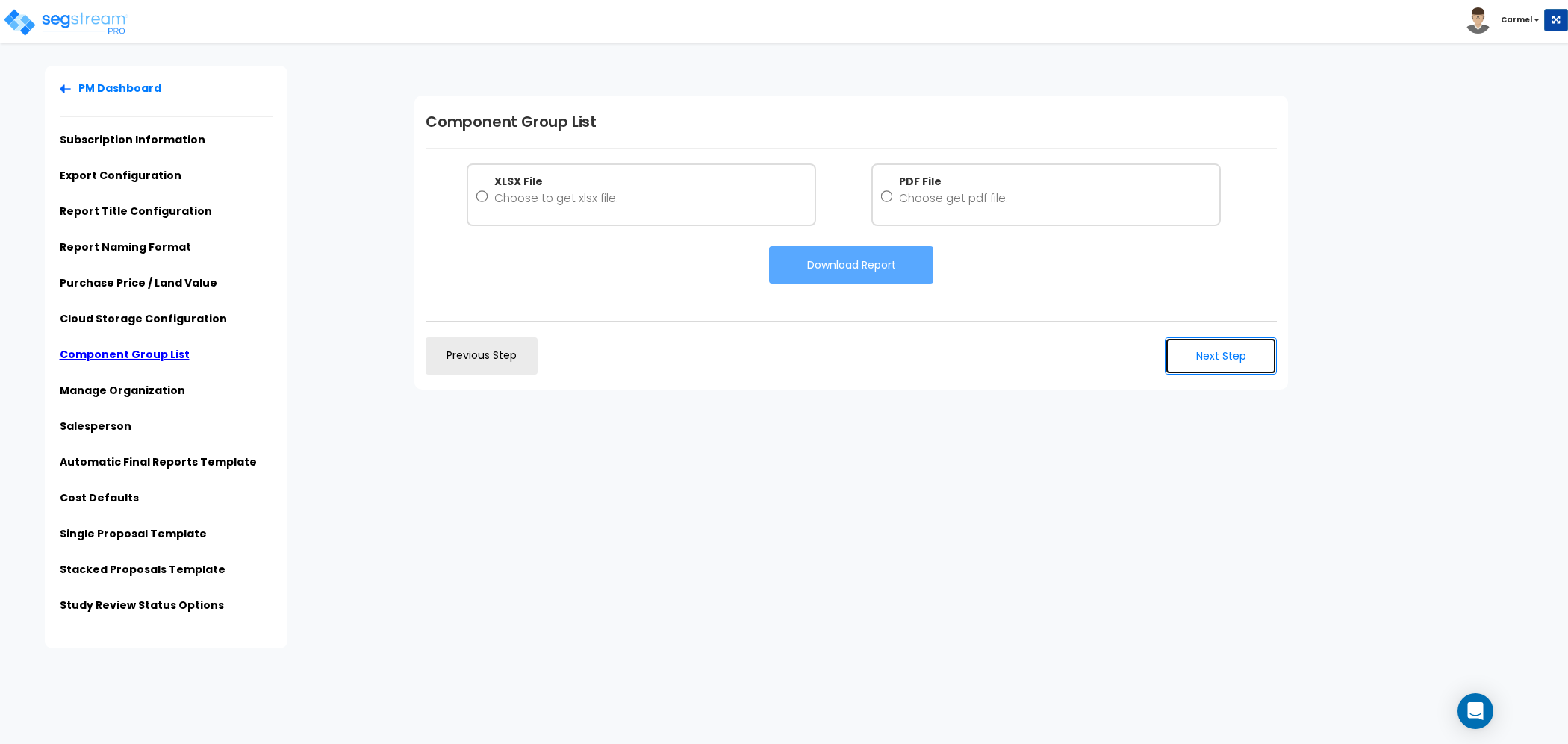
click at [1241, 357] on button "Next Step" at bounding box center [1220, 356] width 112 height 37
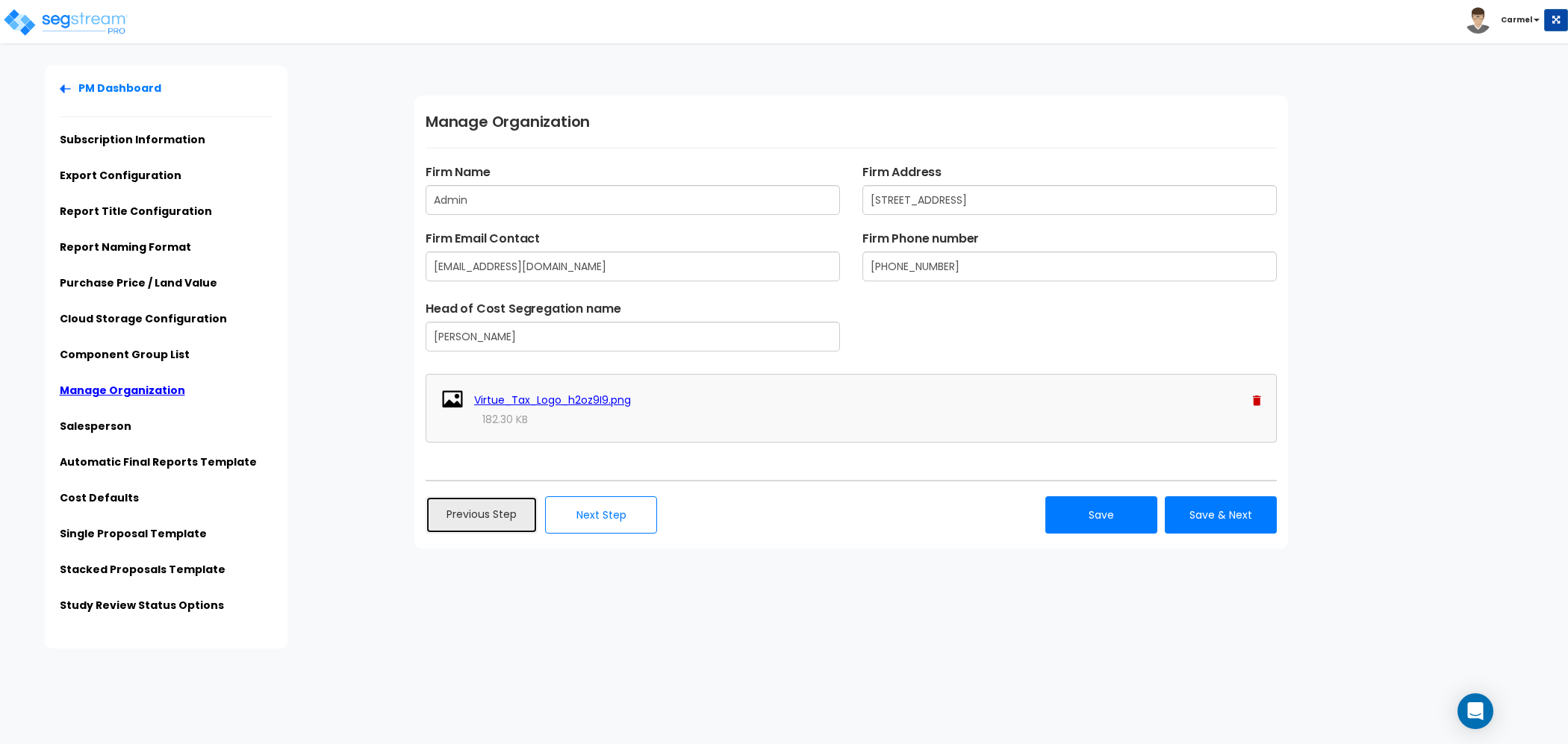
click at [507, 512] on link "Previous Step" at bounding box center [481, 514] width 112 height 37
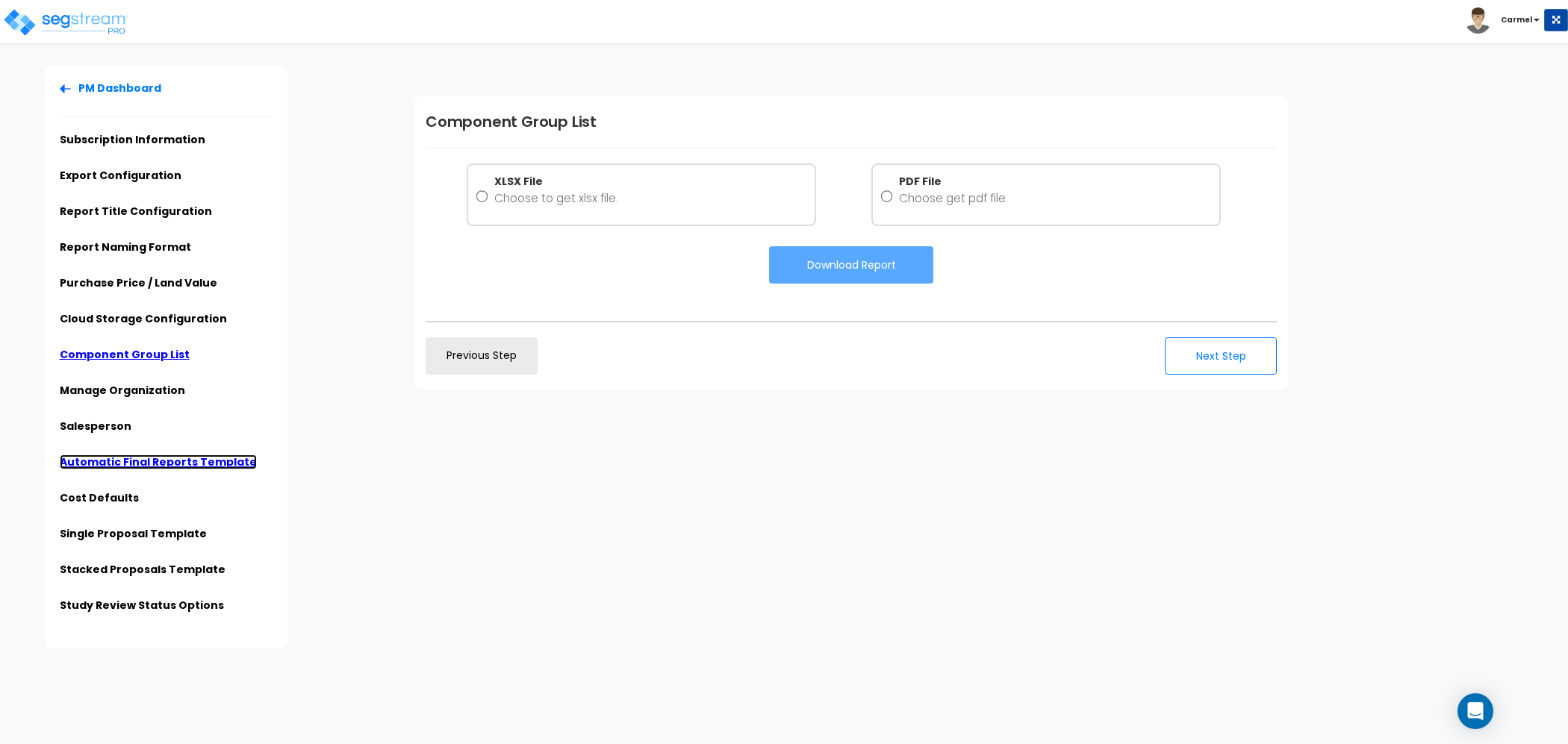
click at [213, 464] on link "Automatic Final Reports Template" at bounding box center [159, 461] width 197 height 15
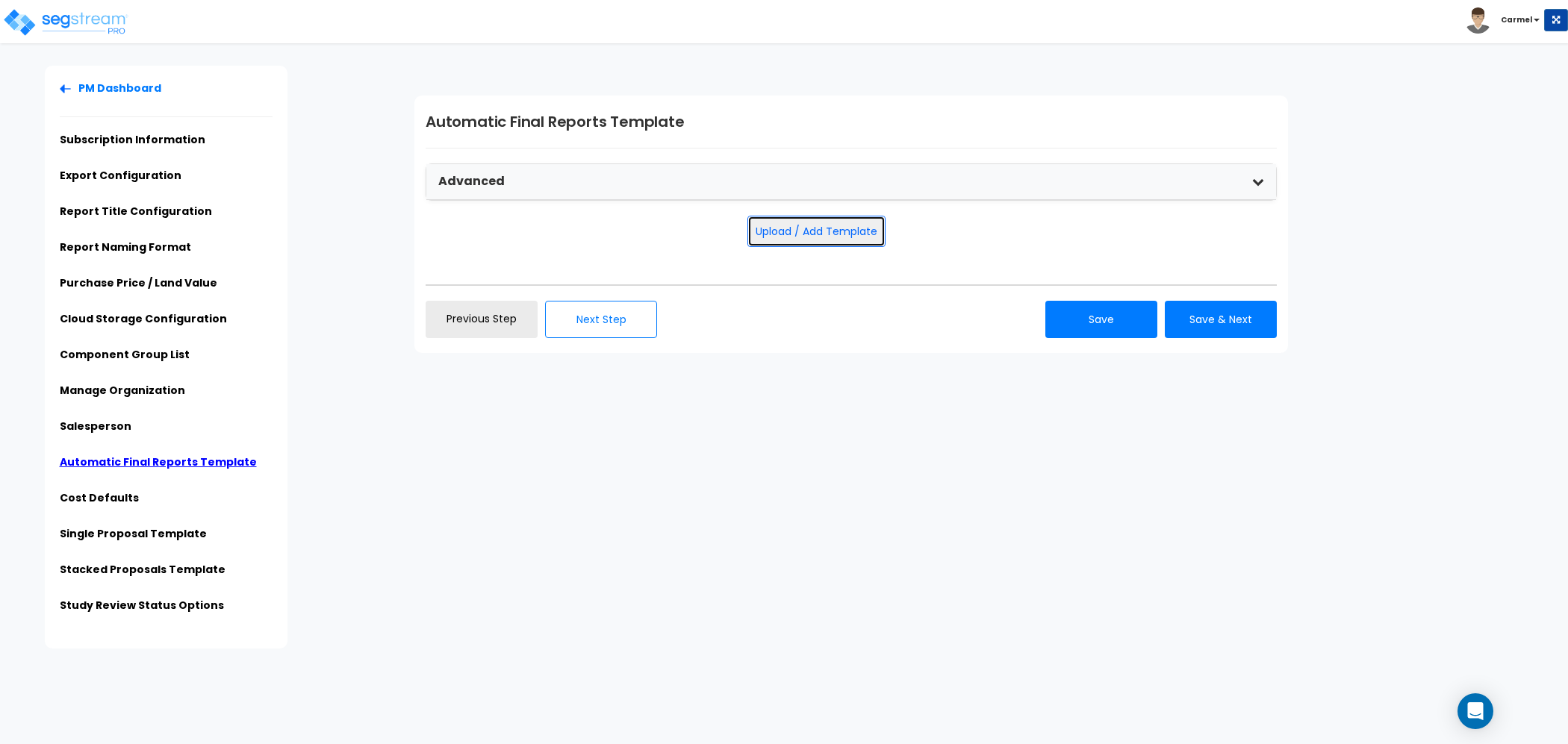
click at [824, 239] on button "Upload / Add Template" at bounding box center [816, 231] width 138 height 32
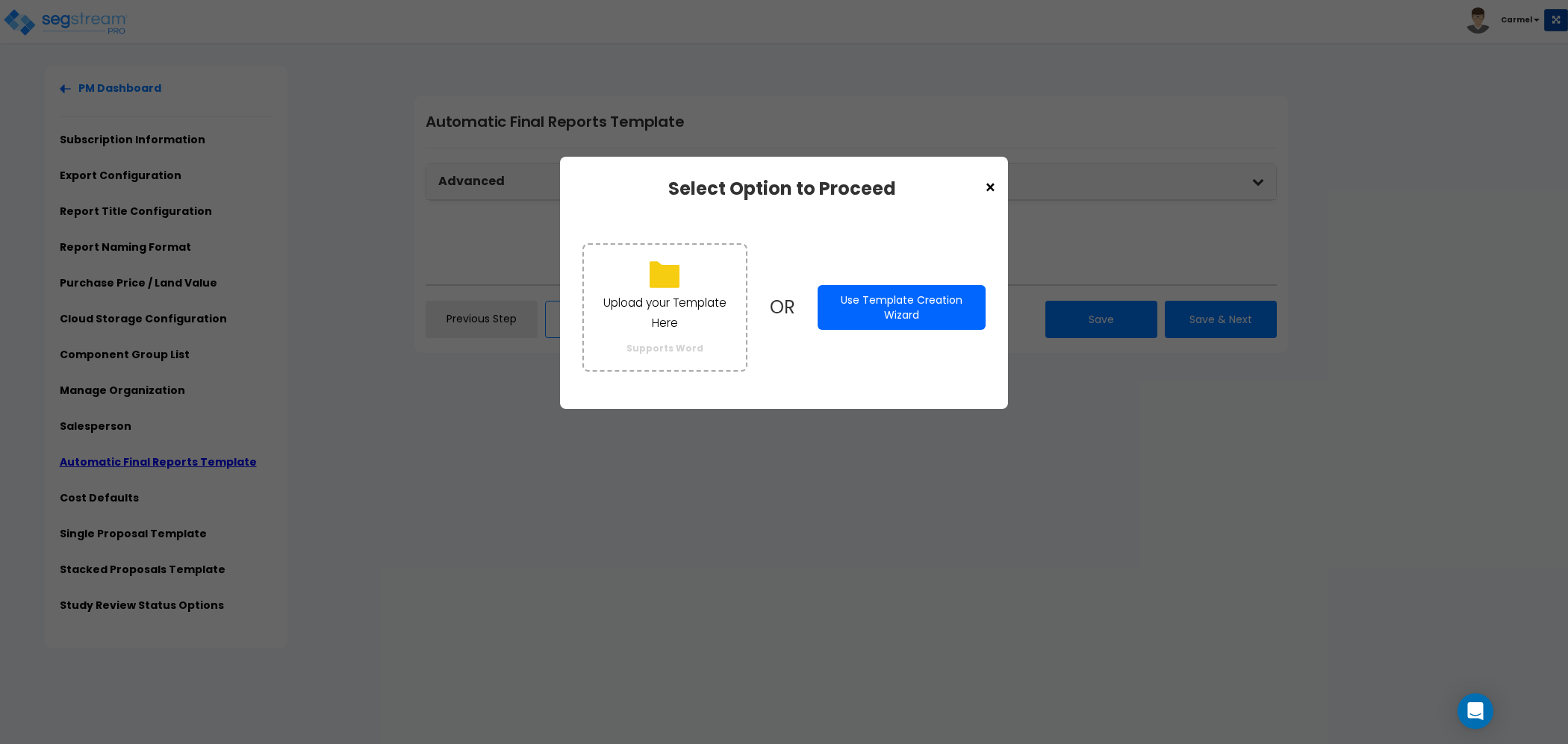
click at [943, 287] on button "Use Template Creation Wizard" at bounding box center [902, 307] width 168 height 45
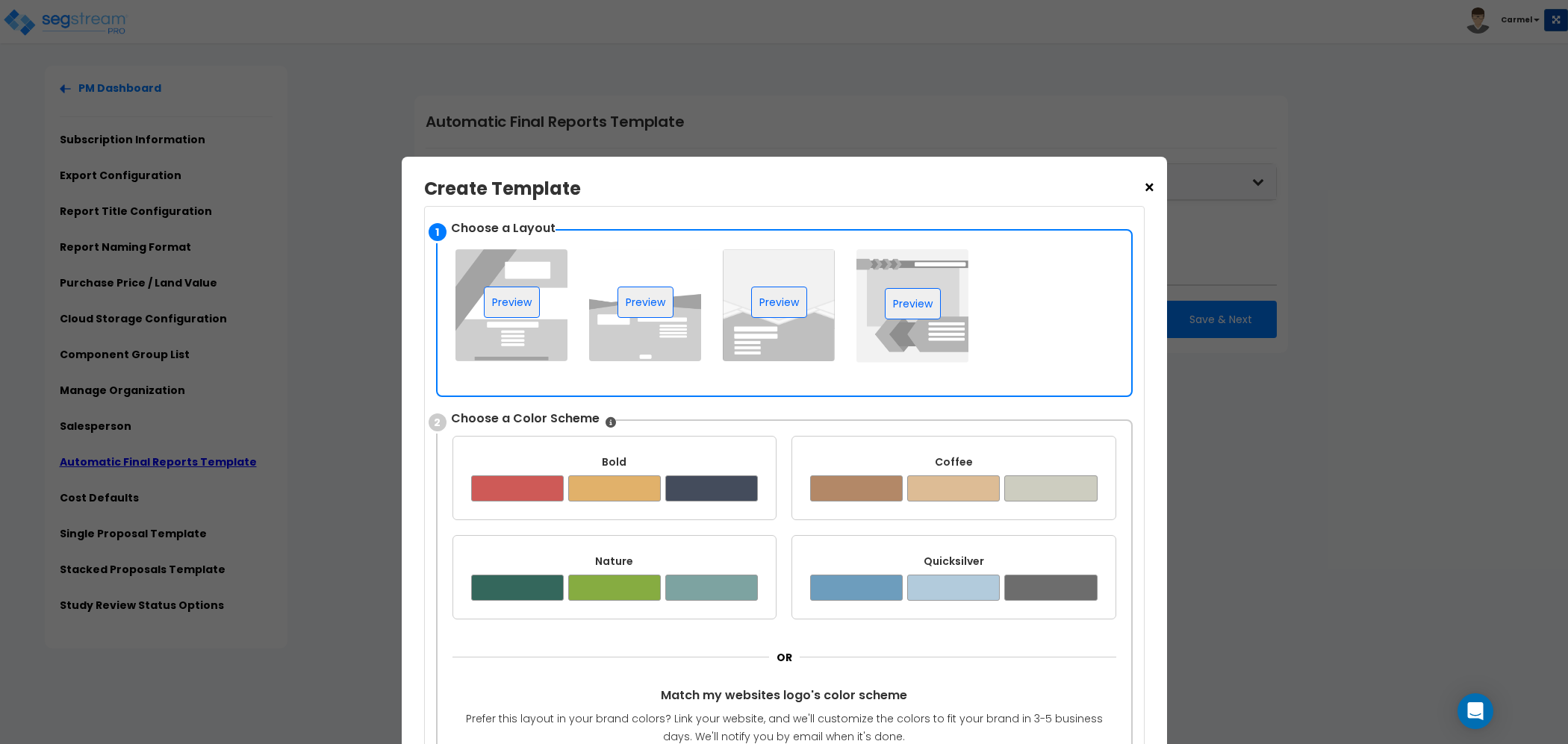
click at [1150, 185] on span "×" at bounding box center [1149, 188] width 12 height 25
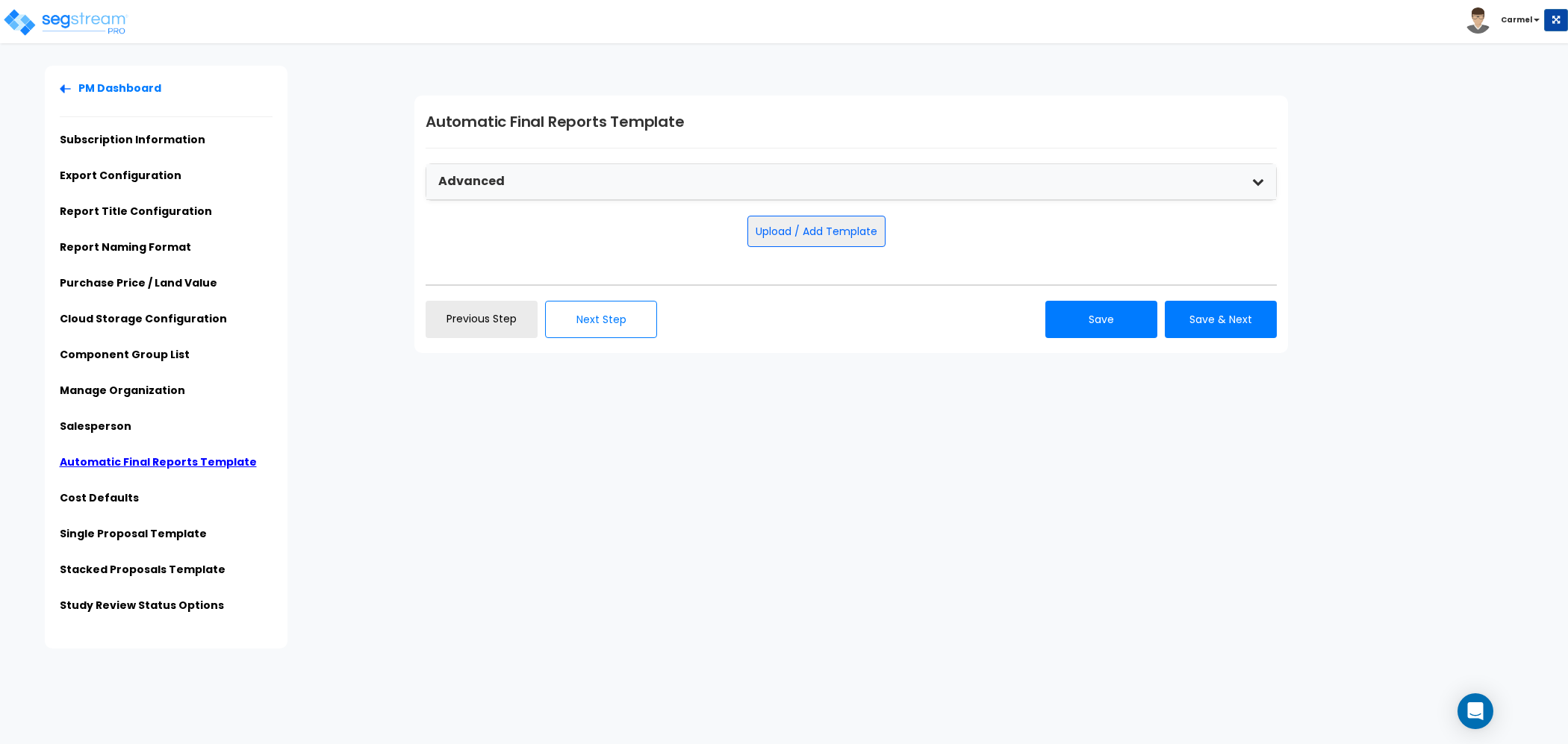
click at [1523, 250] on div "Subscription Information No subscription found for this organization. Next Step" at bounding box center [985, 224] width 1164 height 317
click at [153, 567] on link "Stacked Proposals Template" at bounding box center [143, 569] width 166 height 15
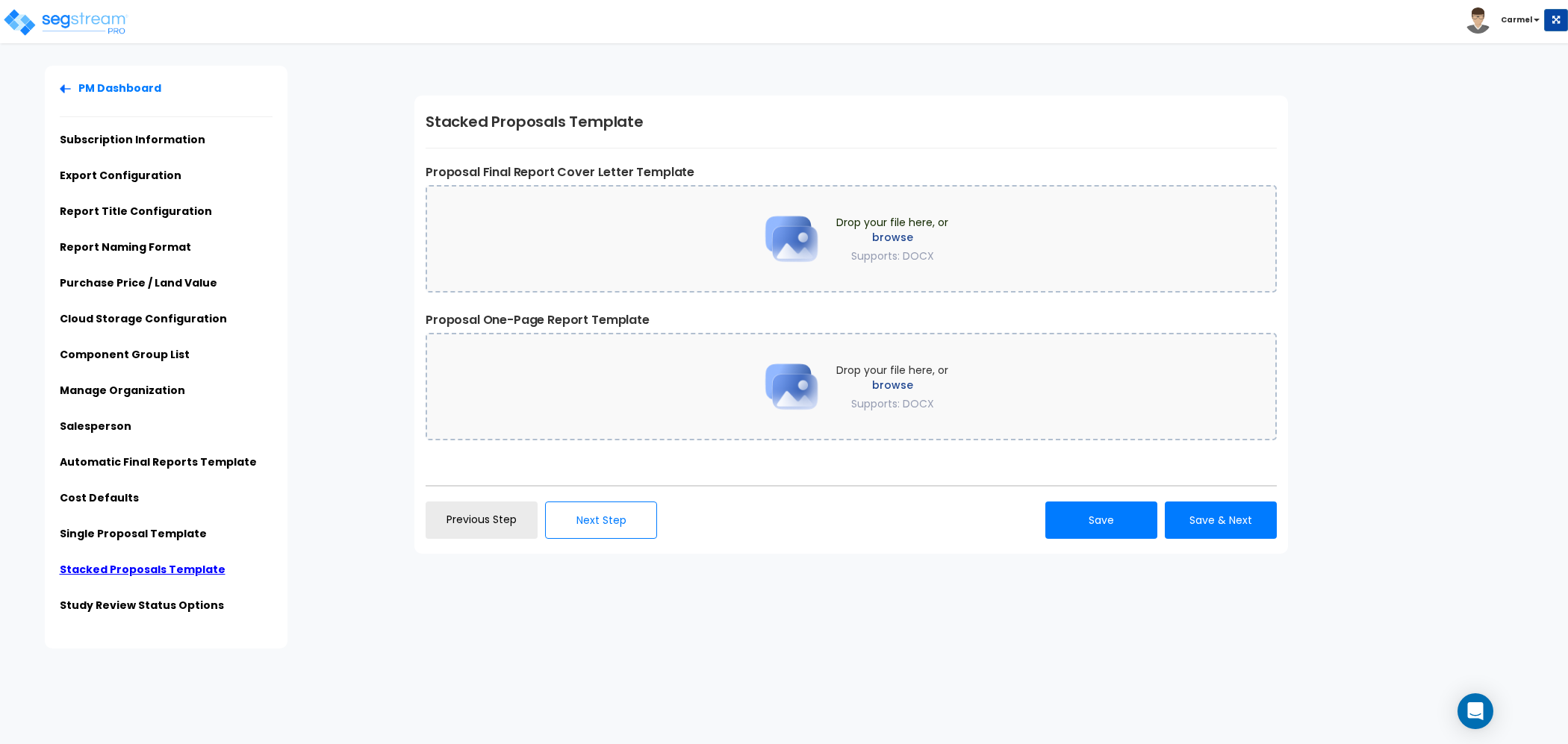
click at [717, 609] on div "PM Dashboard Subscription Information Export Configuration Report Title Configu…" at bounding box center [784, 357] width 1568 height 583
drag, startPoint x: 422, startPoint y: 174, endPoint x: 755, endPoint y: 179, distance: 333.0
click at [755, 179] on div "Stacked Proposals Template Proposal Final Report Cover Letter Template Drop you…" at bounding box center [851, 324] width 874 height 458
drag, startPoint x: 418, startPoint y: 320, endPoint x: 677, endPoint y: 320, distance: 259.0
click at [677, 320] on div "Stacked Proposals Template Proposal Final Report Cover Letter Template Drop you…" at bounding box center [851, 324] width 874 height 458
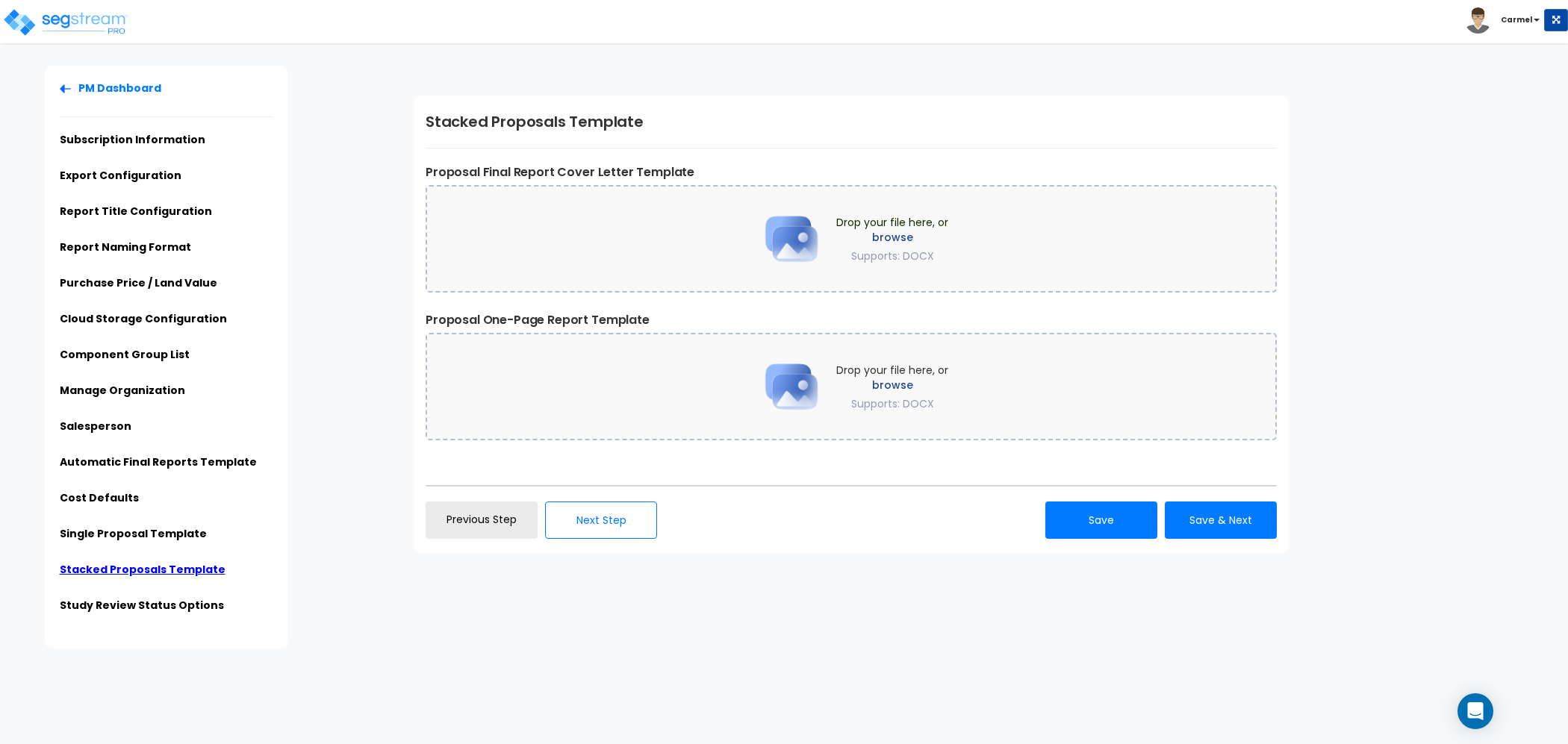
click at [364, 344] on div "PM Dashboard Subscription Information Export Configuration Report Title Configu…" at bounding box center [209, 357] width 388 height 583
click at [902, 388] on label "browse" at bounding box center [891, 384] width 112 height 15
drag, startPoint x: 487, startPoint y: 169, endPoint x: 734, endPoint y: 179, distance: 247.2
click at [734, 179] on label "Proposal Final Report Cover Letter Template" at bounding box center [851, 172] width 851 height 18
drag, startPoint x: 503, startPoint y: 312, endPoint x: 688, endPoint y: 327, distance: 185.6
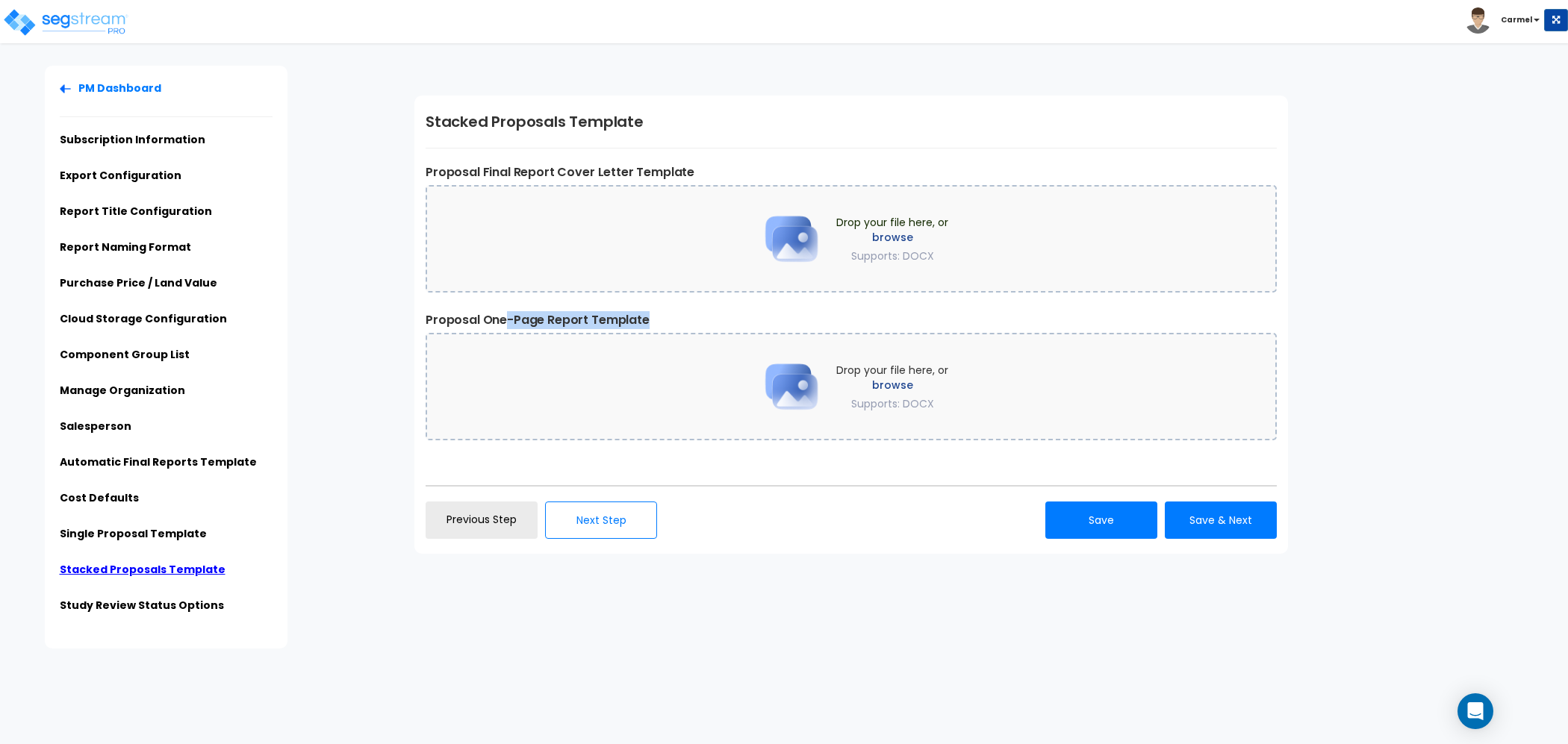
click at [688, 327] on label "Proposal One-Page Report Template" at bounding box center [851, 320] width 851 height 18
drag, startPoint x: 418, startPoint y: 116, endPoint x: 728, endPoint y: 138, distance: 310.8
click at [728, 138] on div "Stacked Proposals Template Proposal Final Report Cover Letter Template Drop you…" at bounding box center [851, 324] width 874 height 458
click at [808, 138] on div "Stacked Proposals Template Proposal Final Report Cover Letter Template Drop you…" at bounding box center [851, 324] width 874 height 458
drag, startPoint x: 505, startPoint y: 174, endPoint x: 741, endPoint y: 186, distance: 236.3
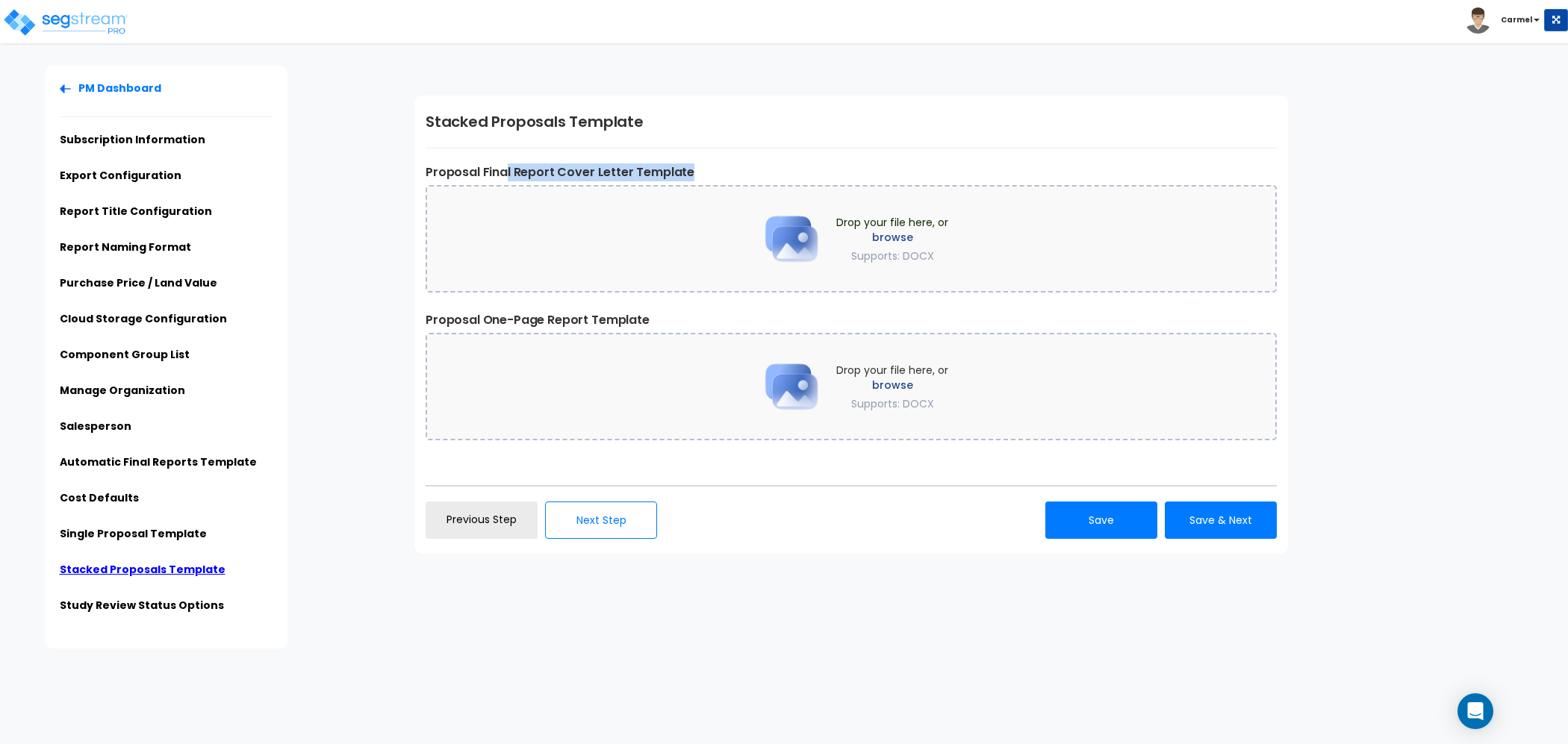
click at [741, 186] on div "Proposal Final Report Cover Letter Template Drop your file here, or browse Supp…" at bounding box center [851, 231] width 851 height 136
click at [758, 159] on div "Stacked Proposals Template Proposal Final Report Cover Letter Template Drop you…" at bounding box center [851, 324] width 874 height 458
click at [206, 457] on link "Automatic Final Reports Template" at bounding box center [159, 461] width 197 height 15
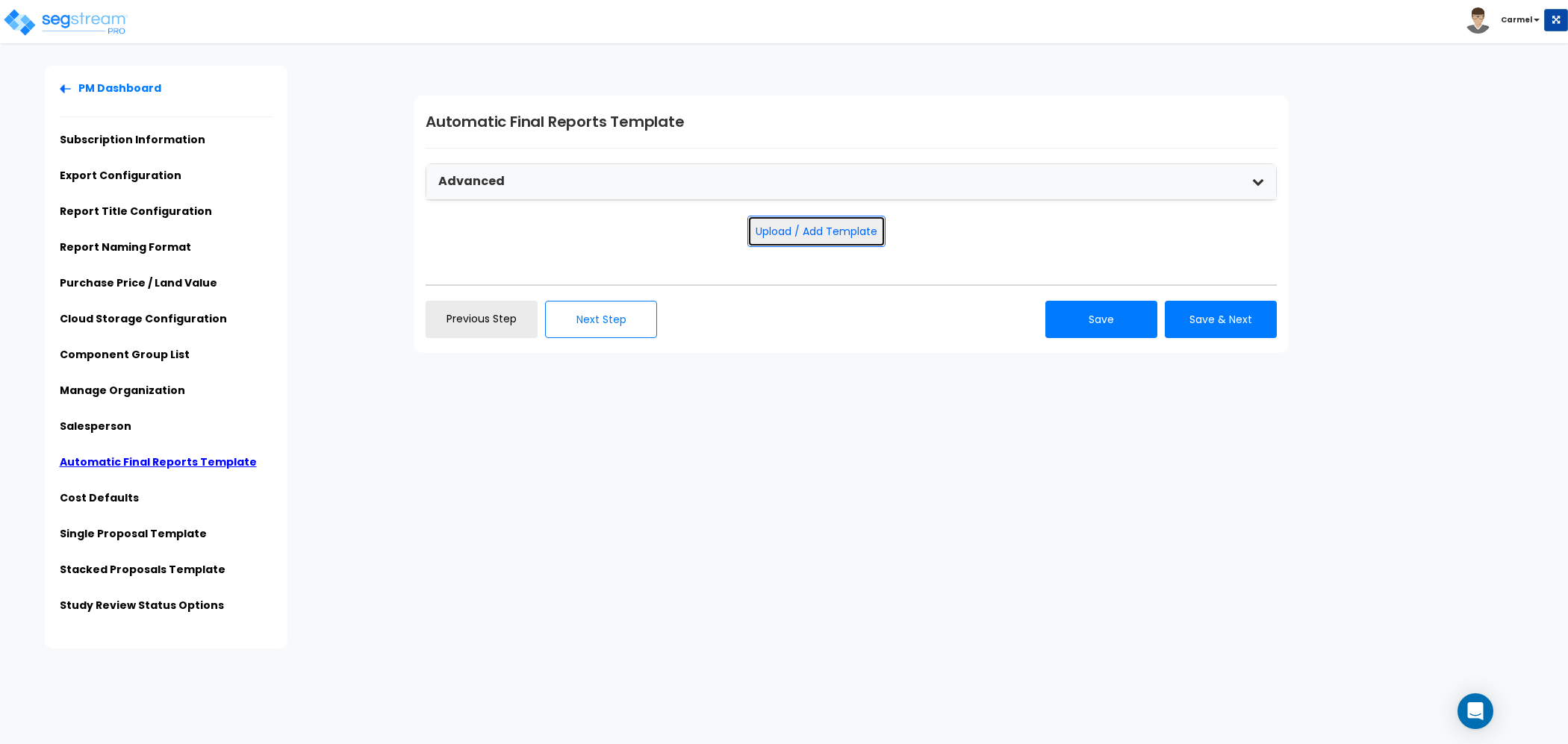
click at [854, 237] on button "Upload / Add Template" at bounding box center [816, 231] width 138 height 32
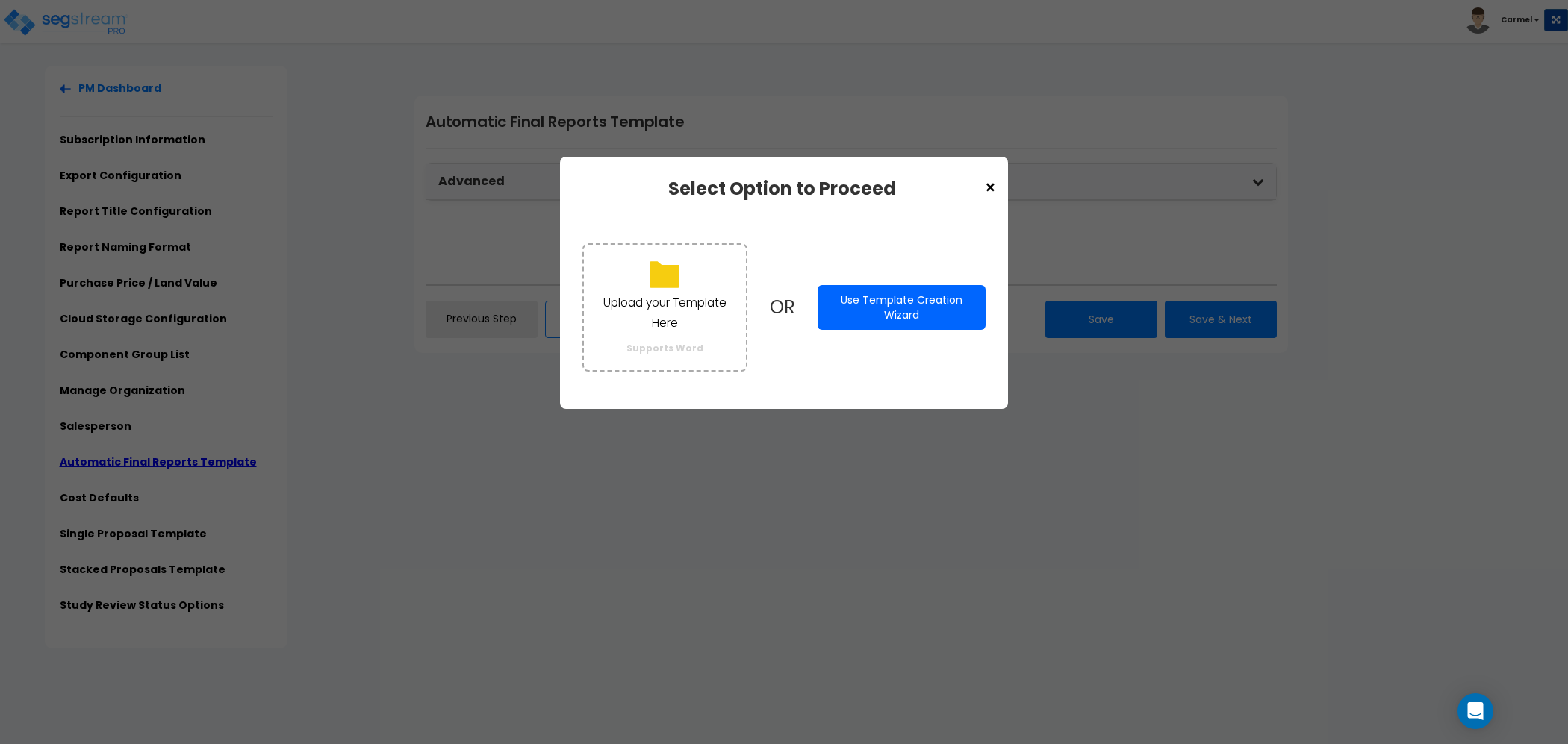
click at [933, 300] on button "Use Template Creation Wizard" at bounding box center [902, 307] width 168 height 45
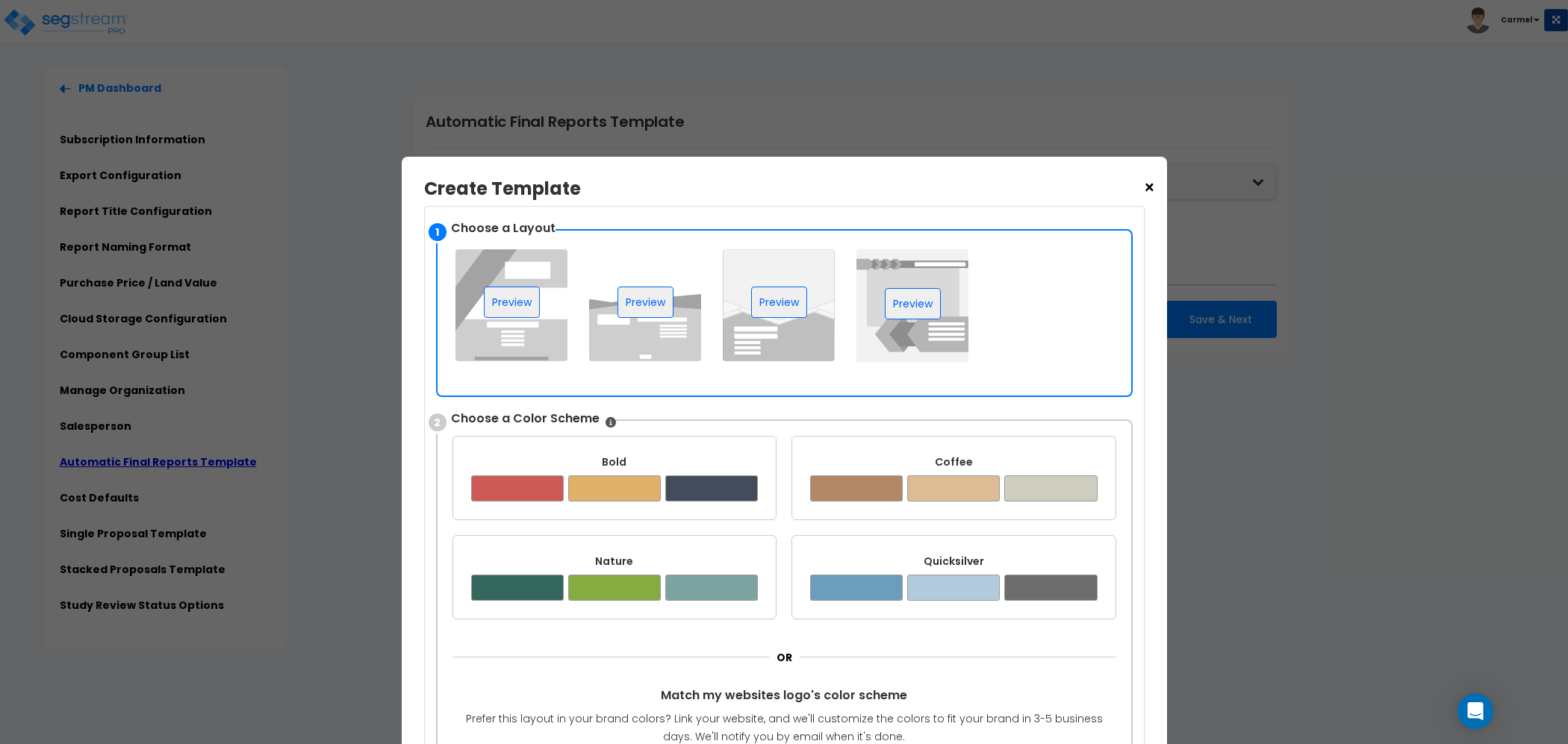
click at [1152, 192] on span "×" at bounding box center [1149, 188] width 12 height 25
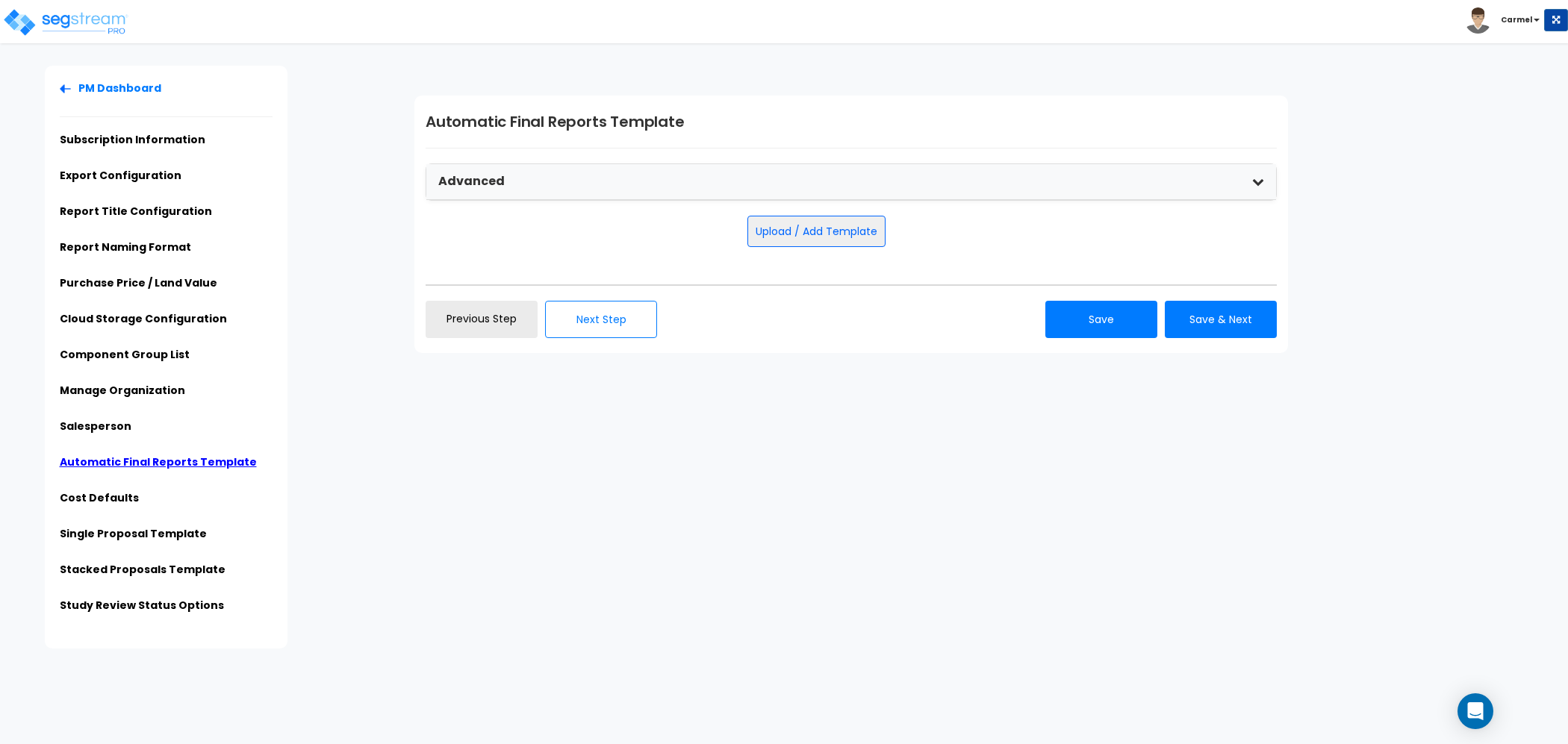
click at [945, 399] on div "PM Dashboard Subscription Information Export Configuration Report Title Configu…" at bounding box center [784, 357] width 1568 height 583
click at [876, 225] on button "Upload / Add Template" at bounding box center [816, 231] width 138 height 32
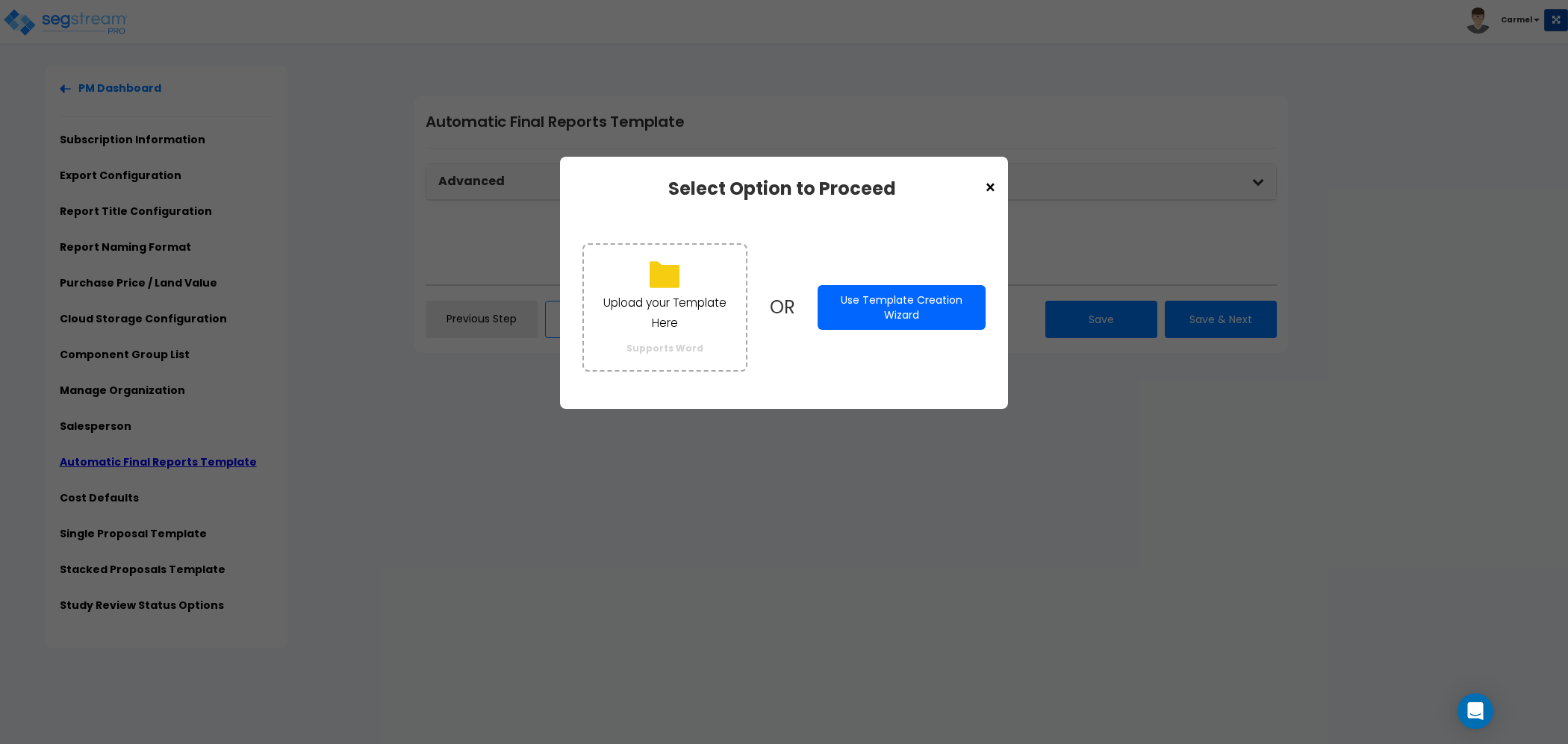
click at [995, 186] on span "×" at bounding box center [990, 188] width 12 height 25
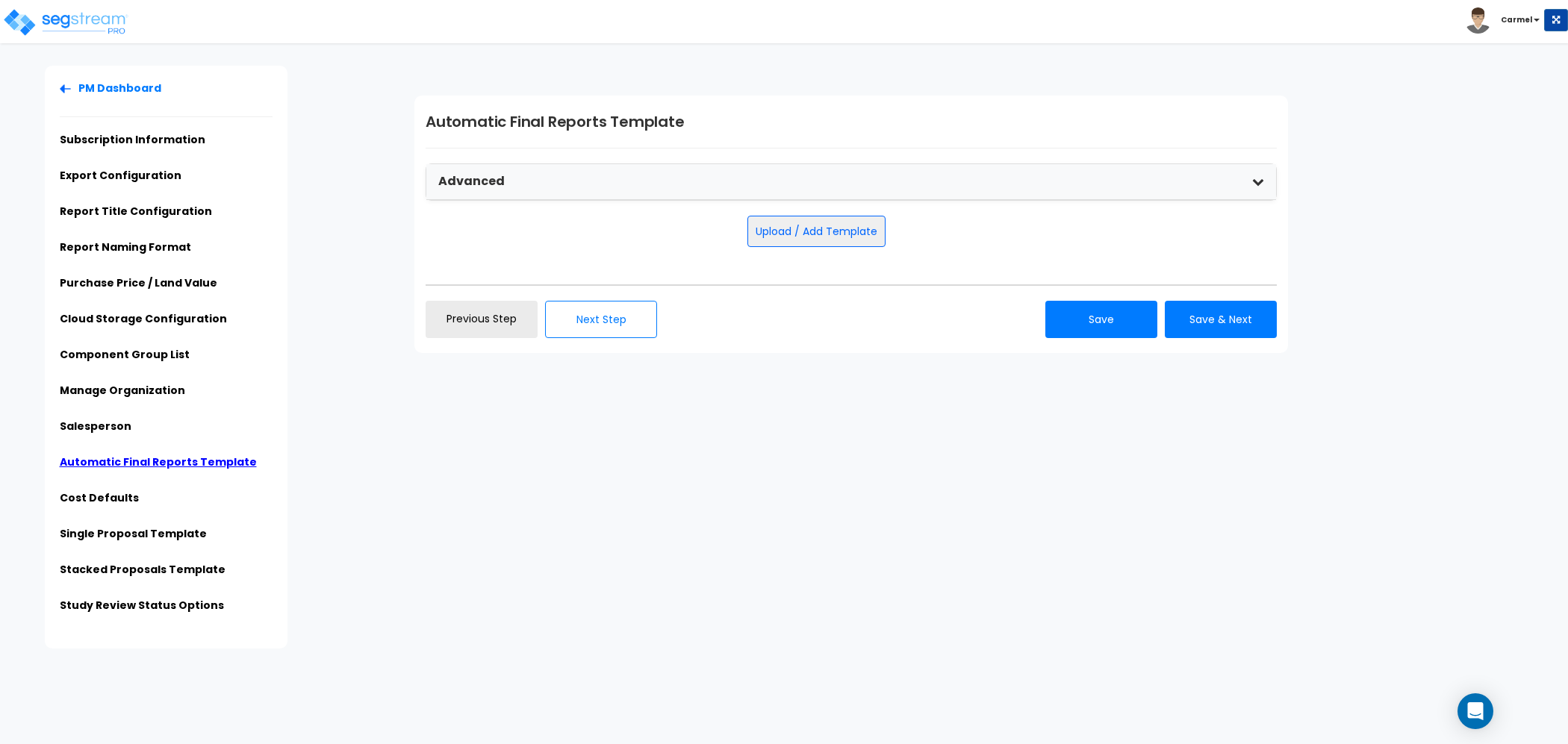
click at [781, 297] on div "Automatic Final Reports Template Advanced Final Report Template Part 2 Drop you…" at bounding box center [851, 224] width 874 height 257
click at [146, 531] on link "Single Proposal Template" at bounding box center [133, 533] width 147 height 15
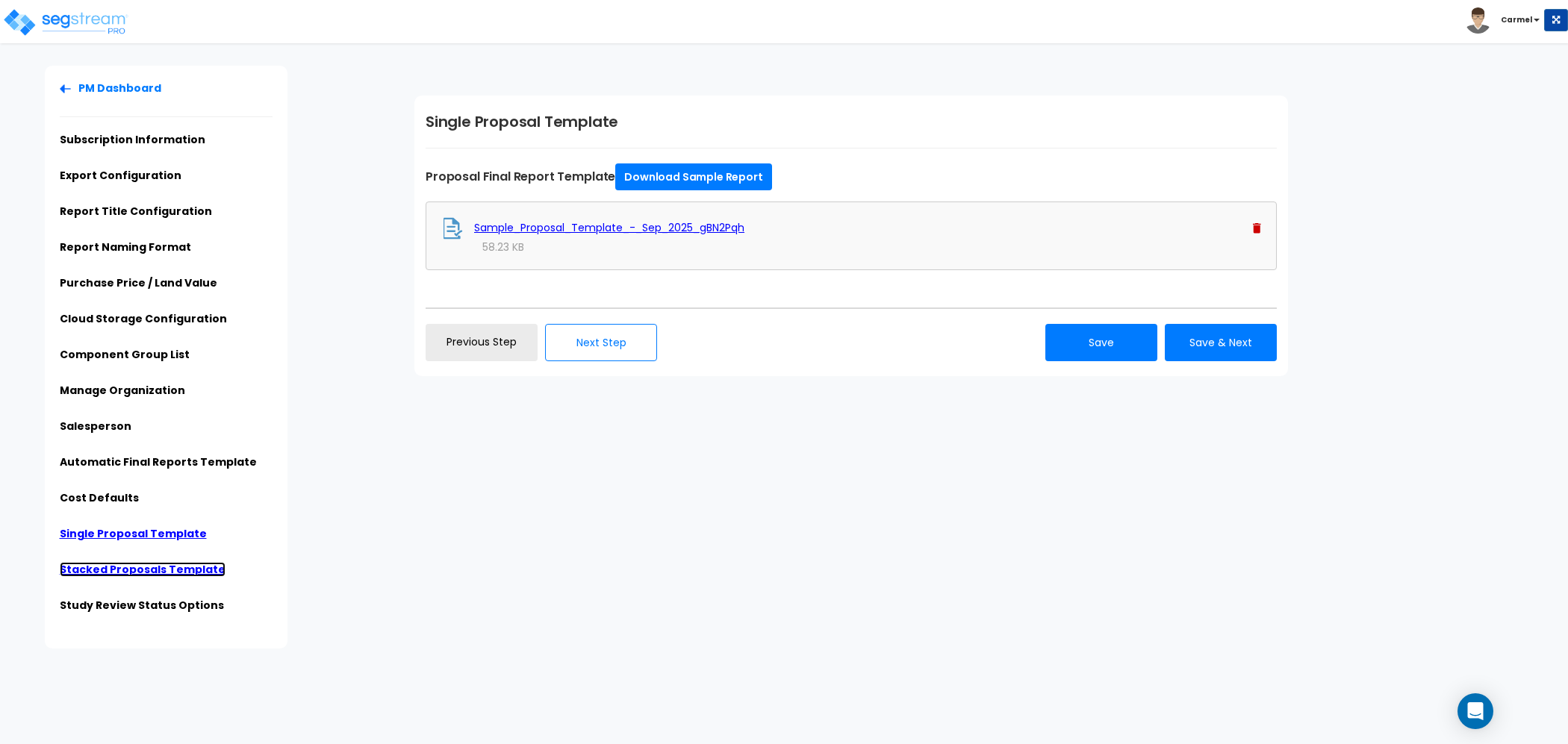
click at [198, 565] on link "Stacked Proposals Template" at bounding box center [143, 569] width 166 height 15
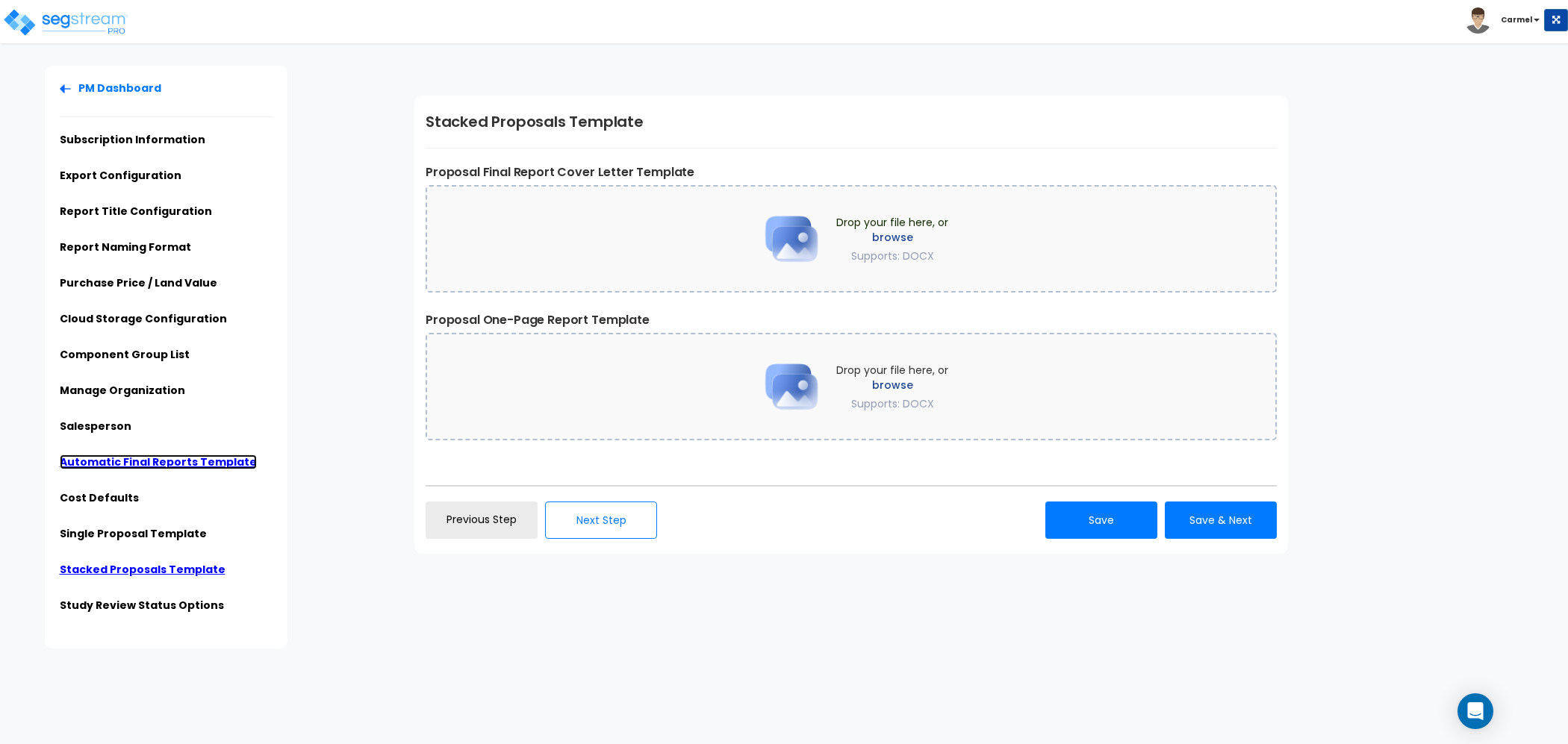
click at [204, 461] on link "Automatic Final Reports Template" at bounding box center [159, 461] width 197 height 15
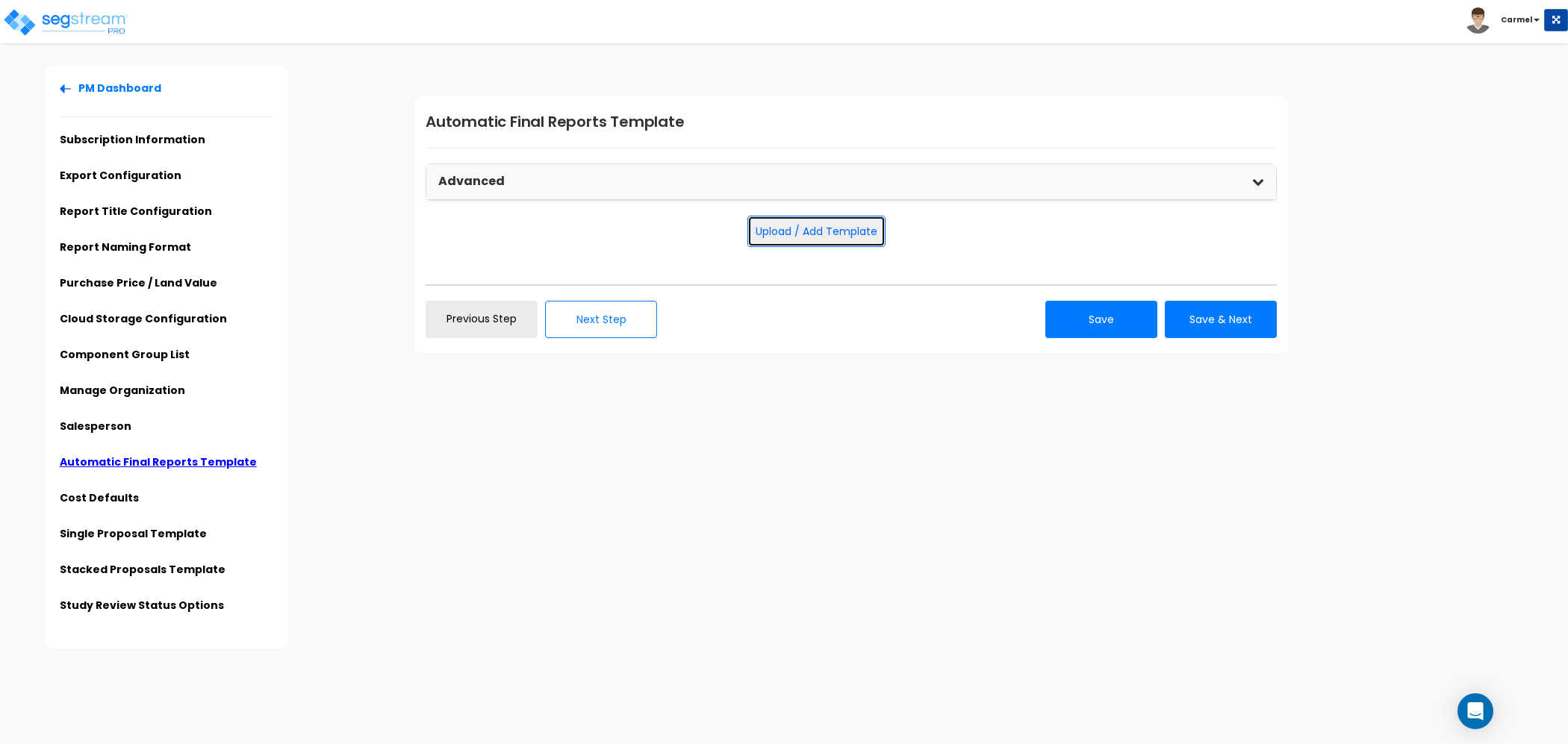
click at [813, 238] on button "Upload / Add Template" at bounding box center [816, 231] width 138 height 32
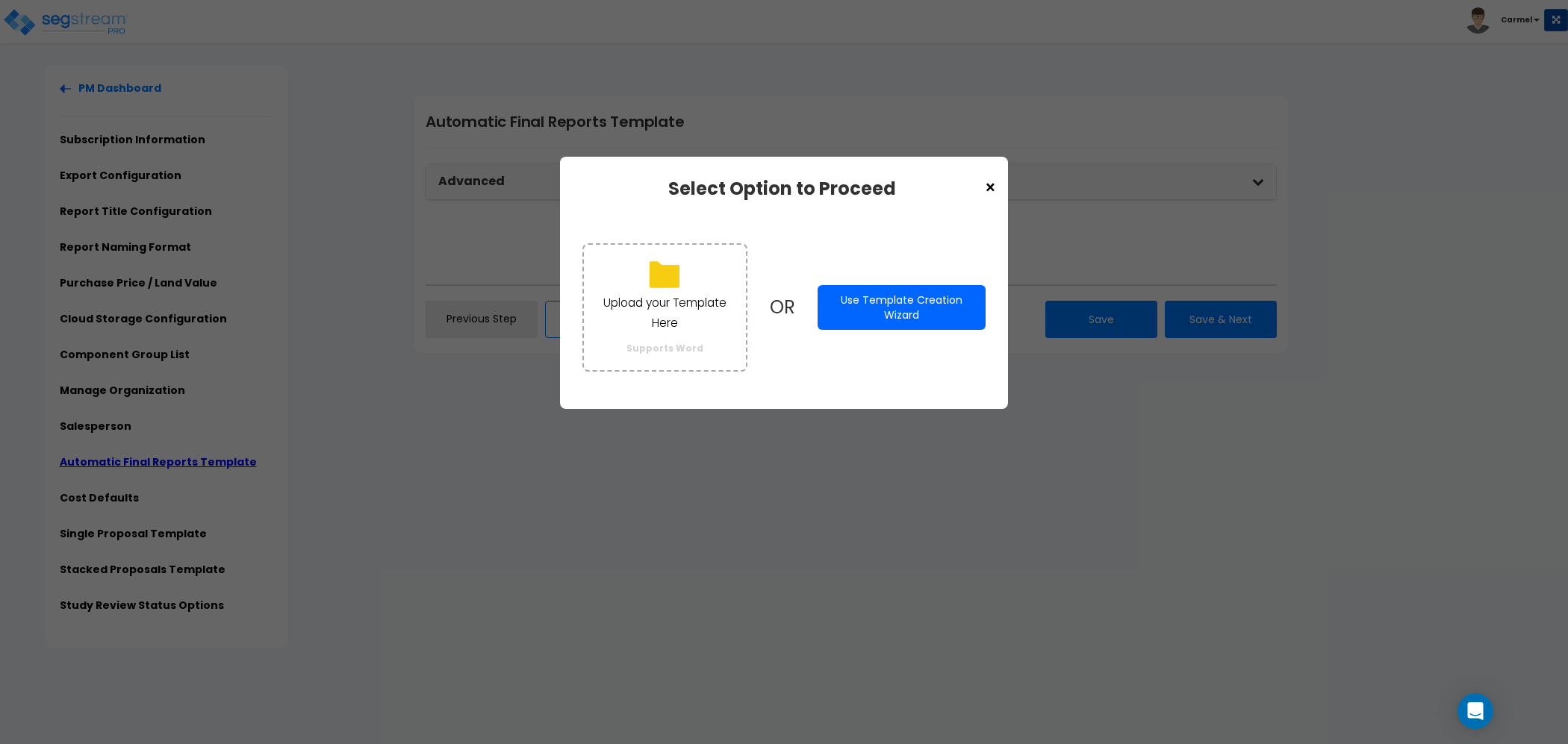
click at [898, 301] on button "Use Template Creation Wizard" at bounding box center [902, 307] width 168 height 45
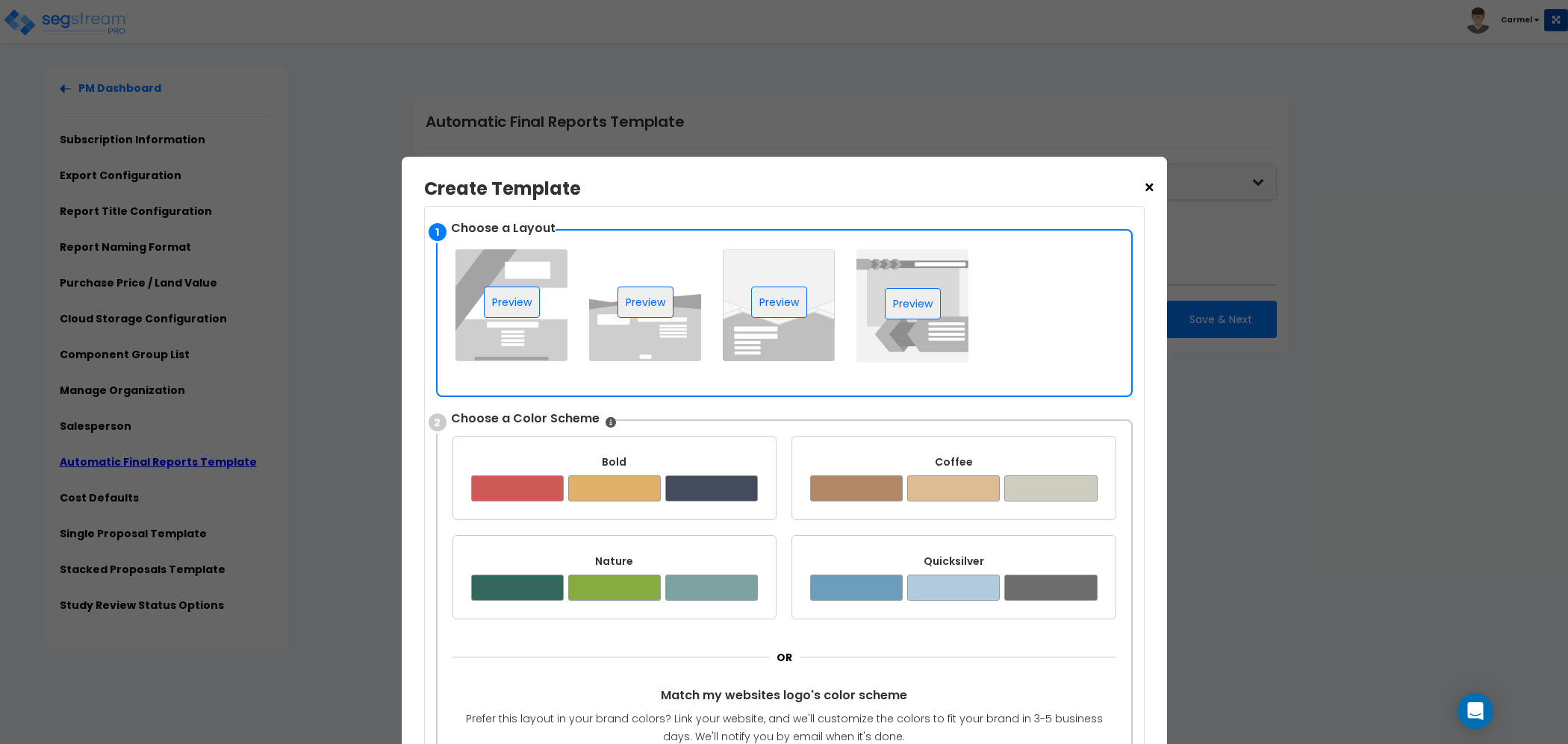
click at [1153, 186] on span "×" at bounding box center [1149, 188] width 12 height 25
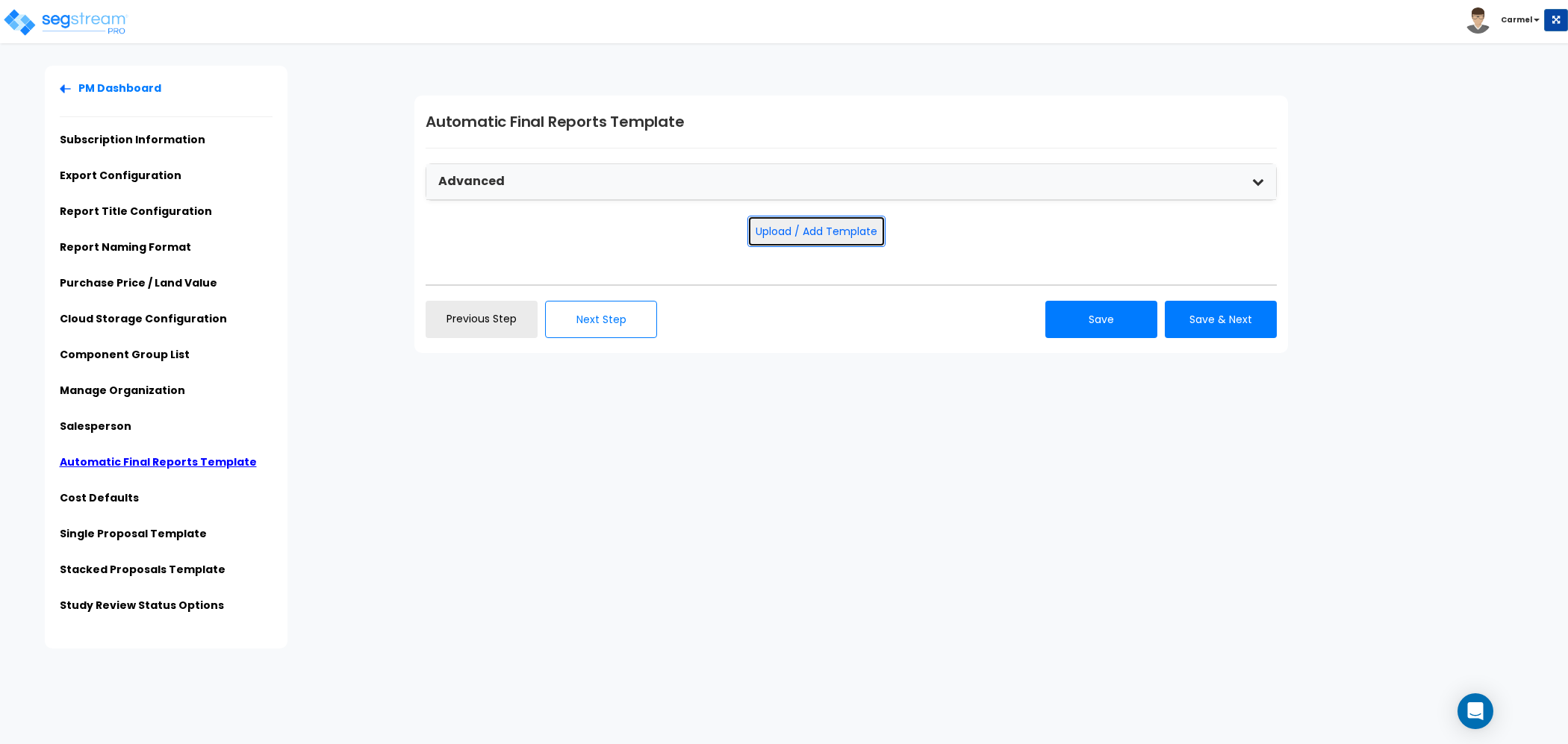
click at [804, 222] on button "Upload / Add Template" at bounding box center [816, 231] width 138 height 32
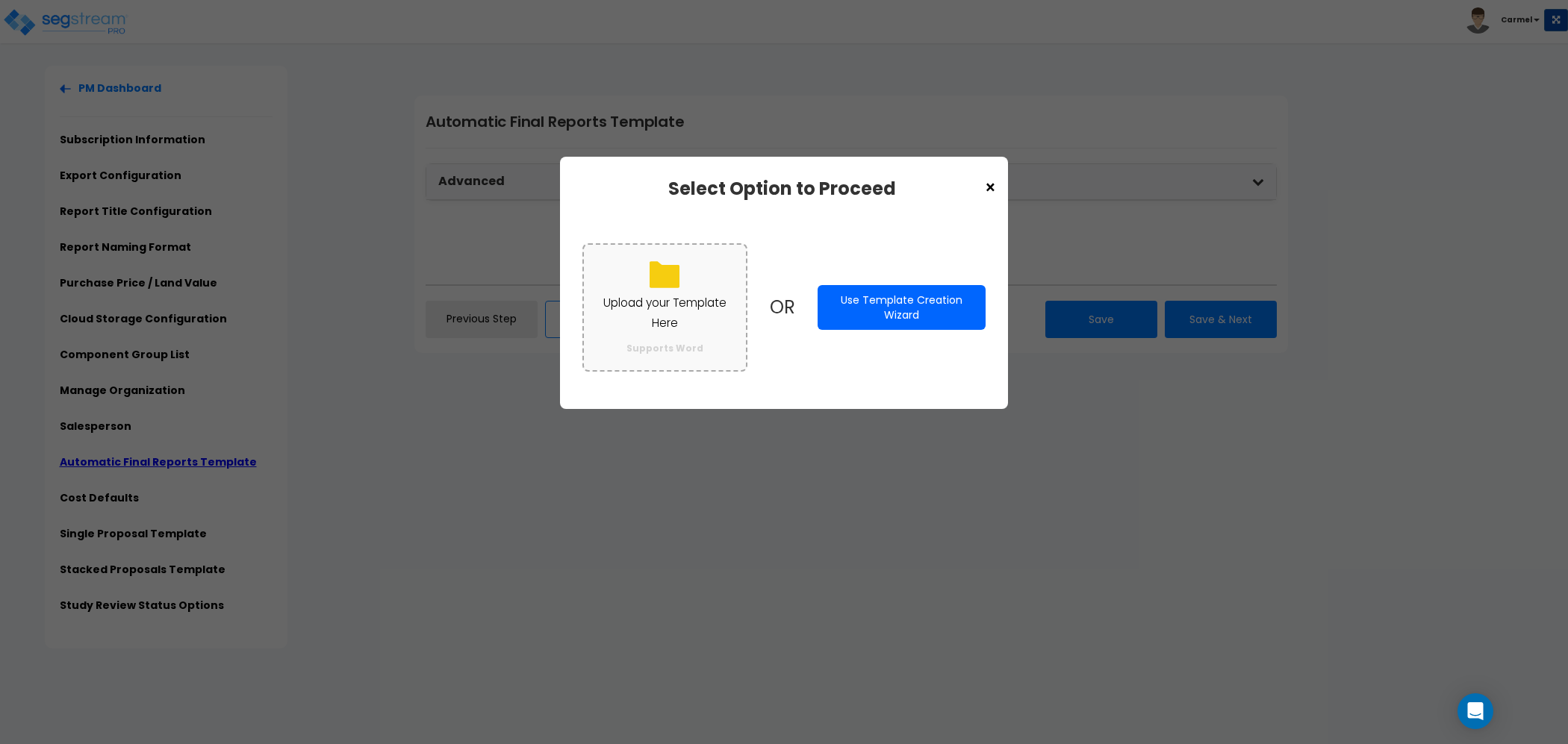
click at [707, 297] on p "Upload your Template Here" at bounding box center [664, 313] width 132 height 39
click at [0, 0] on input "Upload your Template Here Supports Word" at bounding box center [0, 0] width 0 height 0
click at [992, 190] on span "×" at bounding box center [990, 188] width 12 height 25
